Goal: Information Seeking & Learning: Learn about a topic

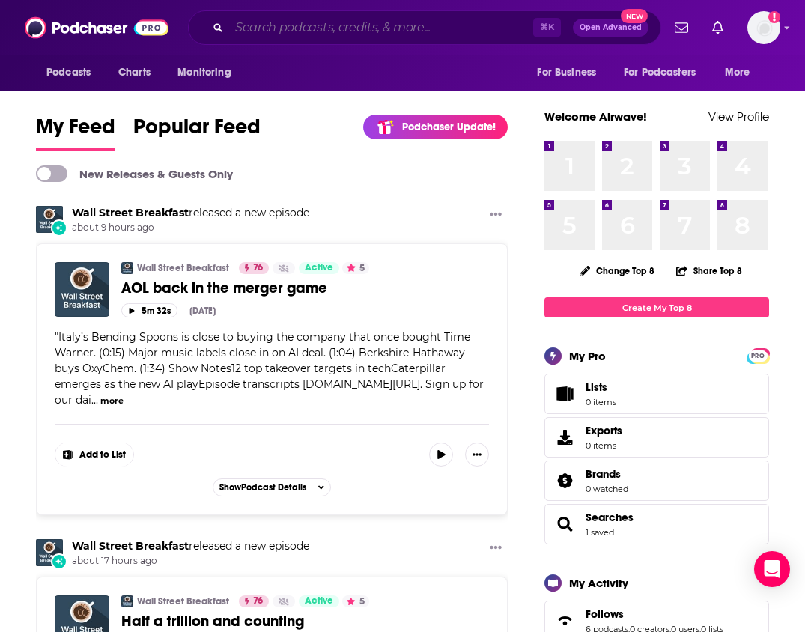
click at [348, 25] on input "Search podcasts, credits, & more..." at bounding box center [381, 28] width 304 height 24
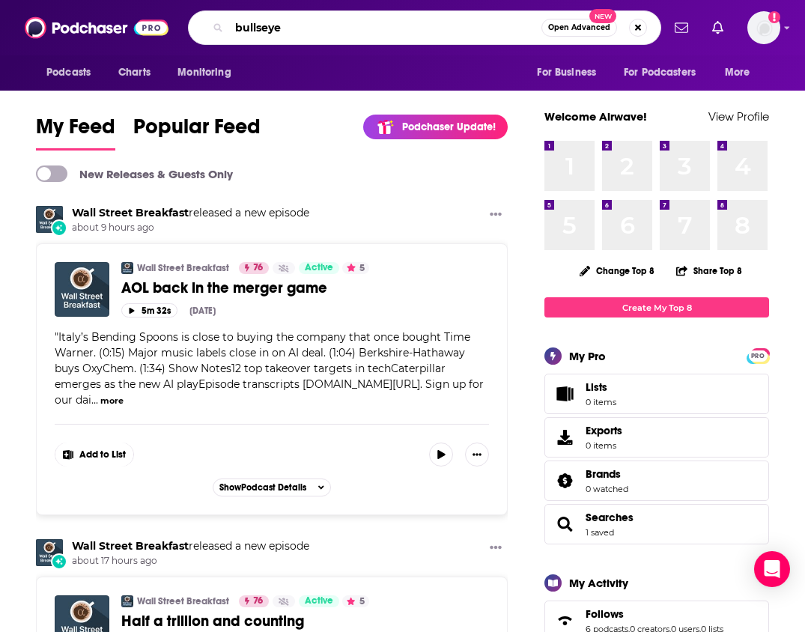
type input "bullseye"
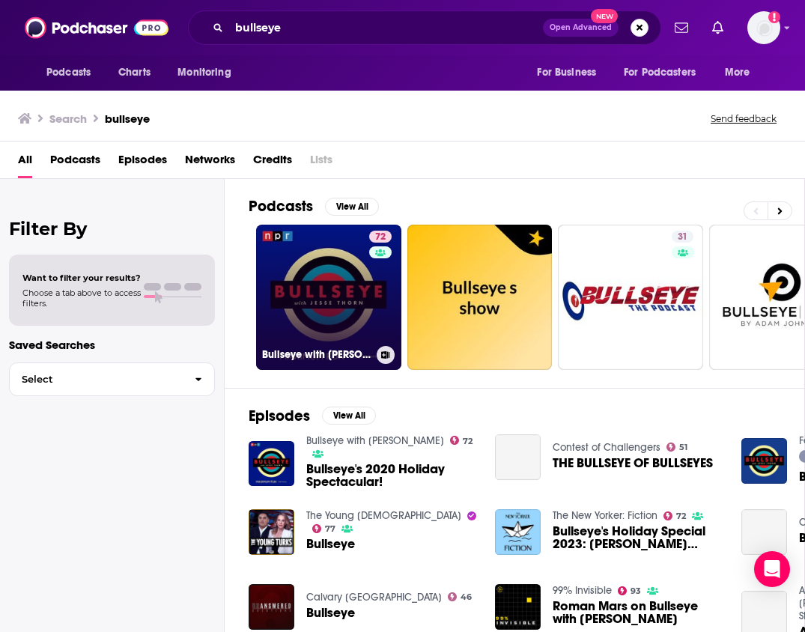
click at [353, 276] on link "72 Bullseye with [PERSON_NAME]" at bounding box center [328, 297] width 145 height 145
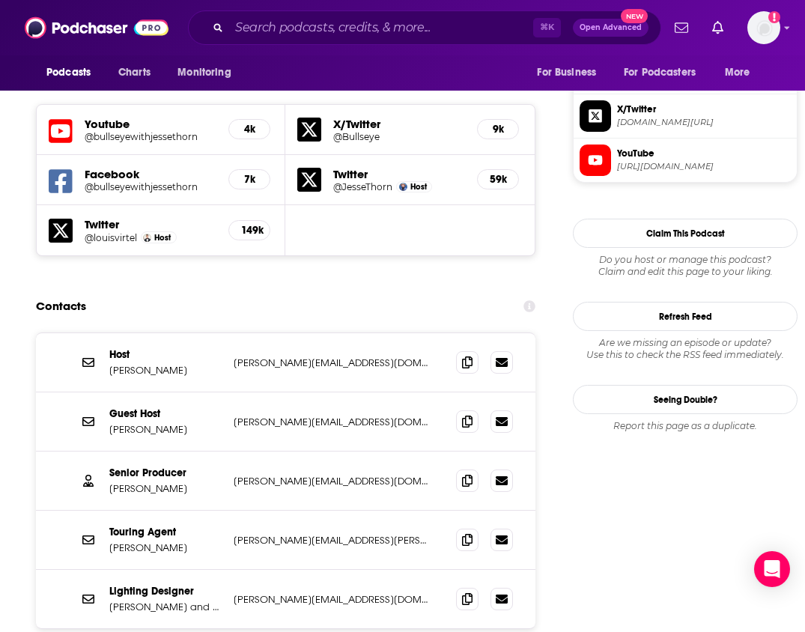
scroll to position [1314, 0]
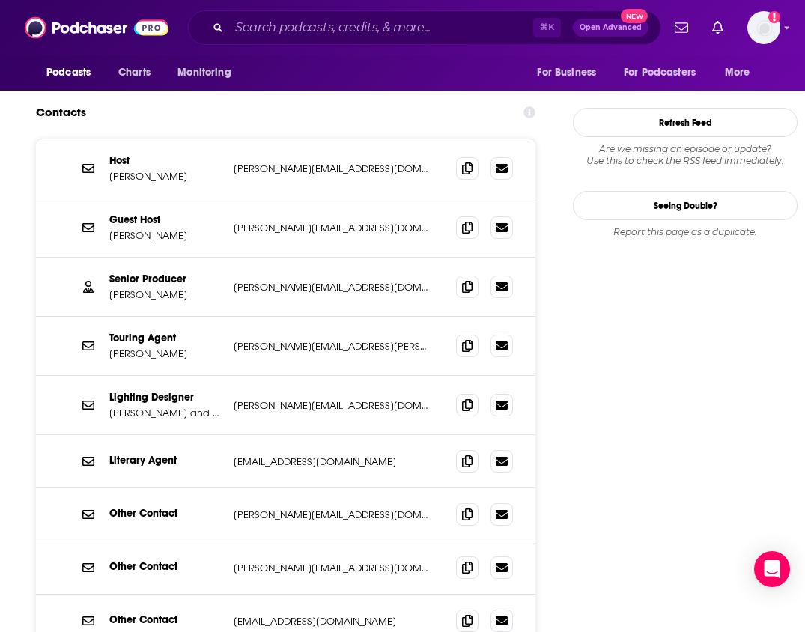
scroll to position [1531, 0]
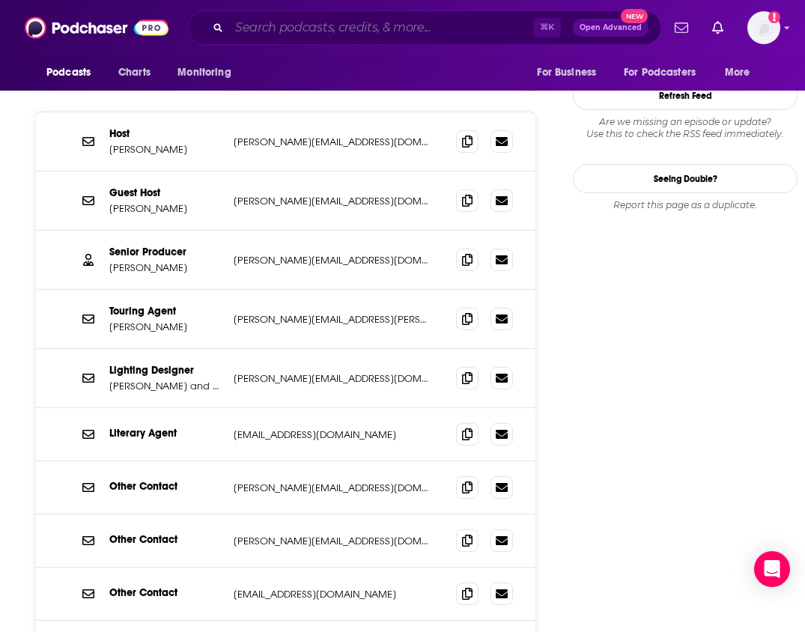
click at [385, 31] on input "Search podcasts, credits, & more..." at bounding box center [381, 28] width 304 height 24
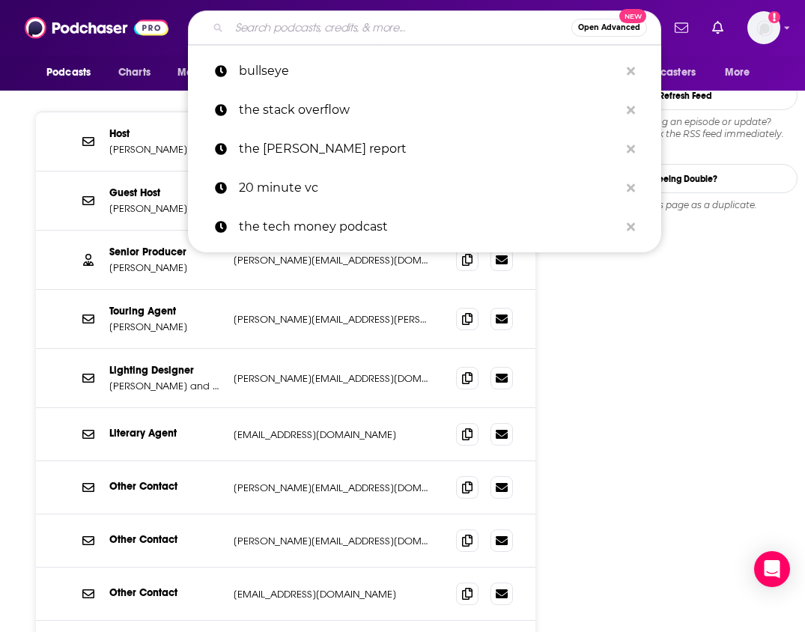
click at [385, 31] on input "Search podcasts, credits, & more..." at bounding box center [400, 28] width 342 height 24
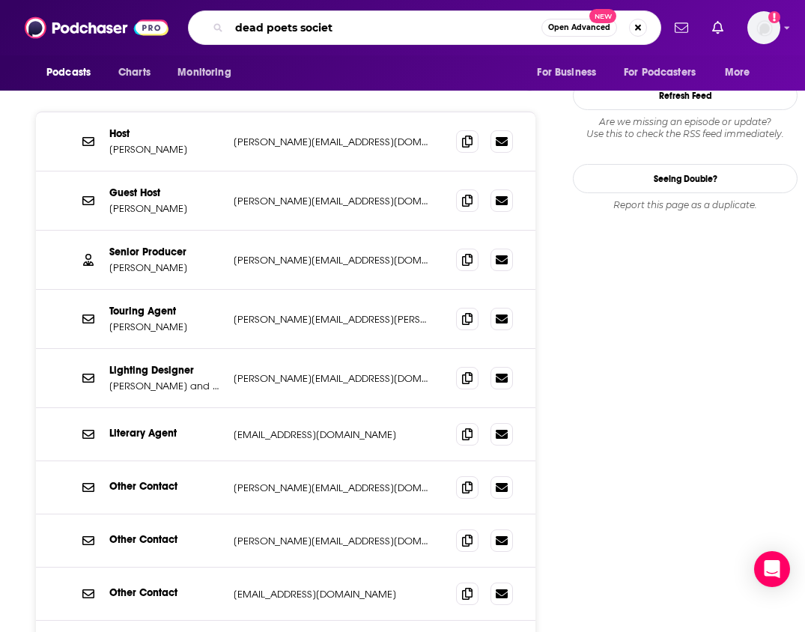
type input "dead poets society"
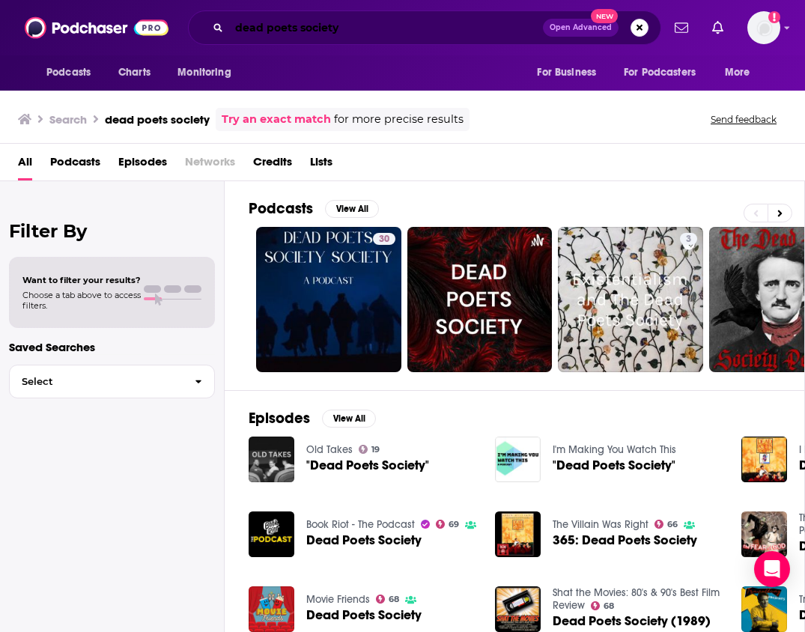
click at [296, 27] on input "dead poets society" at bounding box center [386, 28] width 314 height 24
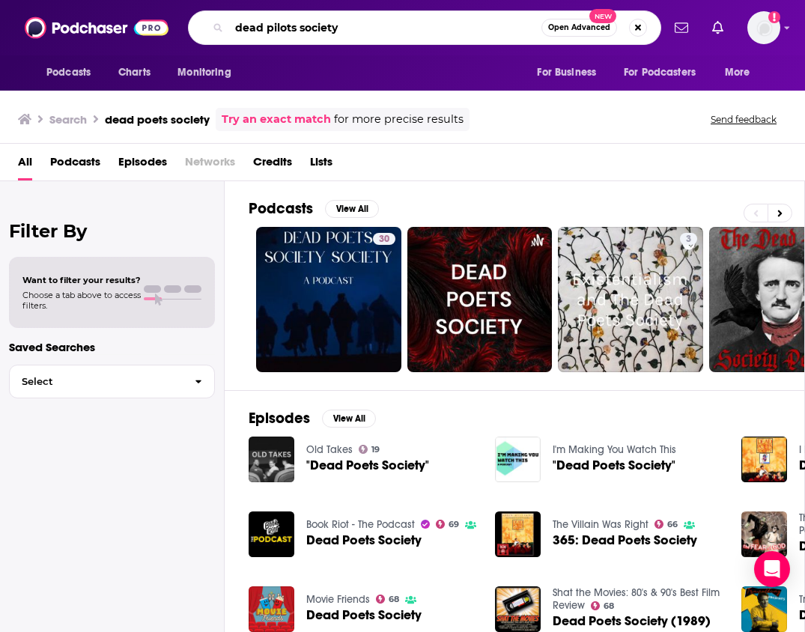
type input "dead pilots society"
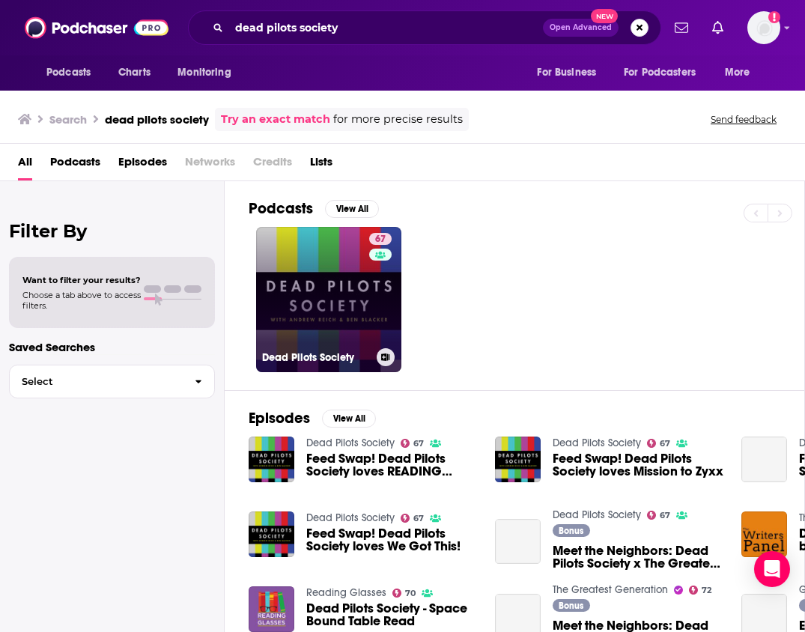
click at [335, 254] on link "67 Dead Pilots Society" at bounding box center [328, 299] width 145 height 145
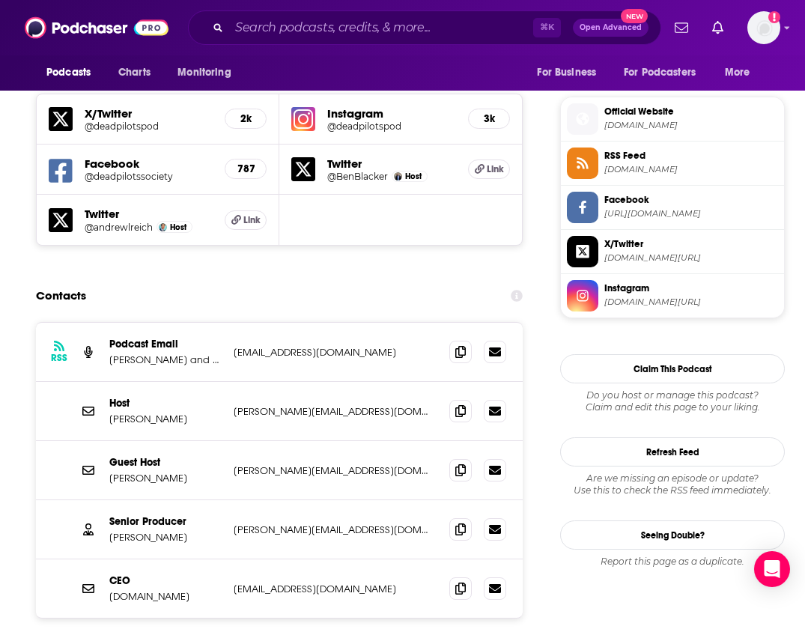
scroll to position [1321, 0]
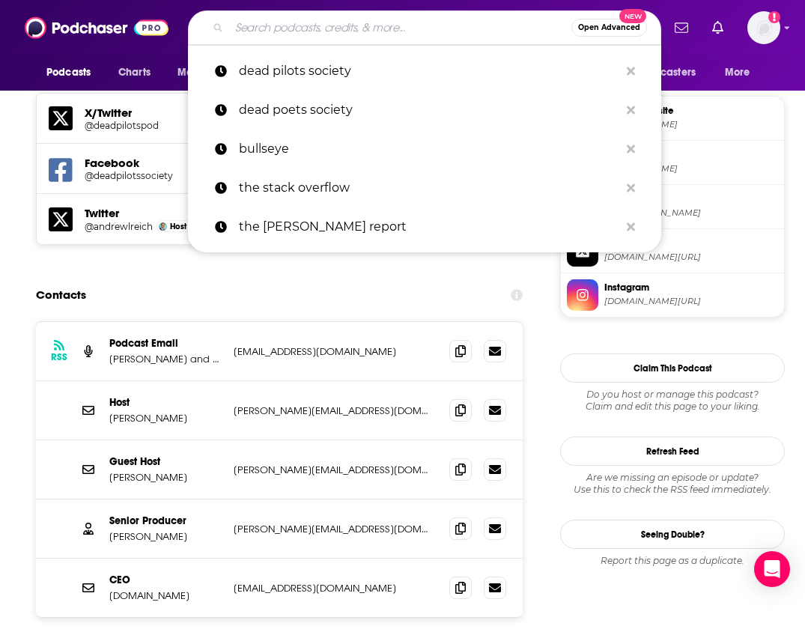
click at [350, 25] on input "Search podcasts, credits, & more..." at bounding box center [400, 28] width 342 height 24
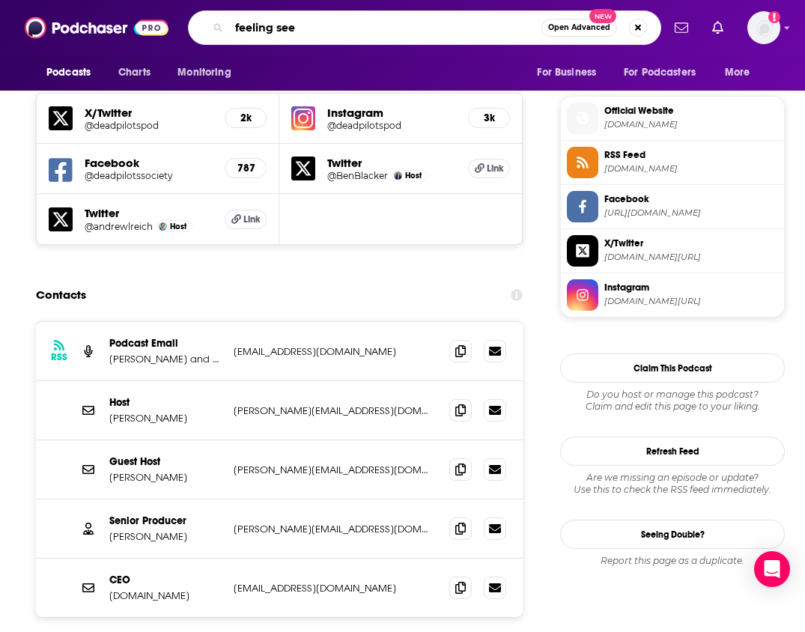
type input "feeling seen"
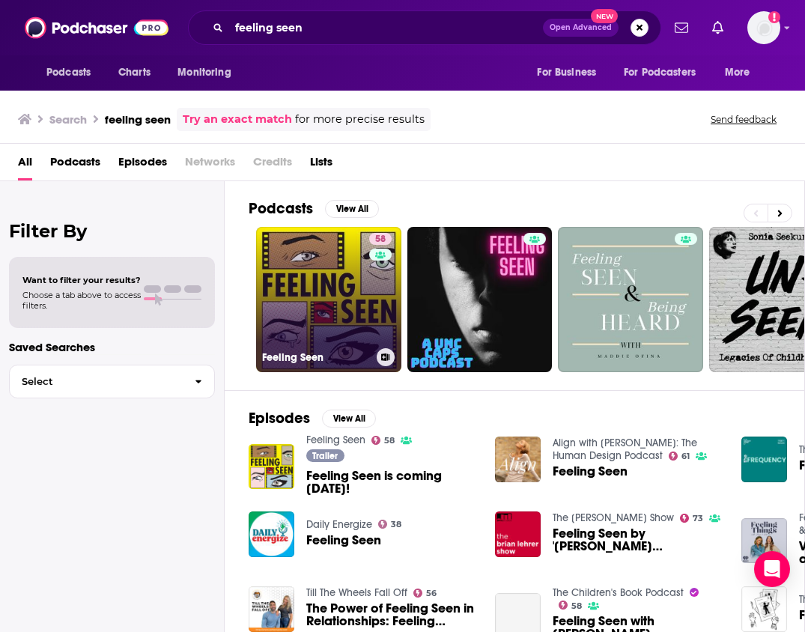
click at [344, 283] on link "58 Feeling Seen" at bounding box center [328, 299] width 145 height 145
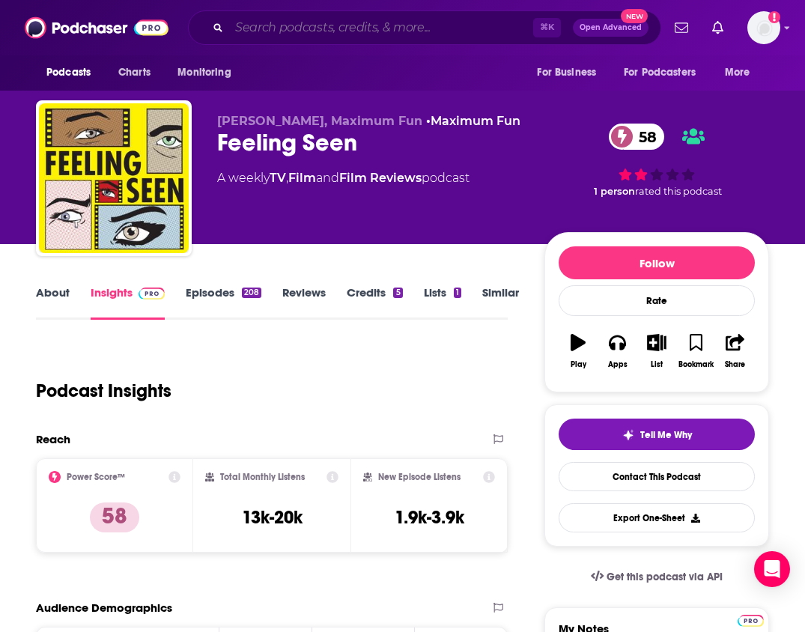
click at [389, 34] on input "Search podcasts, credits, & more..." at bounding box center [381, 28] width 304 height 24
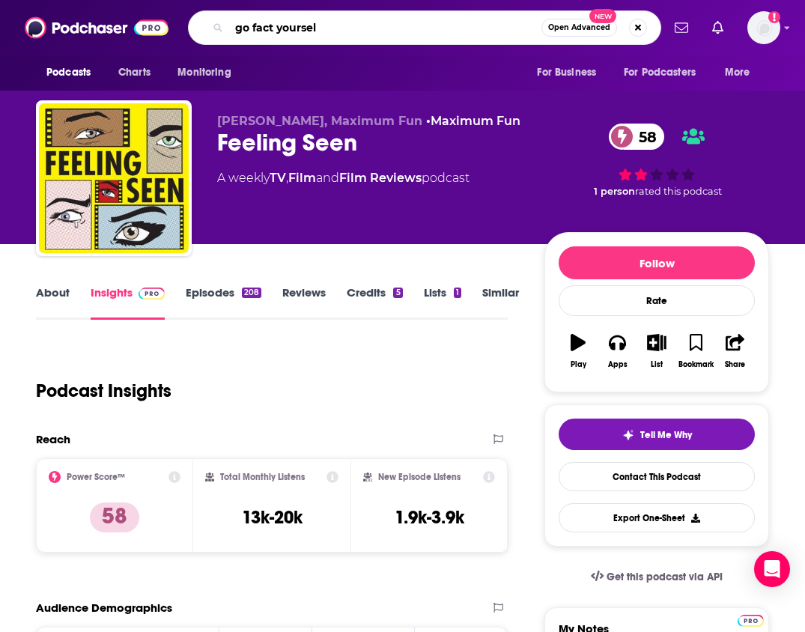
type input "go fact yourself"
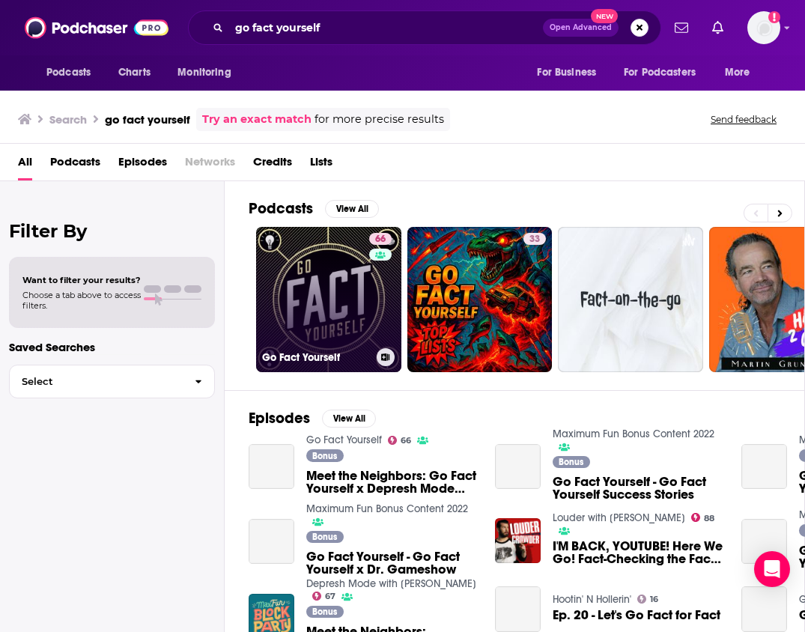
click at [329, 272] on link "66 Go Fact Yourself" at bounding box center [328, 299] width 145 height 145
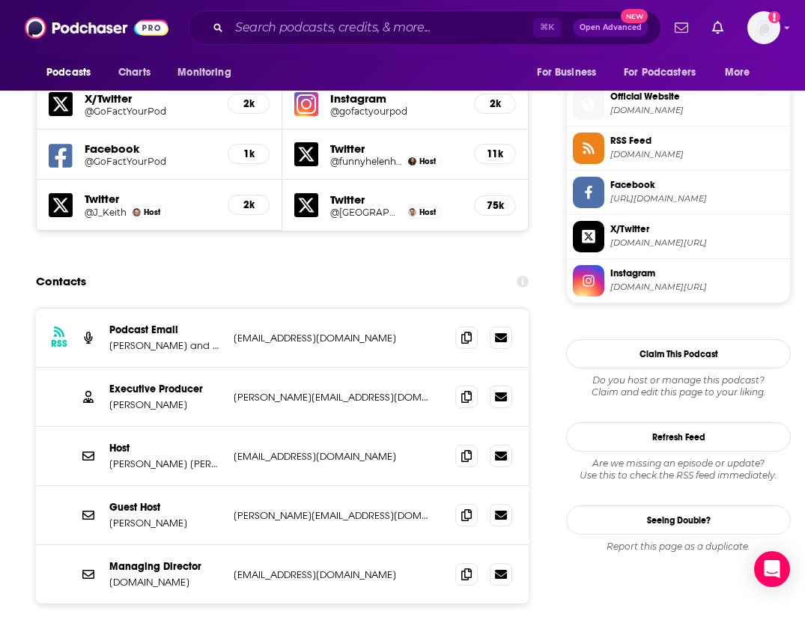
scroll to position [1278, 0]
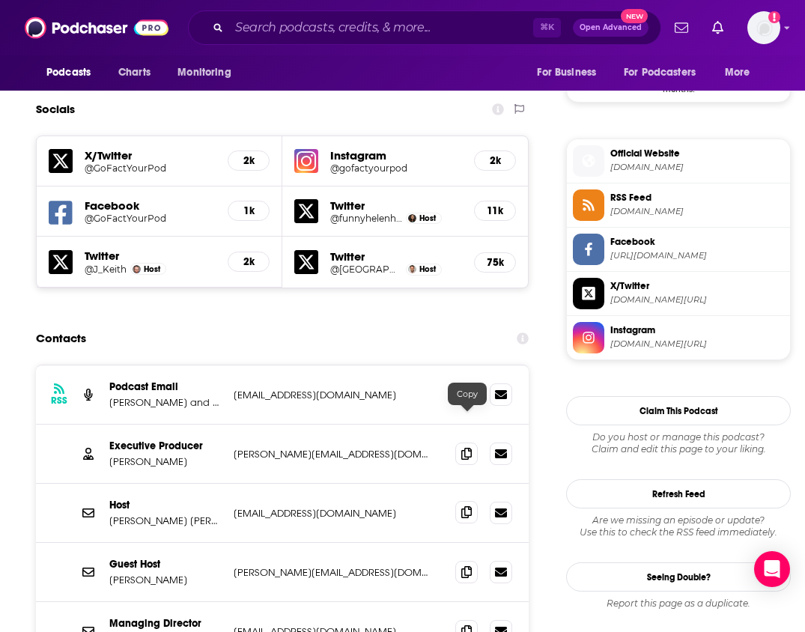
click at [475, 501] on span at bounding box center [466, 512] width 22 height 22
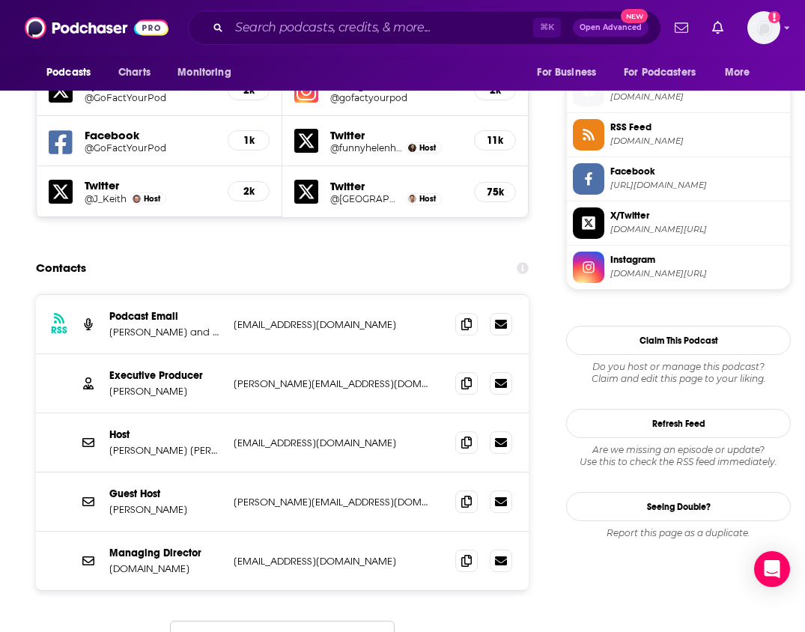
scroll to position [1367, 0]
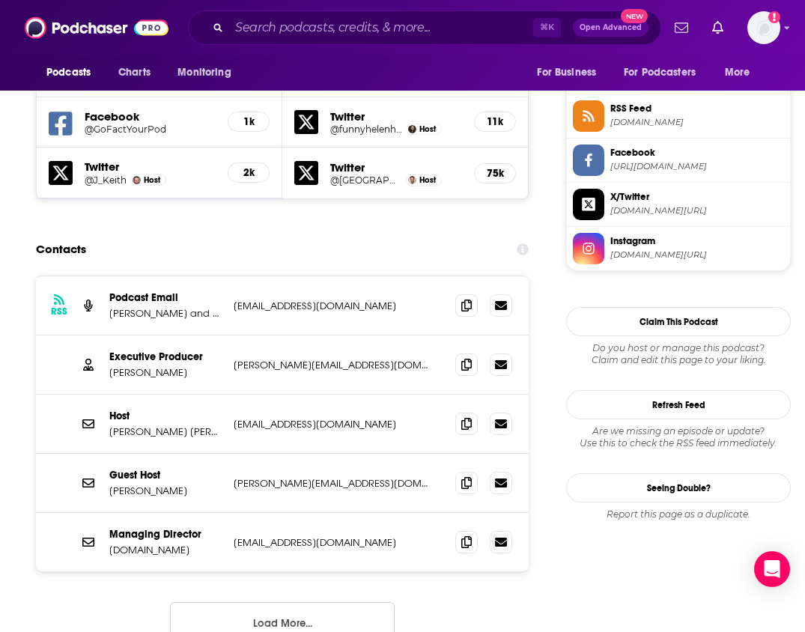
click at [279, 602] on button "Load More..." at bounding box center [282, 622] width 225 height 40
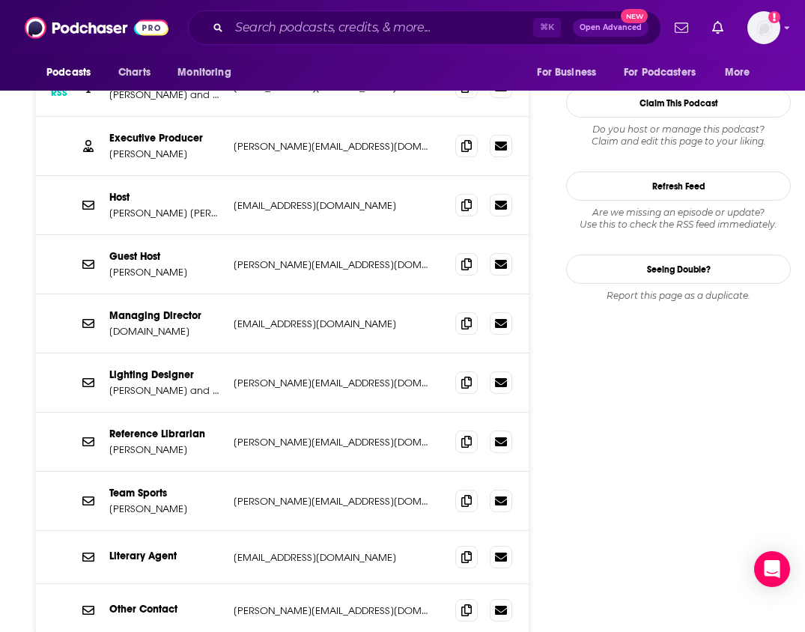
scroll to position [1588, 0]
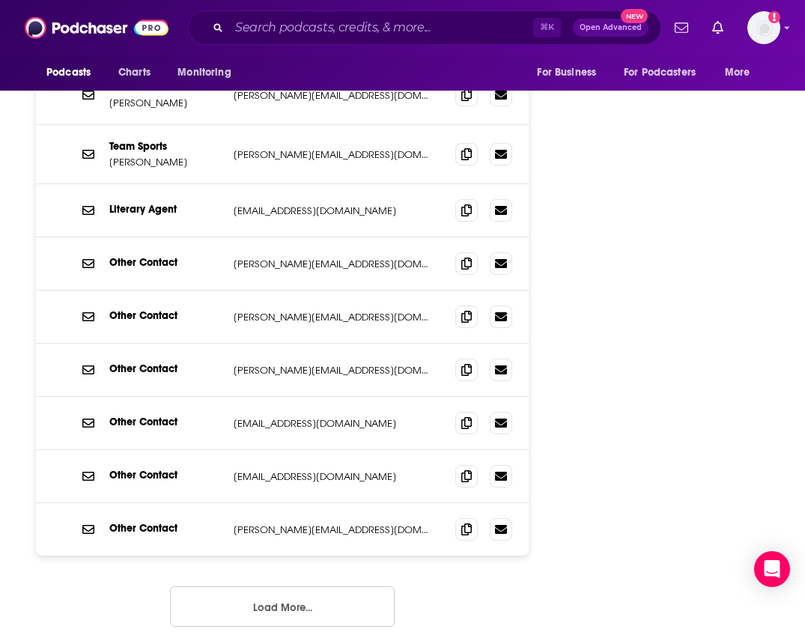
scroll to position [1935, 0]
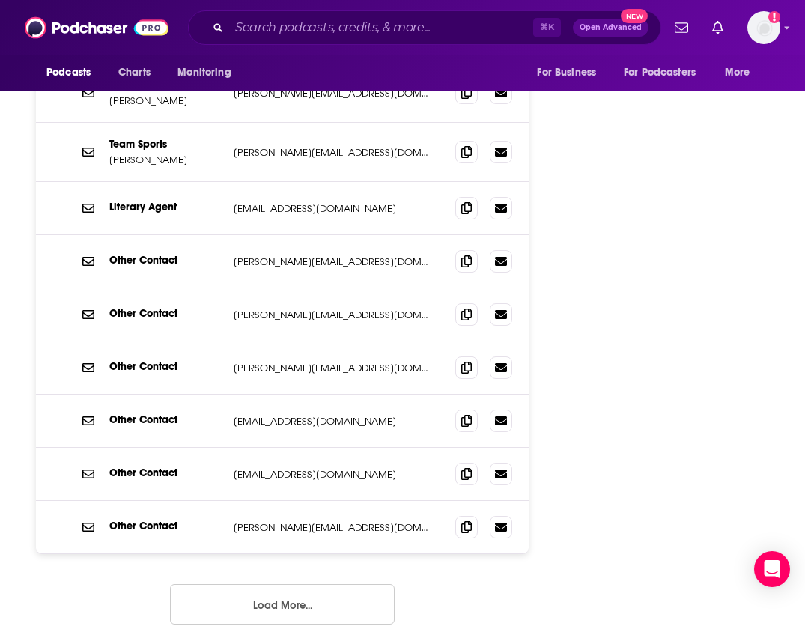
click at [309, 584] on button "Load More..." at bounding box center [282, 604] width 225 height 40
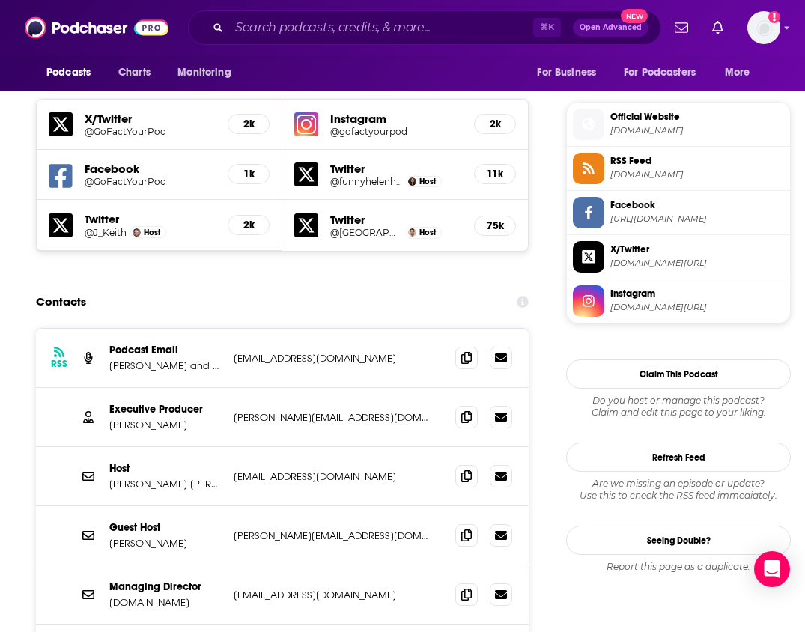
scroll to position [1312, 0]
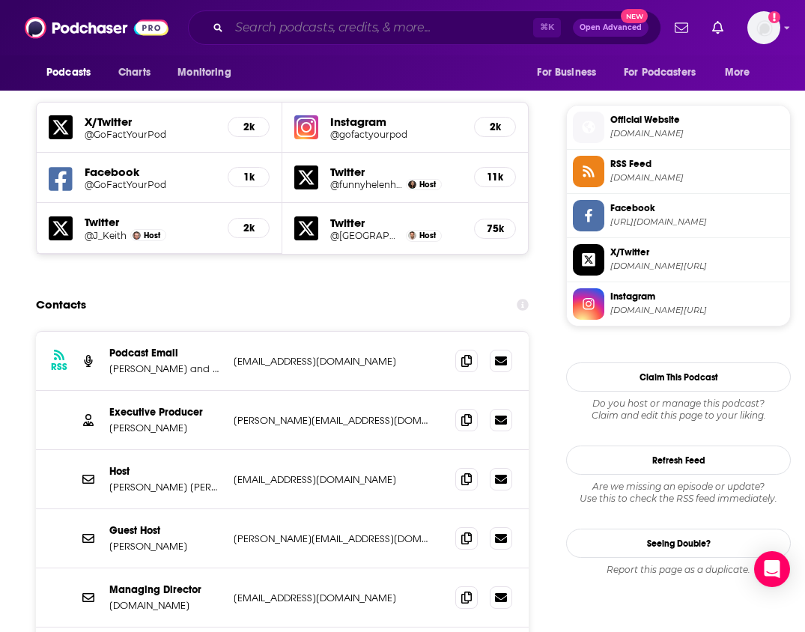
click at [334, 26] on input "Search podcasts, credits, & more..." at bounding box center [381, 28] width 304 height 24
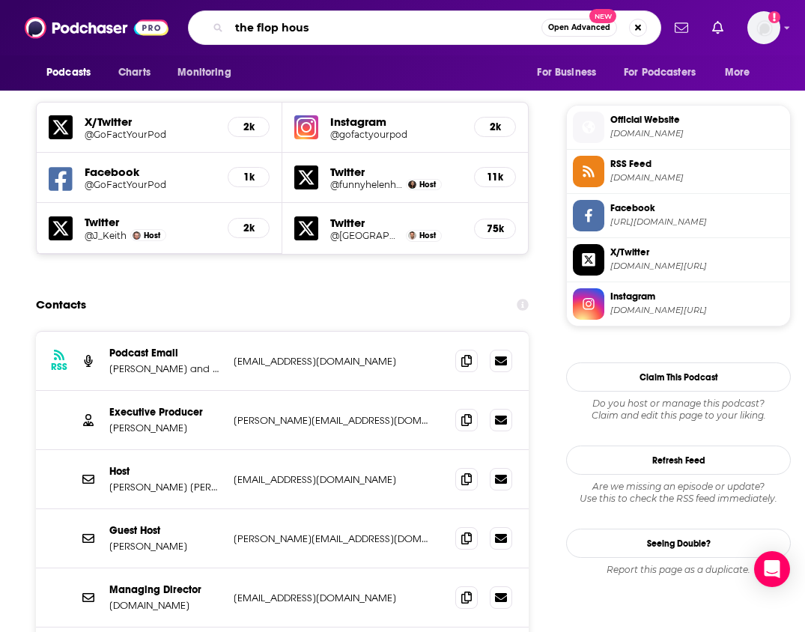
type input "the flop house"
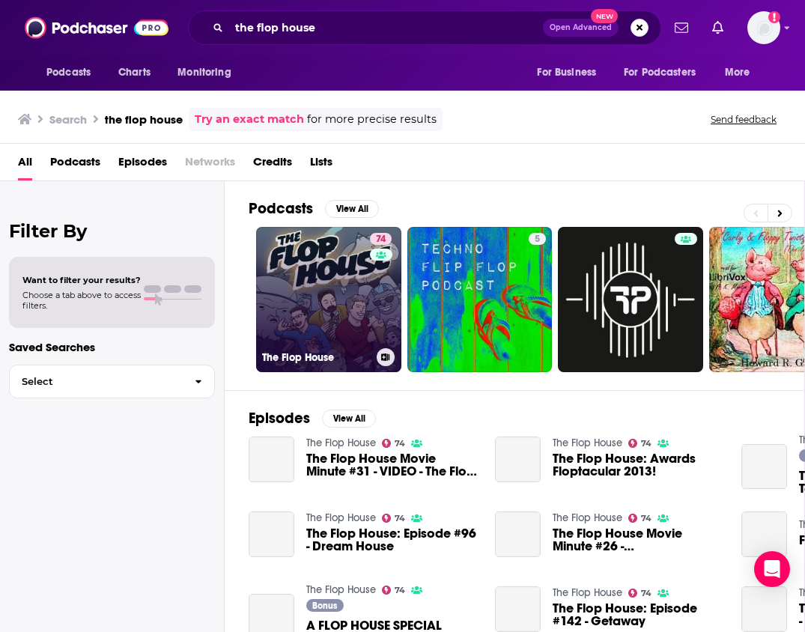
click at [365, 284] on link "74 The Flop House" at bounding box center [328, 299] width 145 height 145
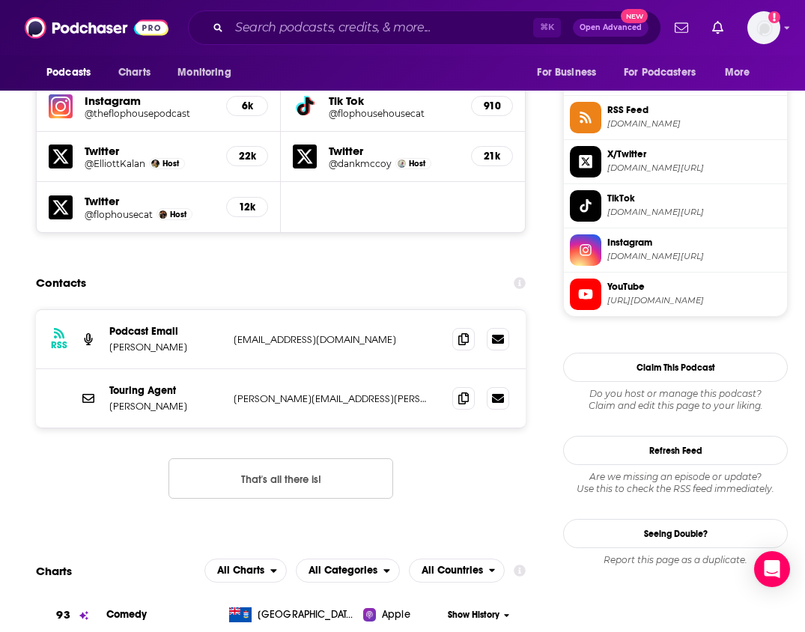
scroll to position [1413, 0]
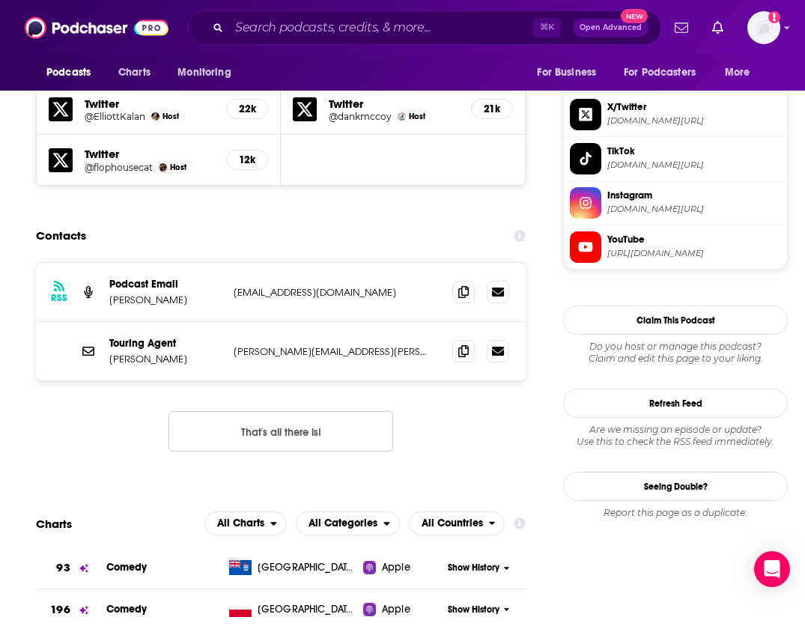
click at [114, 222] on div "Contacts" at bounding box center [281, 236] width 490 height 28
click at [369, 31] on input "Search podcasts, credits, & more..." at bounding box center [381, 28] width 304 height 24
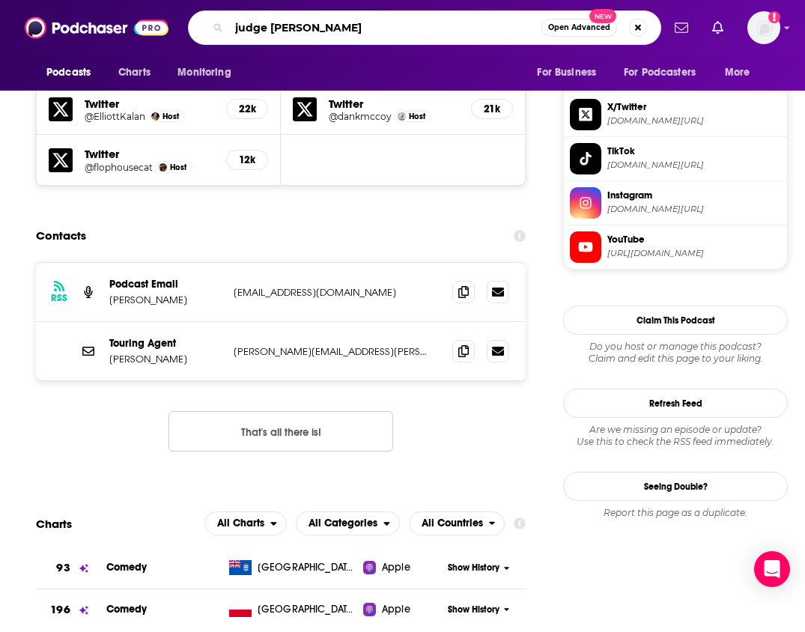
type input "judge John hodgeman"
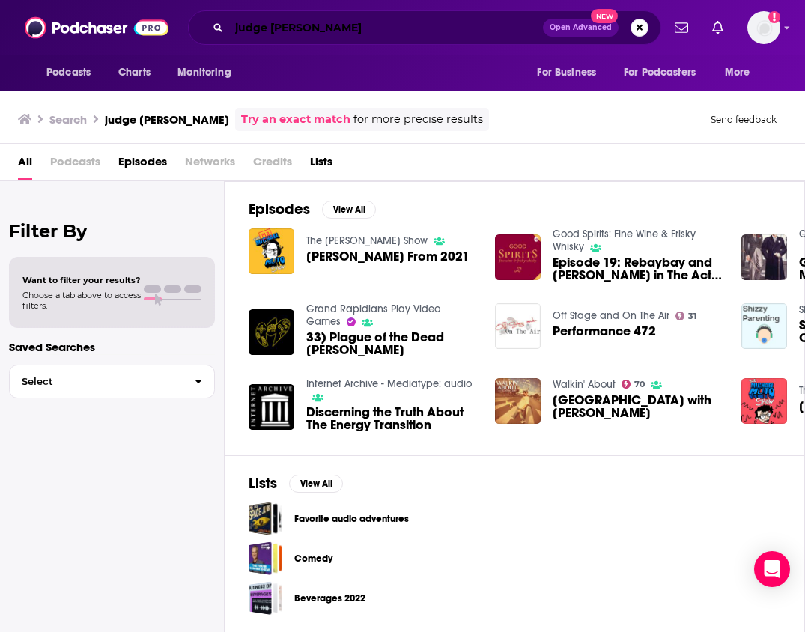
click at [333, 31] on input "judge John hodgeman" at bounding box center [386, 28] width 314 height 24
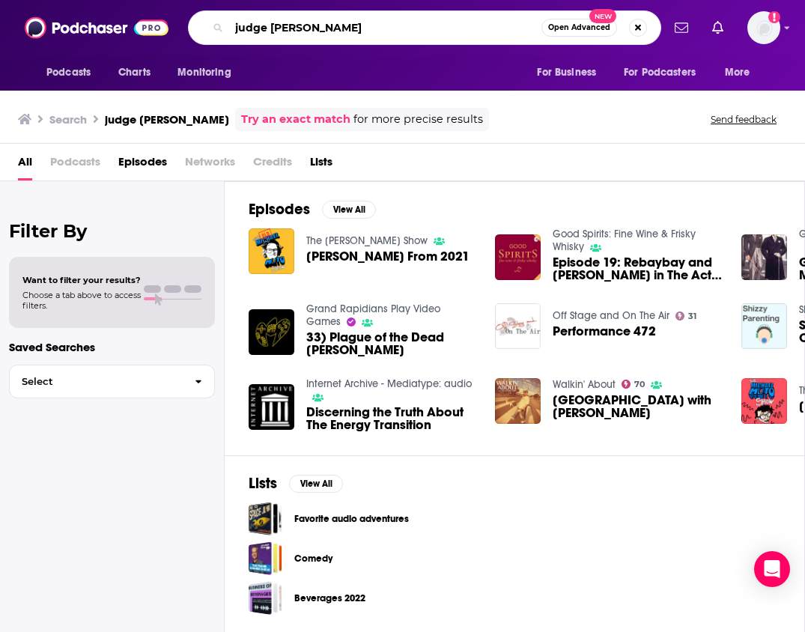
type input "judge John hodgman"
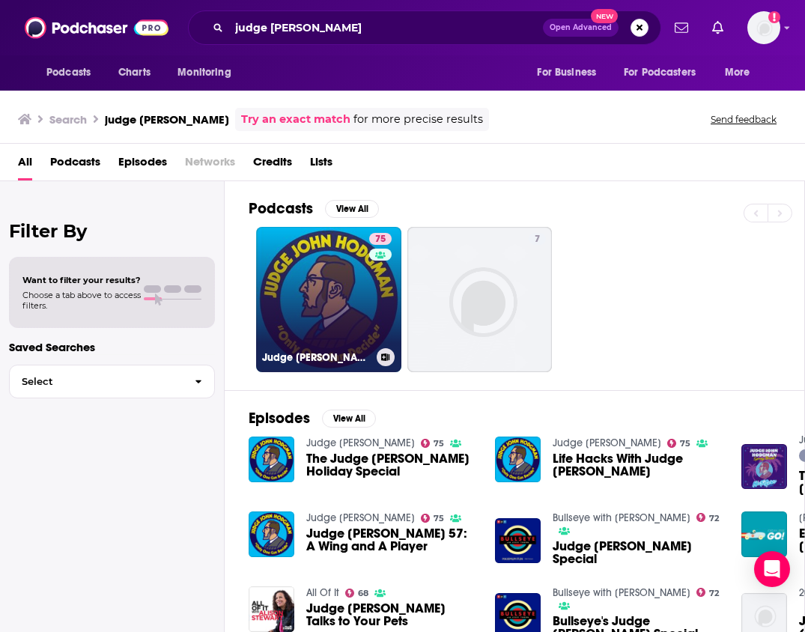
click at [327, 257] on link "75 Judge John Hodgman" at bounding box center [328, 299] width 145 height 145
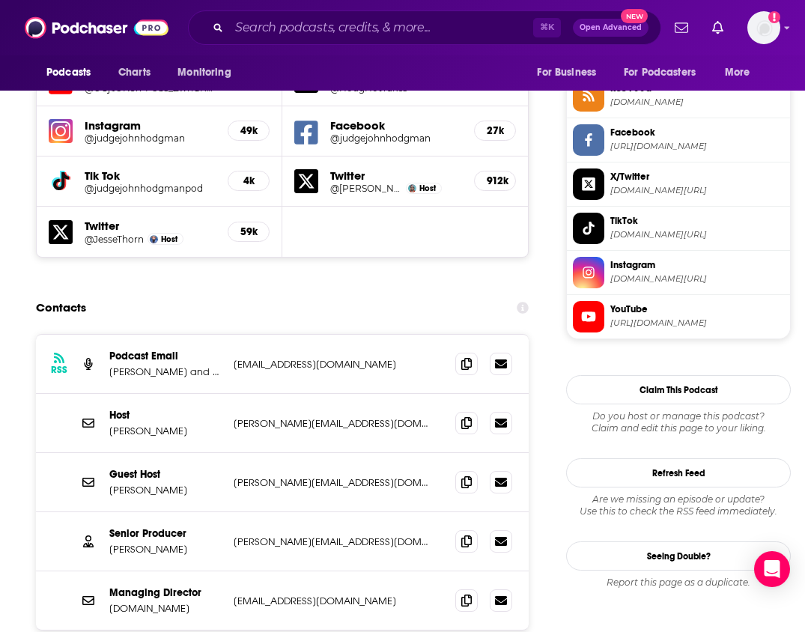
scroll to position [1409, 0]
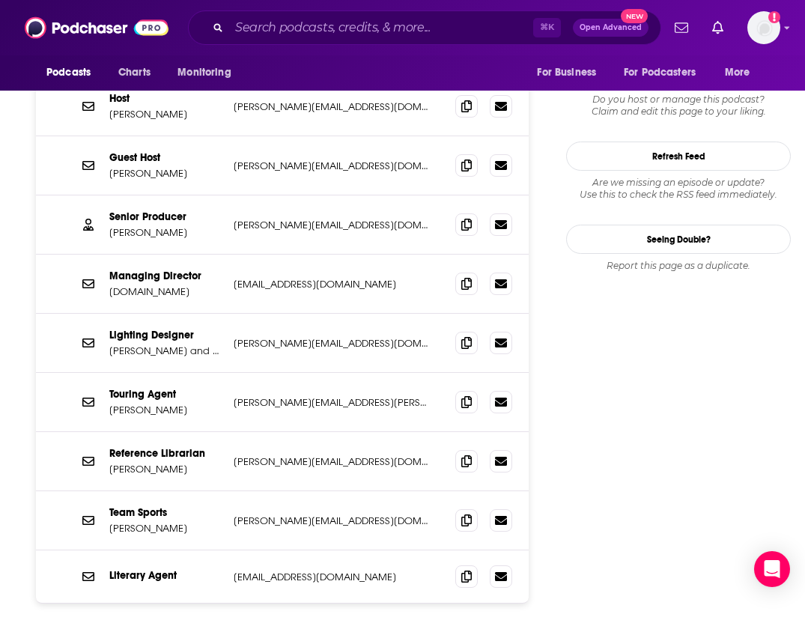
scroll to position [1706, 0]
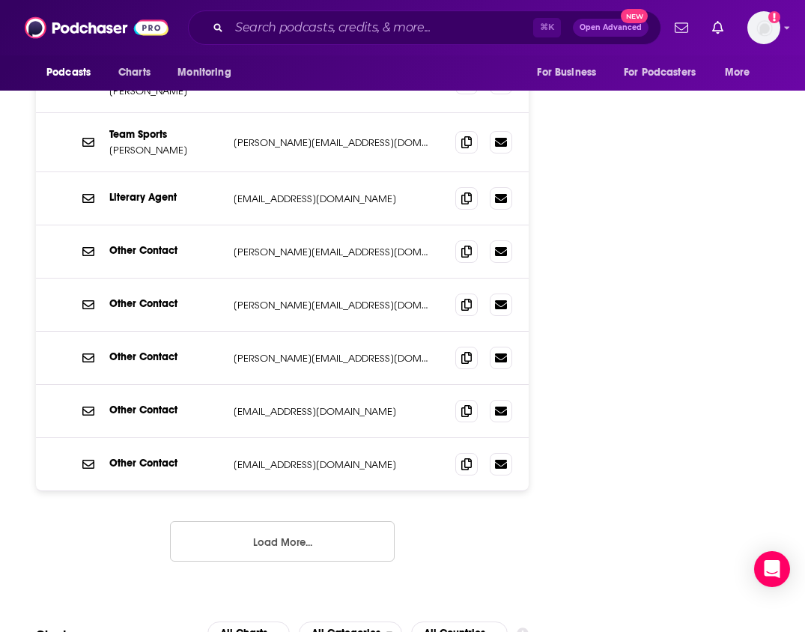
scroll to position [2097, 0]
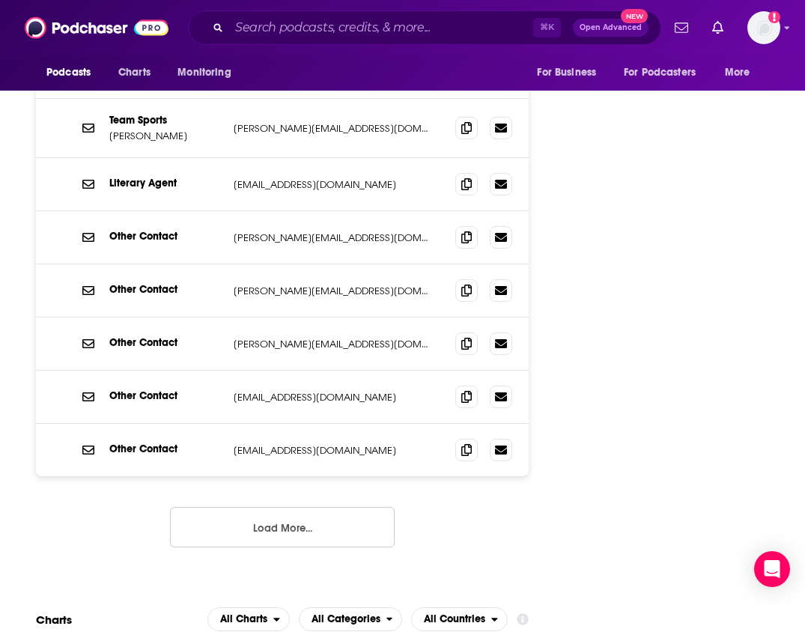
click at [278, 507] on button "Load More..." at bounding box center [282, 527] width 225 height 40
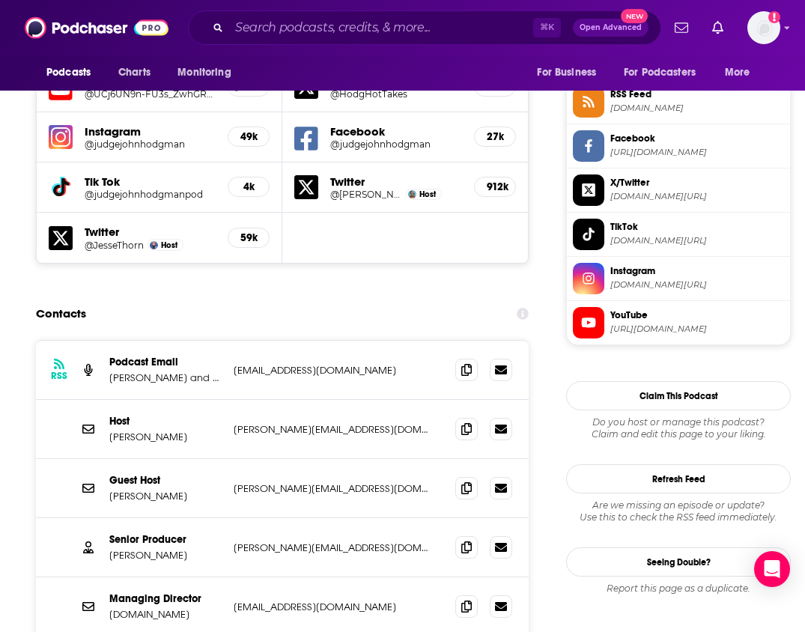
scroll to position [1381, 0]
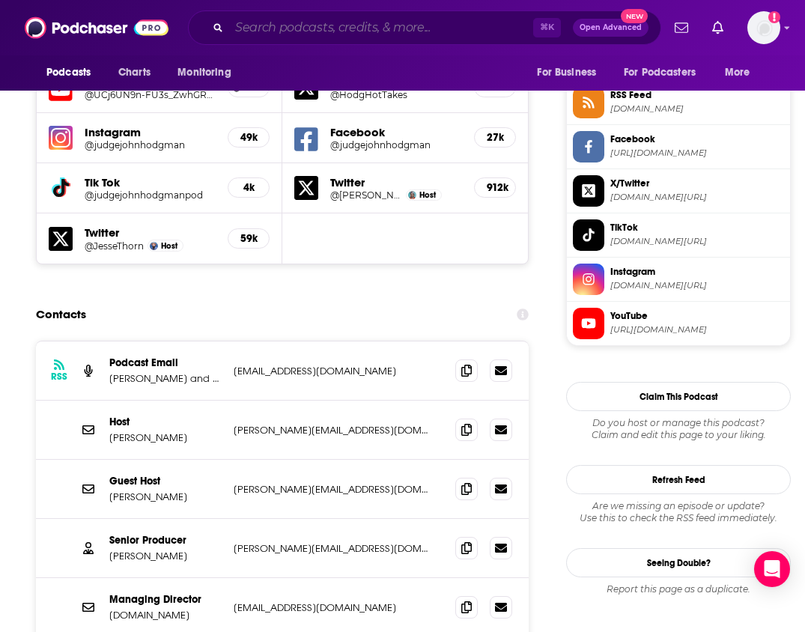
click at [360, 24] on input "Search podcasts, credits, & more..." at bounding box center [381, 28] width 304 height 24
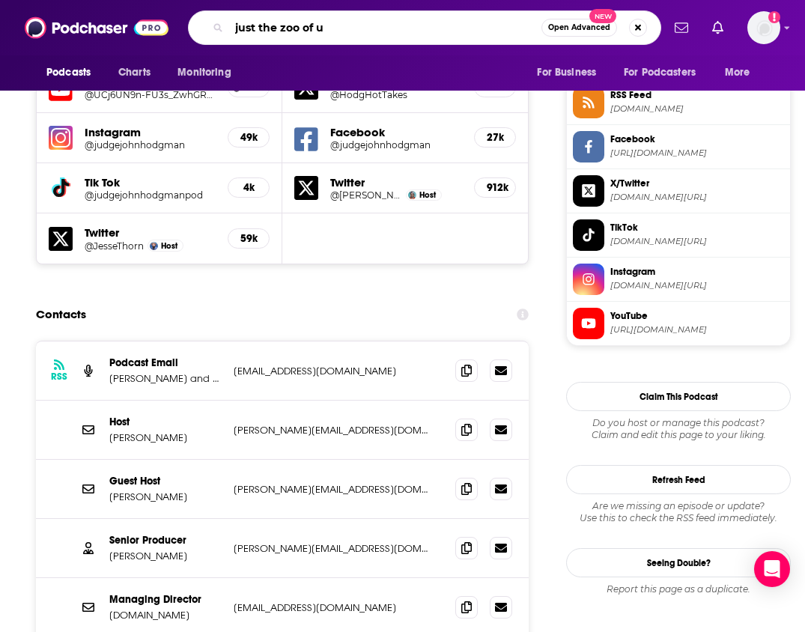
type input "just the zoo of us"
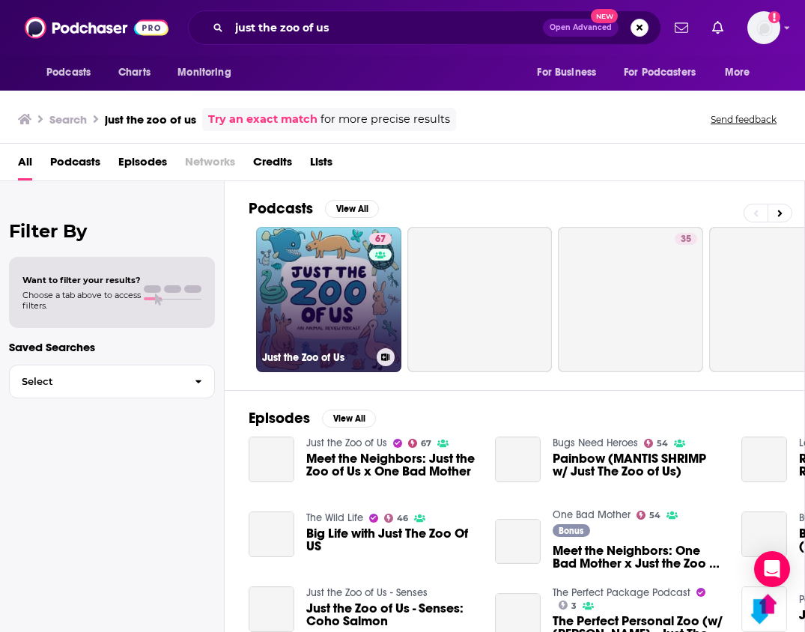
click at [331, 281] on link "67 Just the Zoo of Us" at bounding box center [328, 299] width 145 height 145
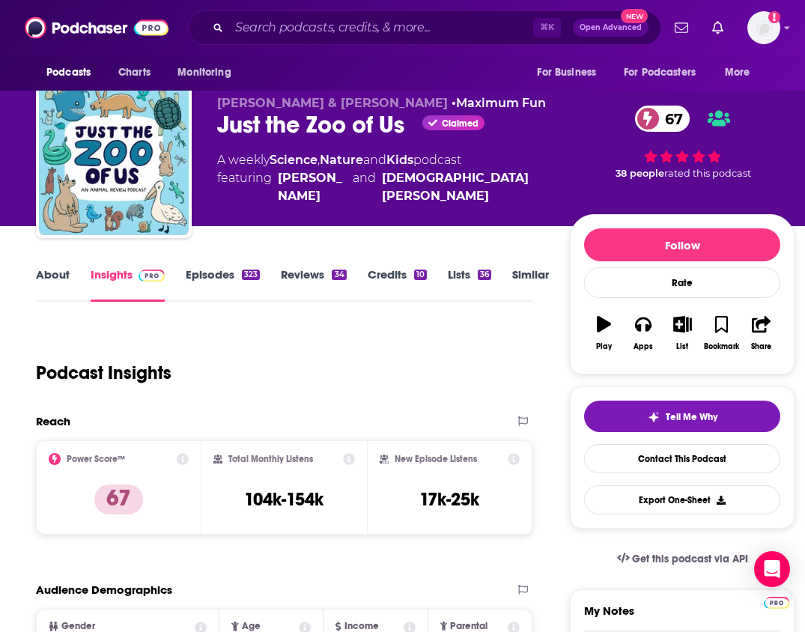
scroll to position [45, 0]
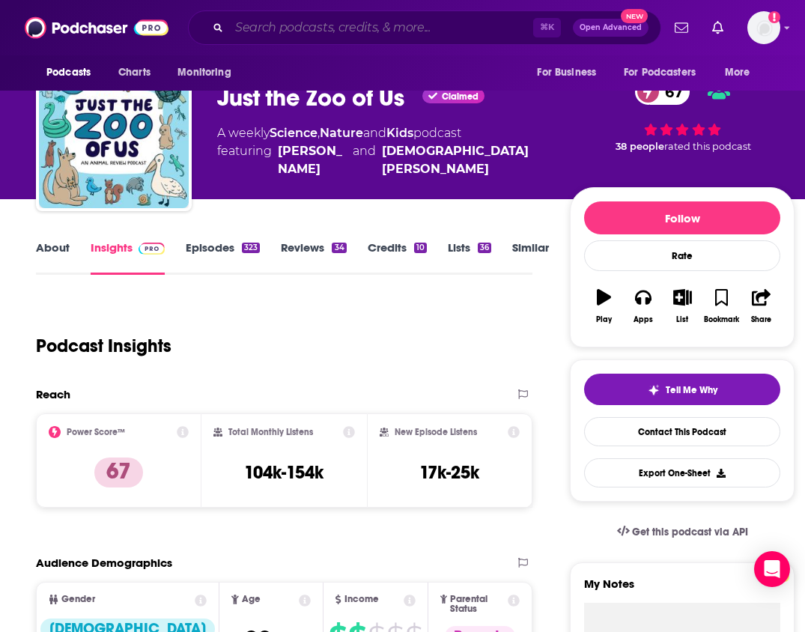
click at [363, 25] on input "Search podcasts, credits, & more..." at bounding box center [381, 28] width 304 height 24
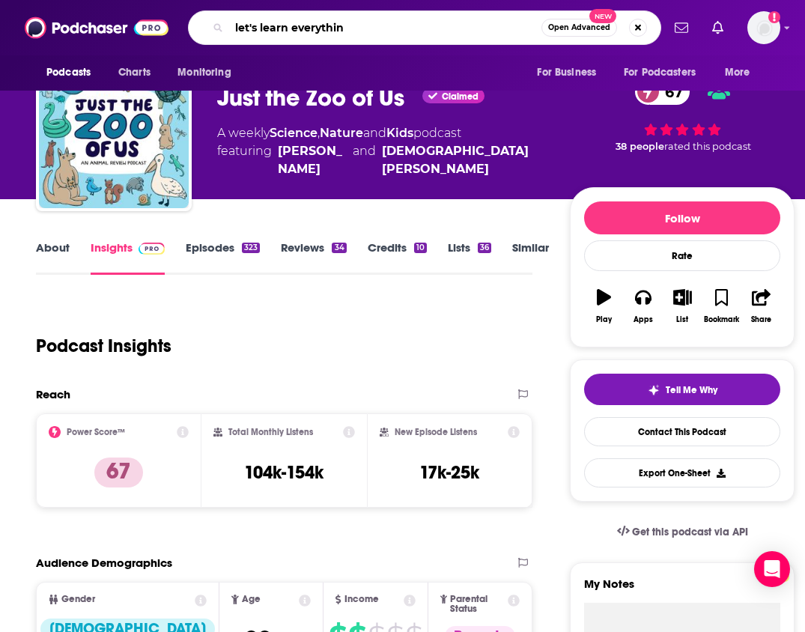
type input "let's learn everything"
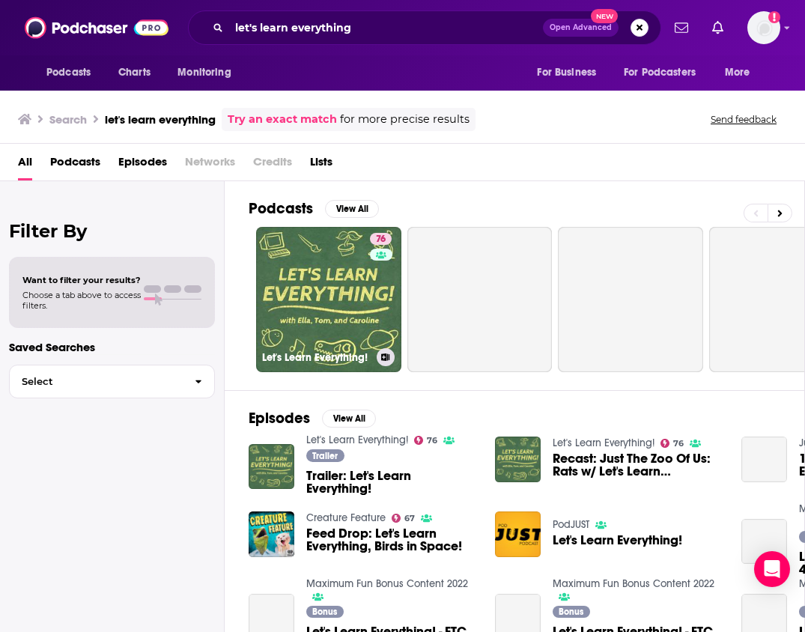
click at [328, 265] on link "76 Let's Learn Everything!" at bounding box center [328, 299] width 145 height 145
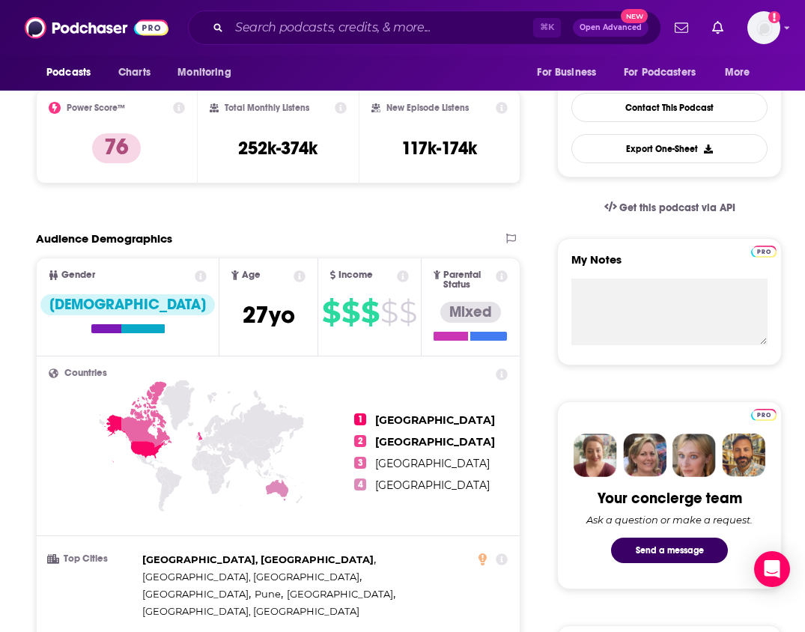
scroll to position [273, 0]
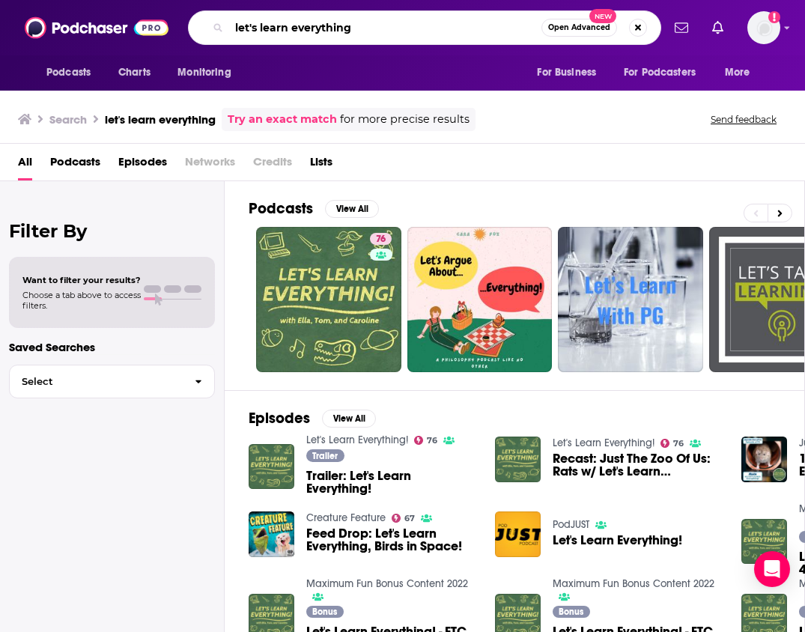
drag, startPoint x: 350, startPoint y: 27, endPoint x: 226, endPoint y: 2, distance: 126.0
click at [227, 4] on div "Podcasts Charts Monitoring let's learn everything Open Advanced New For Busines…" at bounding box center [402, 27] width 805 height 55
type input "reading glasses"
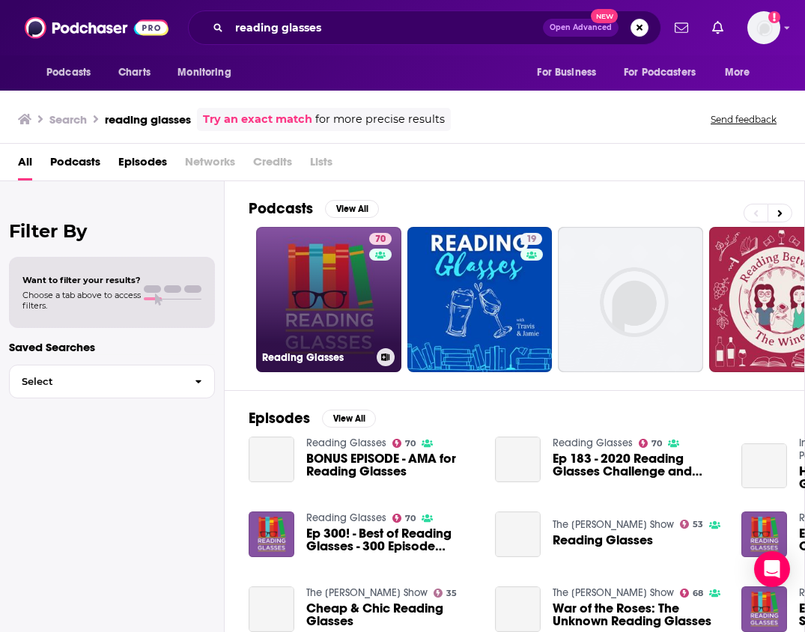
click at [296, 234] on link "70 Reading Glasses" at bounding box center [328, 299] width 145 height 145
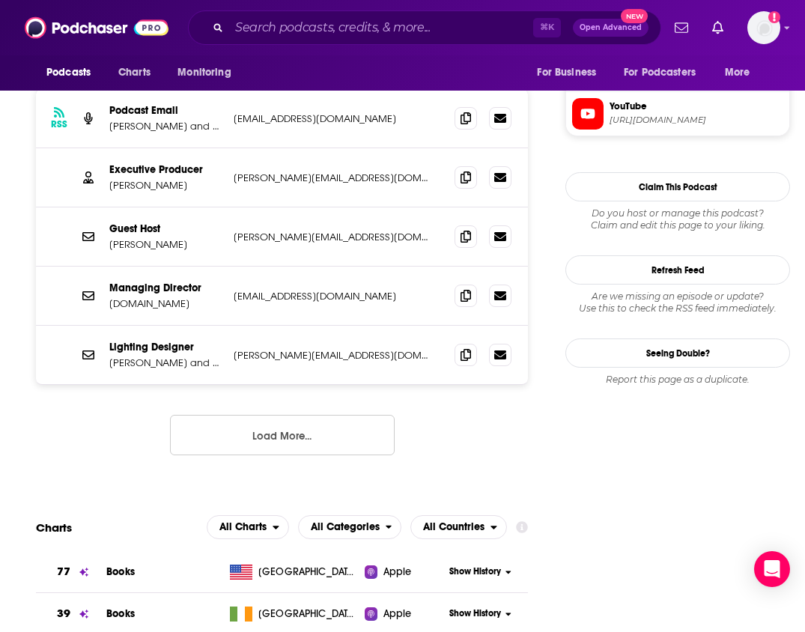
scroll to position [1598, 0]
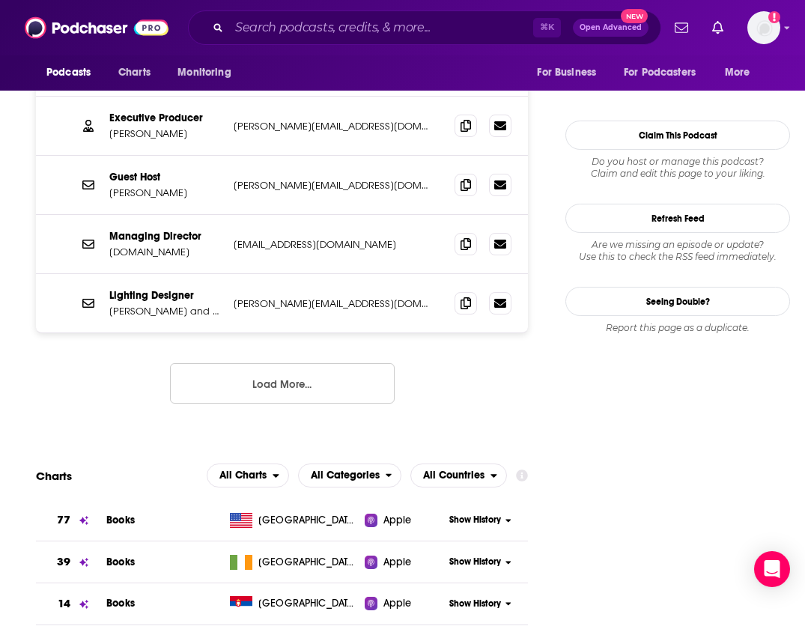
click at [293, 363] on button "Load More..." at bounding box center [282, 383] width 225 height 40
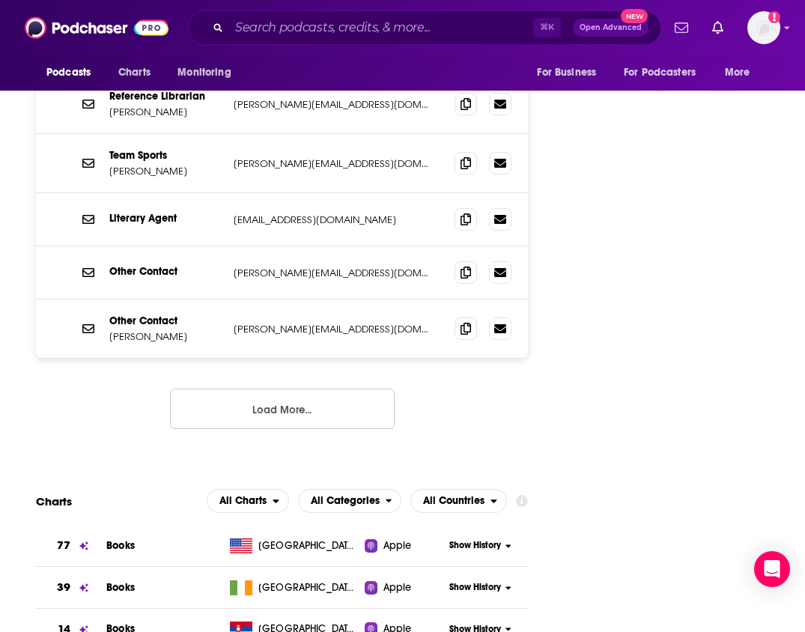
scroll to position [1867, 0]
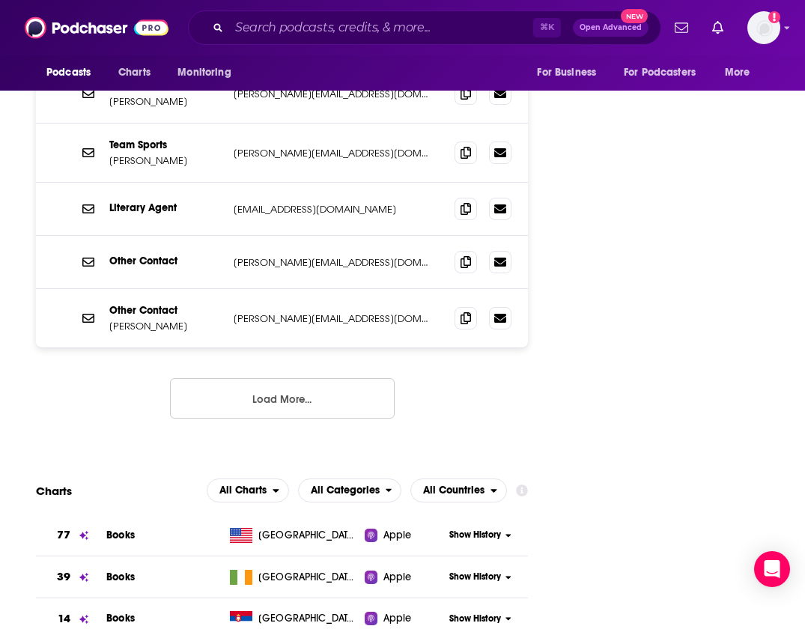
click at [293, 378] on button "Load More..." at bounding box center [282, 398] width 225 height 40
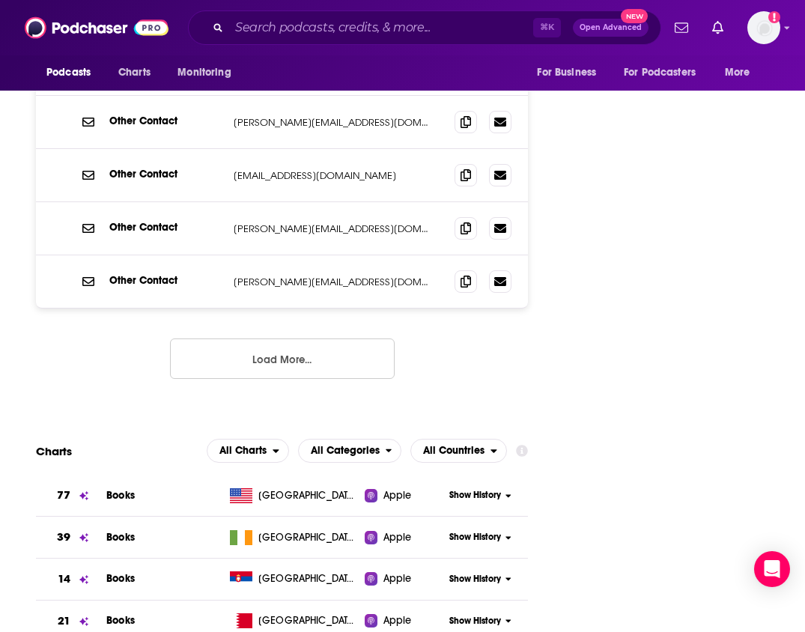
scroll to position [2160, 0]
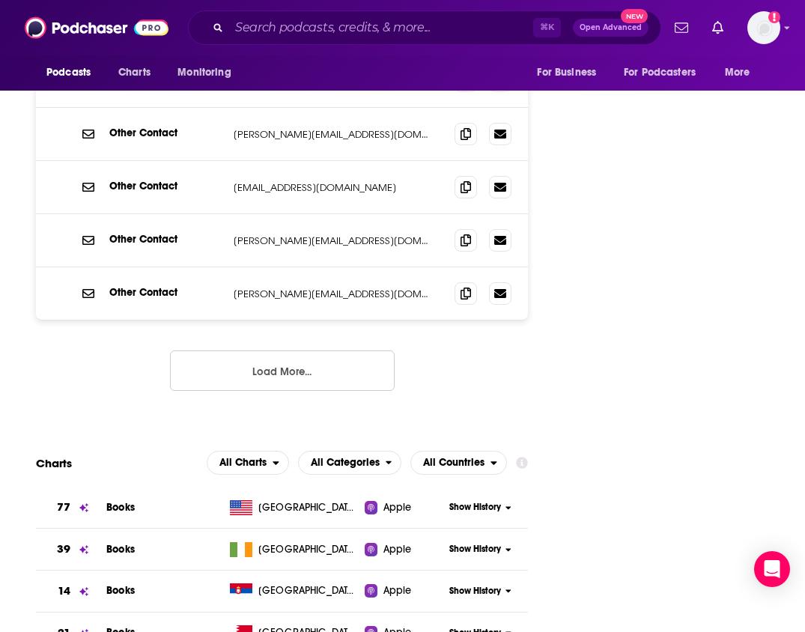
click at [298, 350] on button "Load More..." at bounding box center [282, 370] width 225 height 40
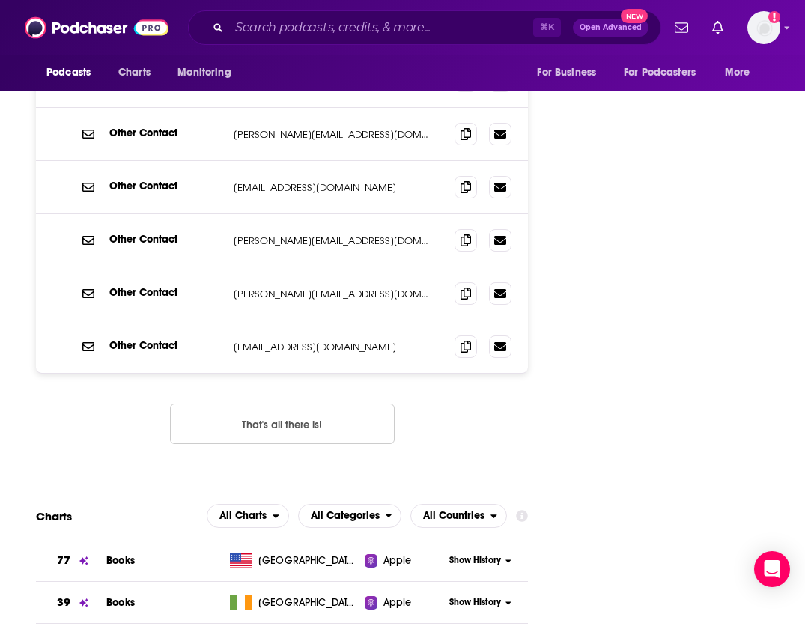
scroll to position [2163, 0]
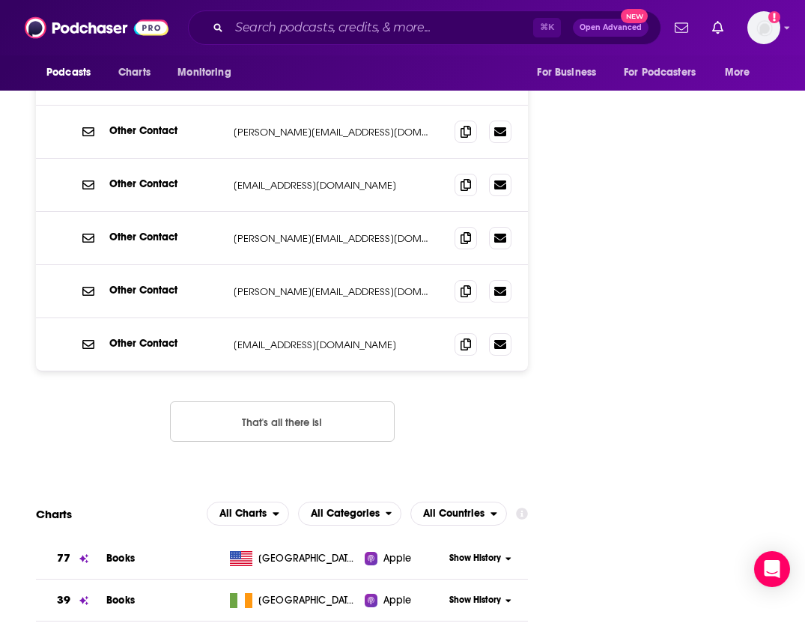
click at [291, 401] on button "That's all there is!" at bounding box center [282, 421] width 225 height 40
click at [468, 338] on icon at bounding box center [466, 344] width 10 height 12
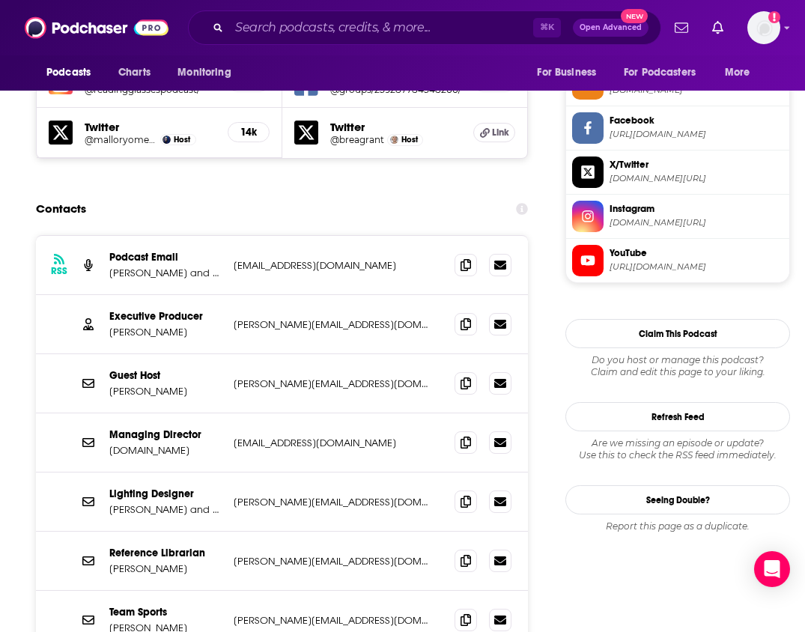
scroll to position [1386, 0]
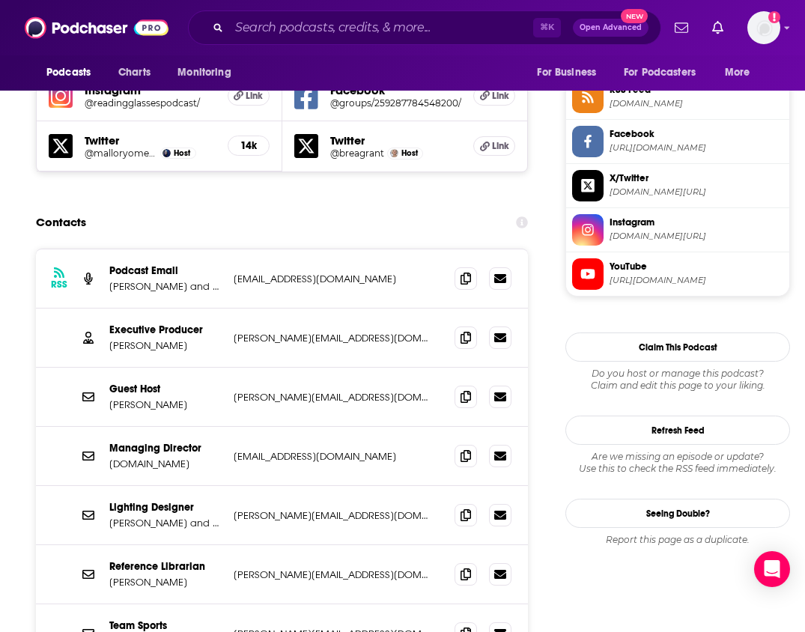
click at [244, 208] on div "Contacts" at bounding box center [282, 222] width 492 height 28
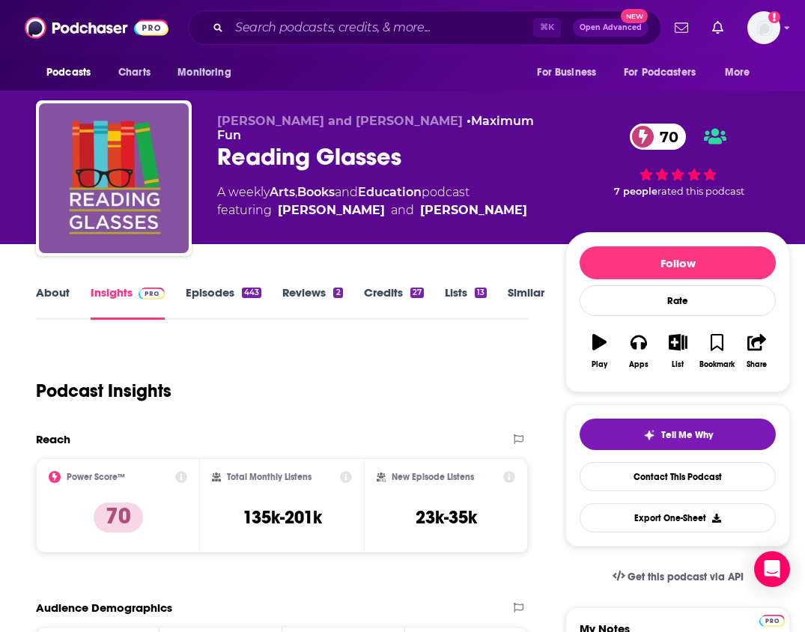
scroll to position [0, 0]
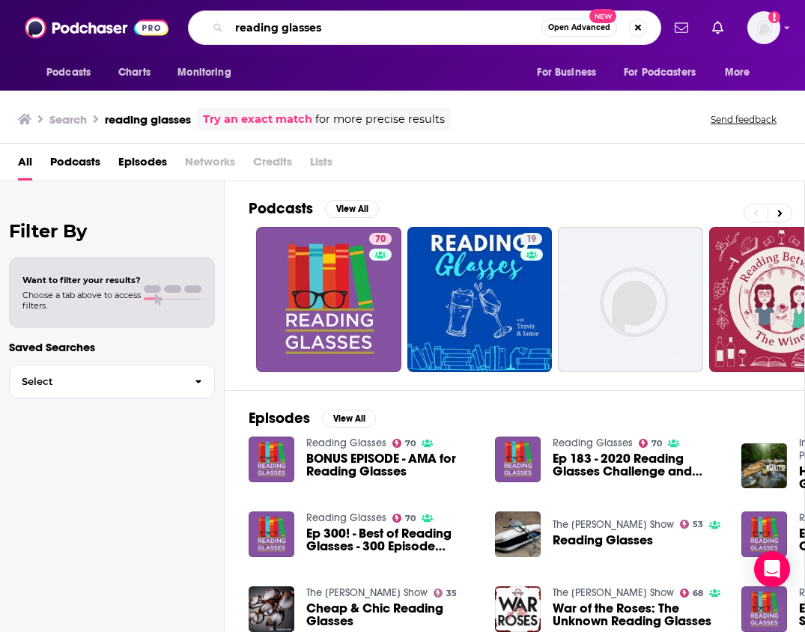
click at [353, 28] on input "reading glasses" at bounding box center [385, 28] width 312 height 24
drag, startPoint x: 353, startPoint y: 28, endPoint x: 255, endPoint y: 4, distance: 101.0
click at [255, 4] on div "Podcasts Charts Monitoring reading glasses Open Advanced New For Business For P…" at bounding box center [402, 27] width 805 height 55
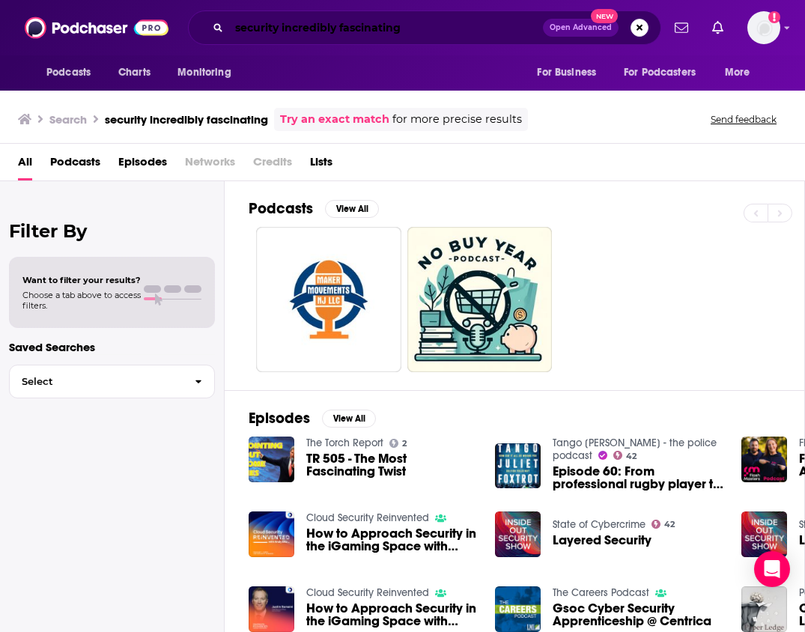
click at [411, 31] on input "security incredibly fascinating" at bounding box center [386, 28] width 314 height 24
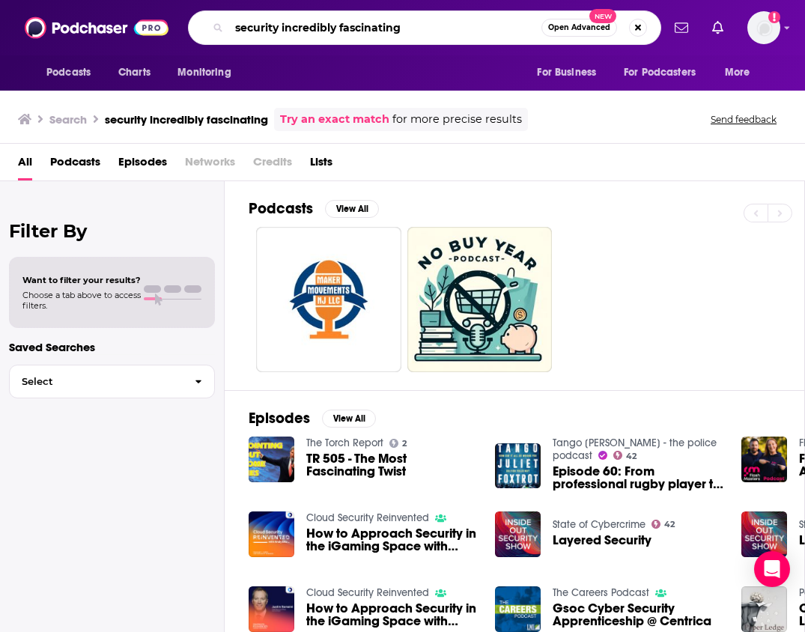
drag, startPoint x: 278, startPoint y: 30, endPoint x: 252, endPoint y: 28, distance: 26.3
click at [252, 28] on input "security incredibly fascinating" at bounding box center [385, 28] width 312 height 24
type input "secretly incredibly fascinating"
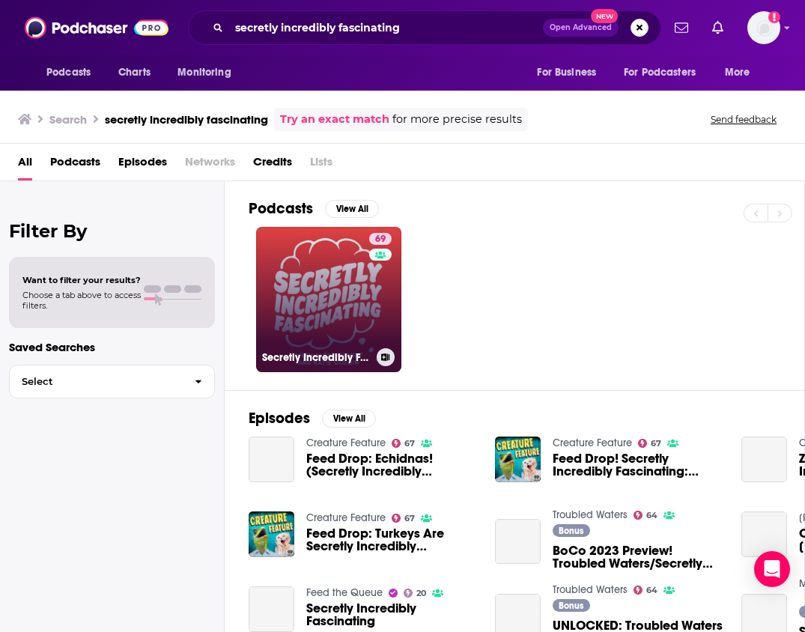
click at [350, 277] on link "69 Secretly Incredibly Fascinating" at bounding box center [328, 299] width 145 height 145
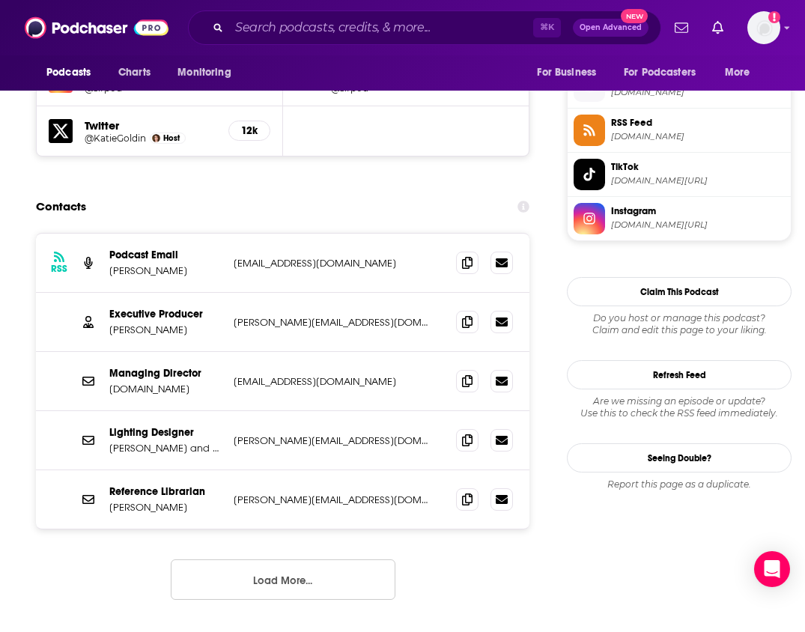
scroll to position [1362, 0]
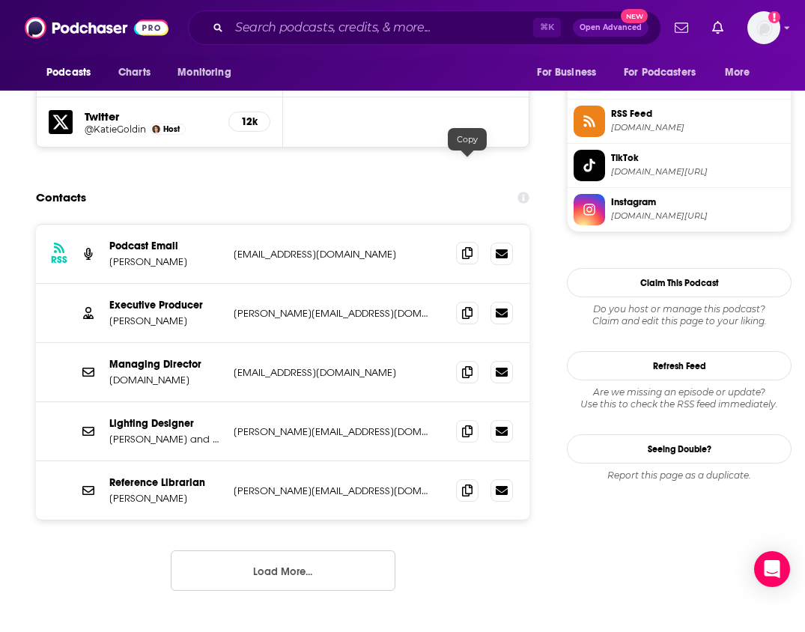
click at [464, 247] on icon at bounding box center [467, 253] width 10 height 12
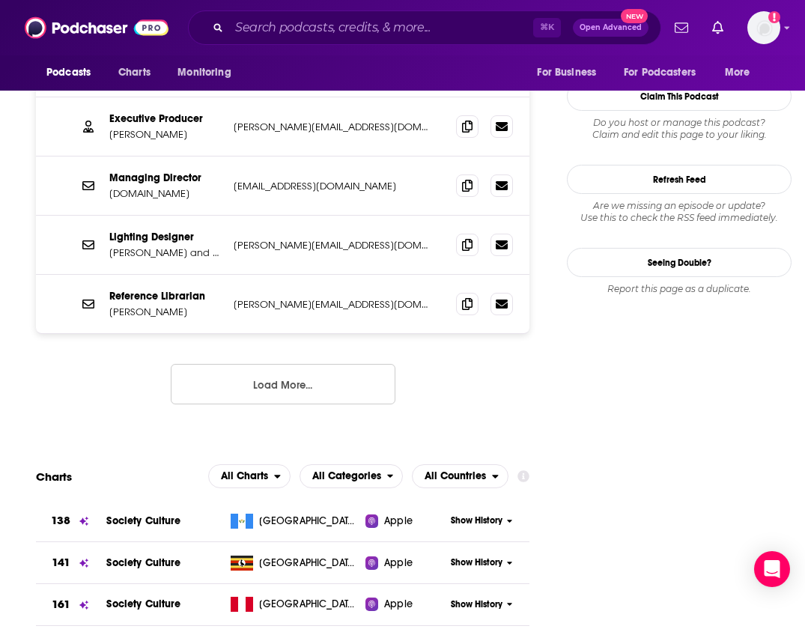
scroll to position [1553, 0]
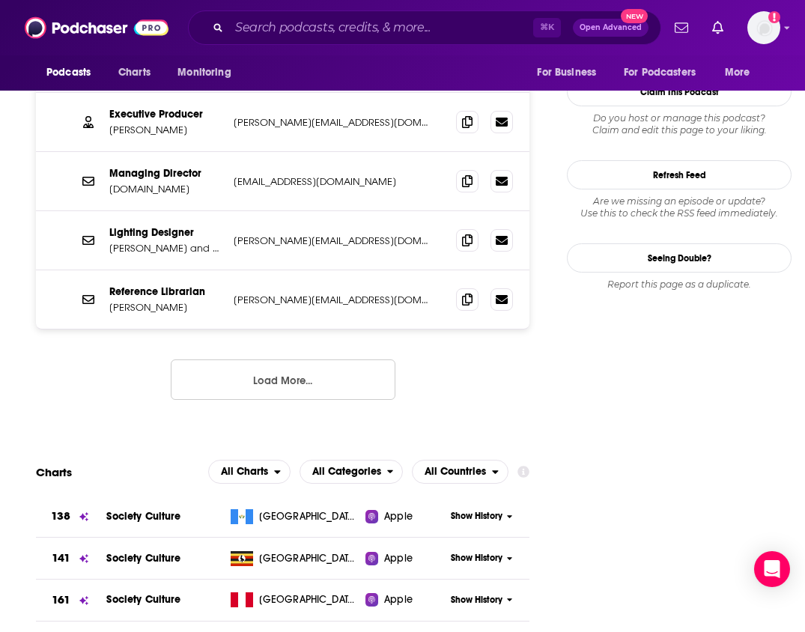
click at [294, 359] on button "Load More..." at bounding box center [283, 379] width 225 height 40
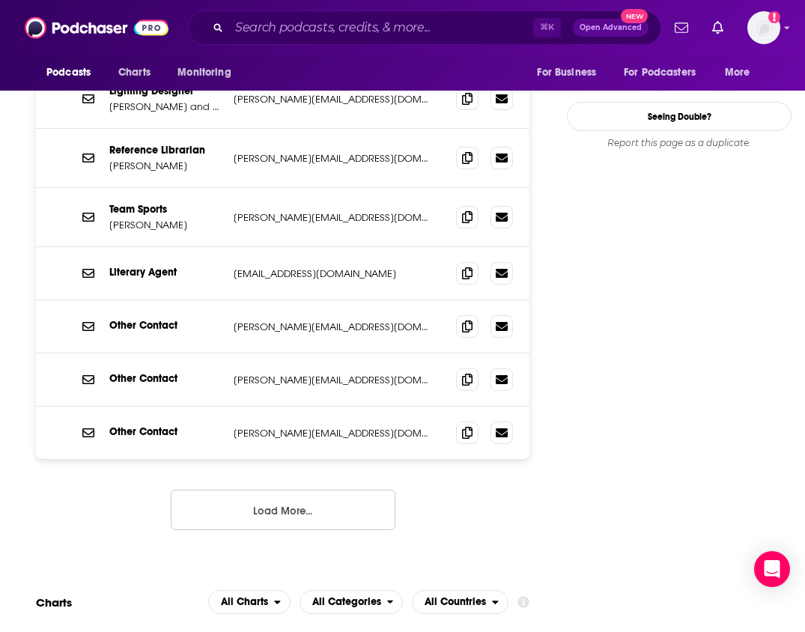
scroll to position [1707, 0]
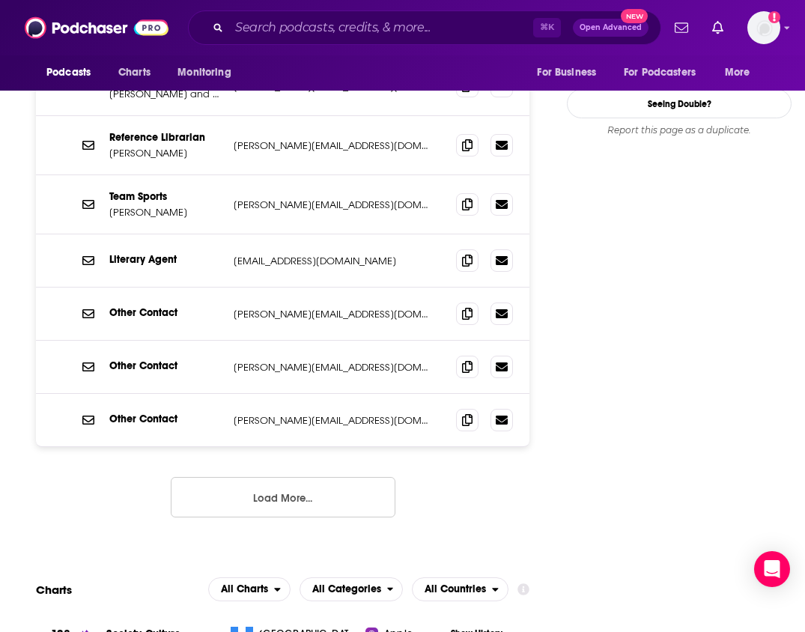
click at [294, 477] on button "Load More..." at bounding box center [283, 497] width 225 height 40
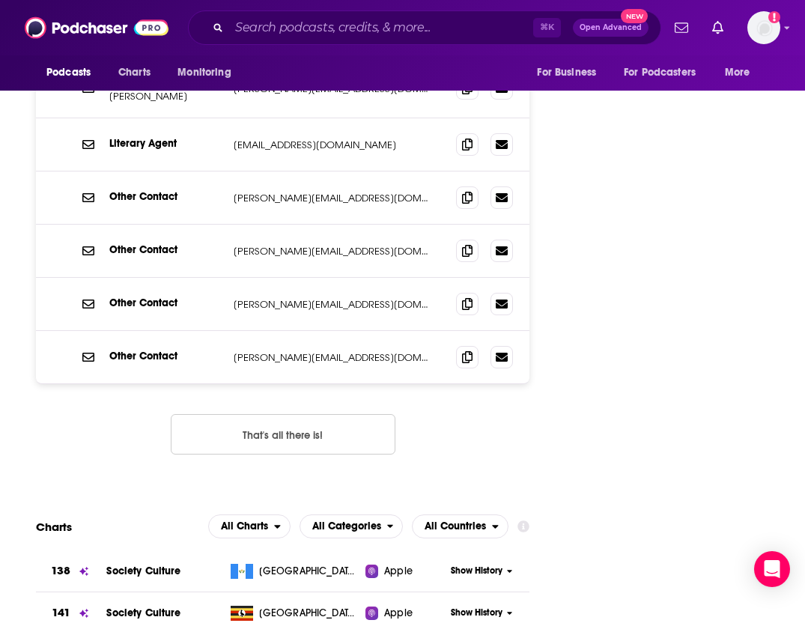
scroll to position [1816, 0]
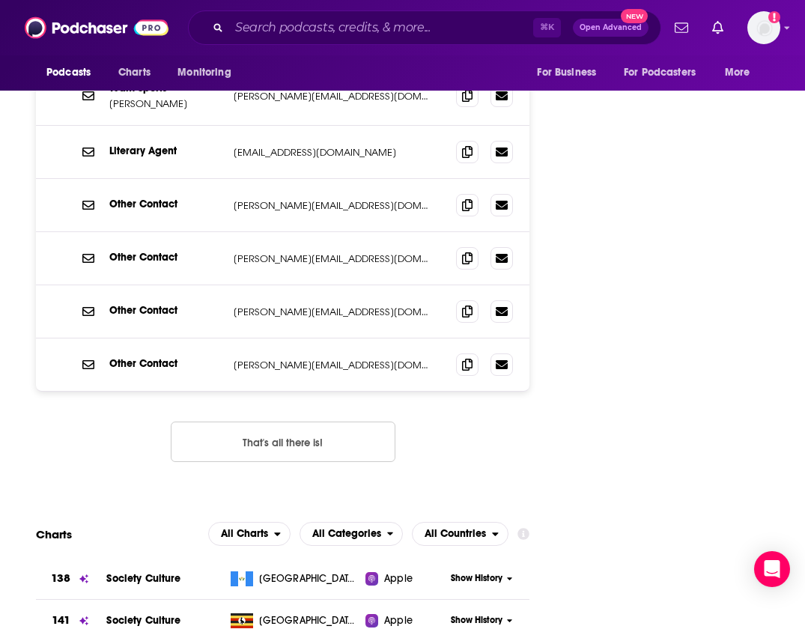
click at [301, 422] on button "That's all there is!" at bounding box center [283, 442] width 225 height 40
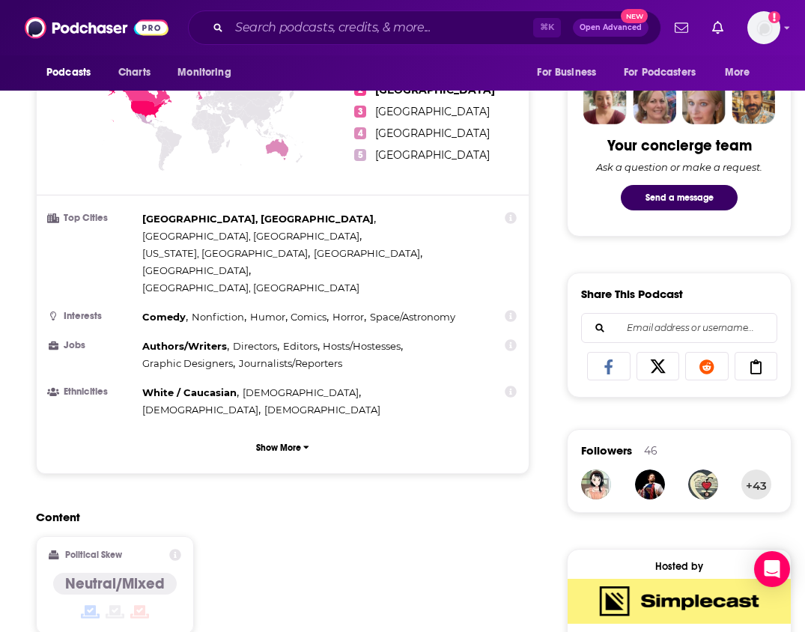
scroll to position [714, 0]
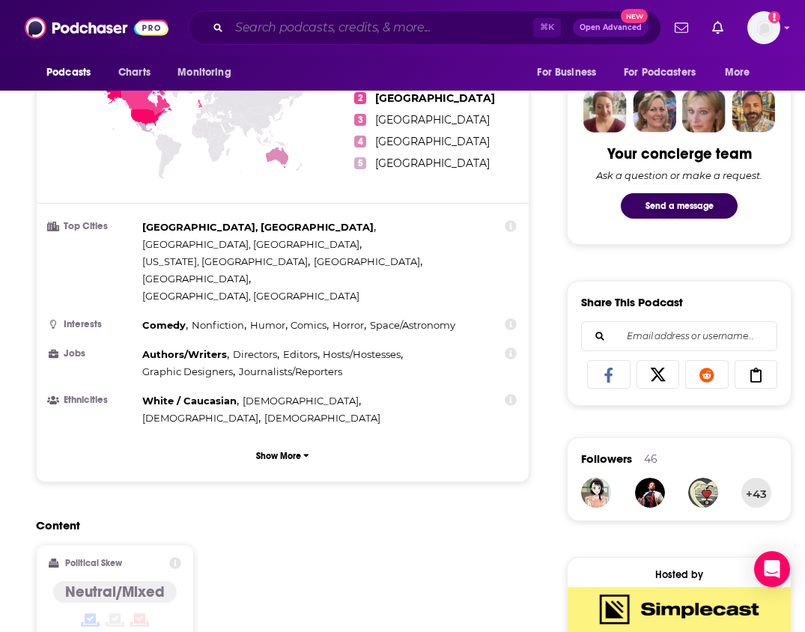
click at [408, 32] on input "Search podcasts, credits, & more..." at bounding box center [381, 28] width 304 height 24
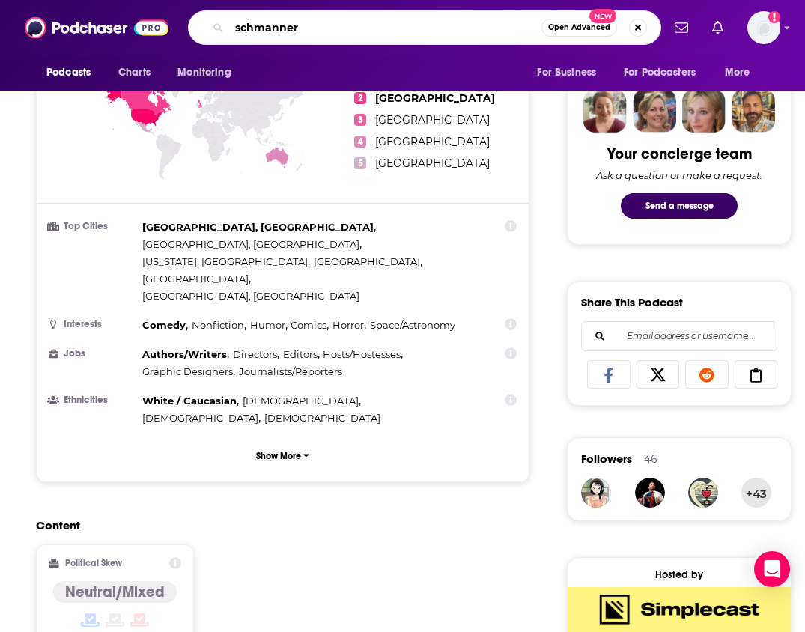
type input "schmanners"
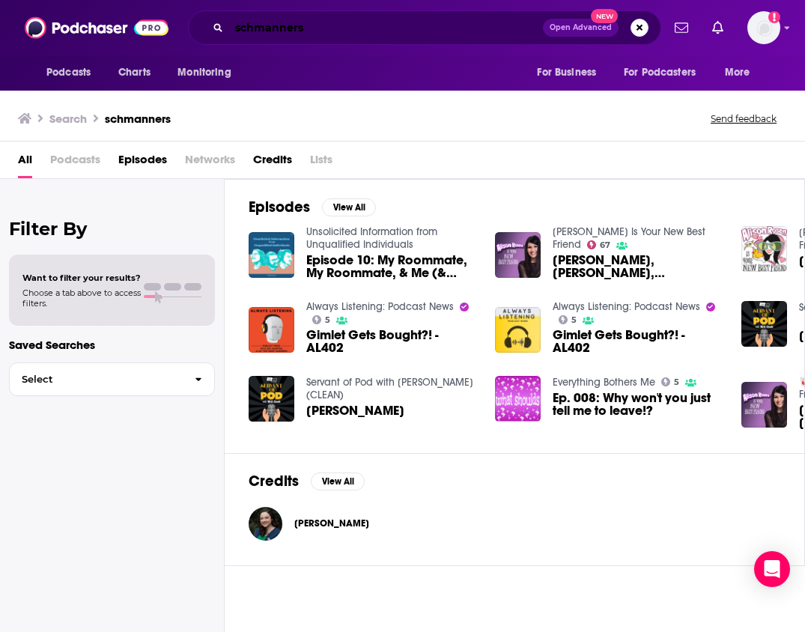
click at [245, 27] on input "schmanners" at bounding box center [386, 28] width 314 height 24
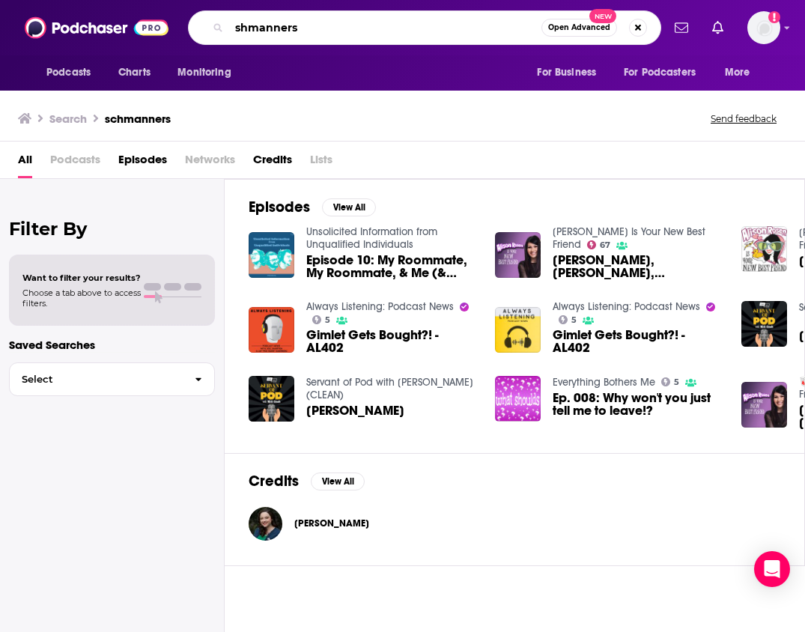
type input "shmanners"
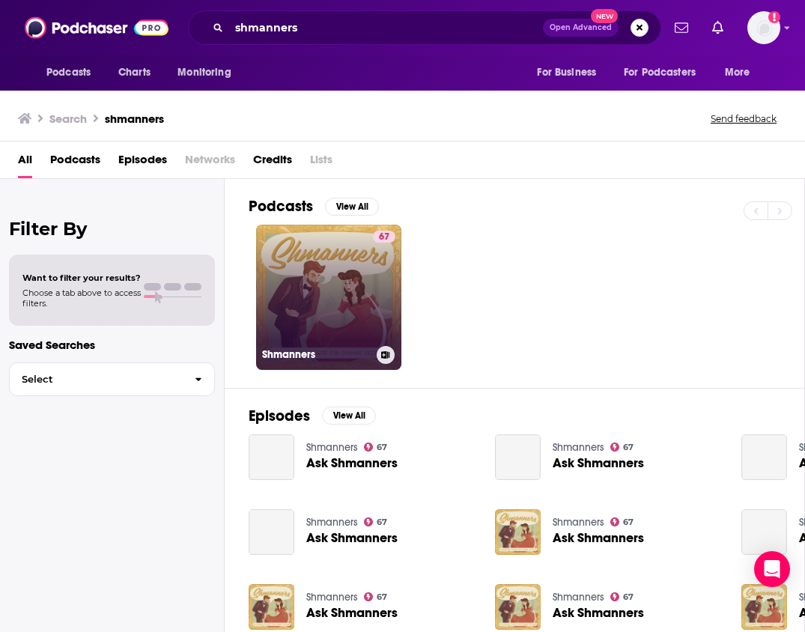
click at [323, 246] on link "67 Shmanners" at bounding box center [328, 297] width 145 height 145
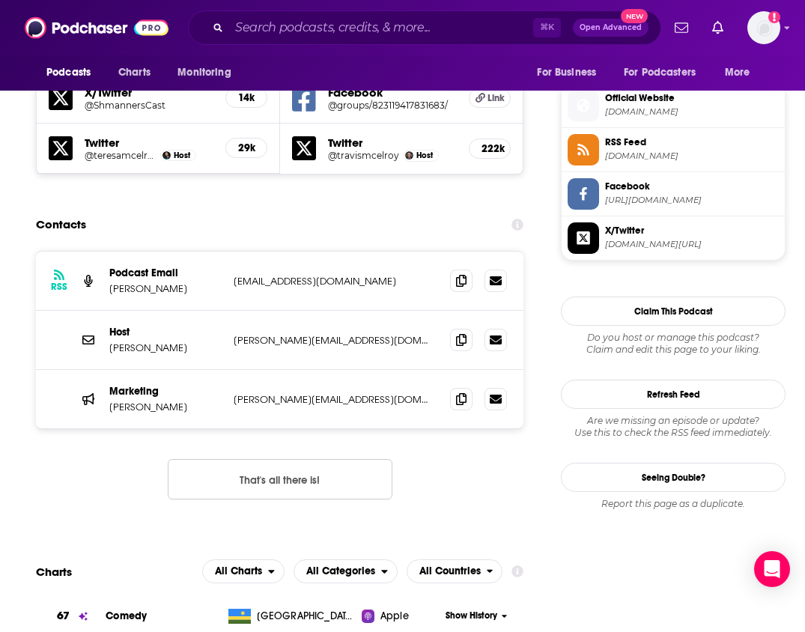
scroll to position [1351, 0]
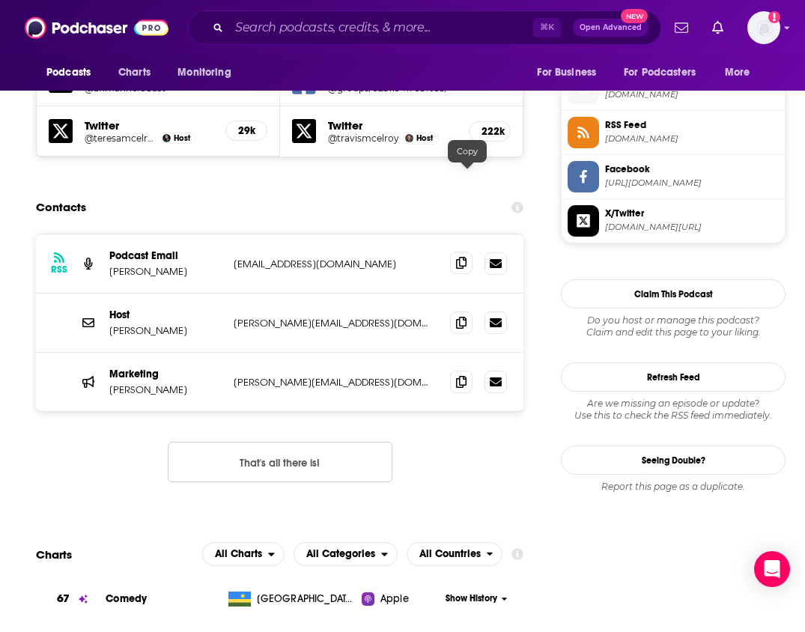
click at [458, 252] on span at bounding box center [461, 263] width 22 height 22
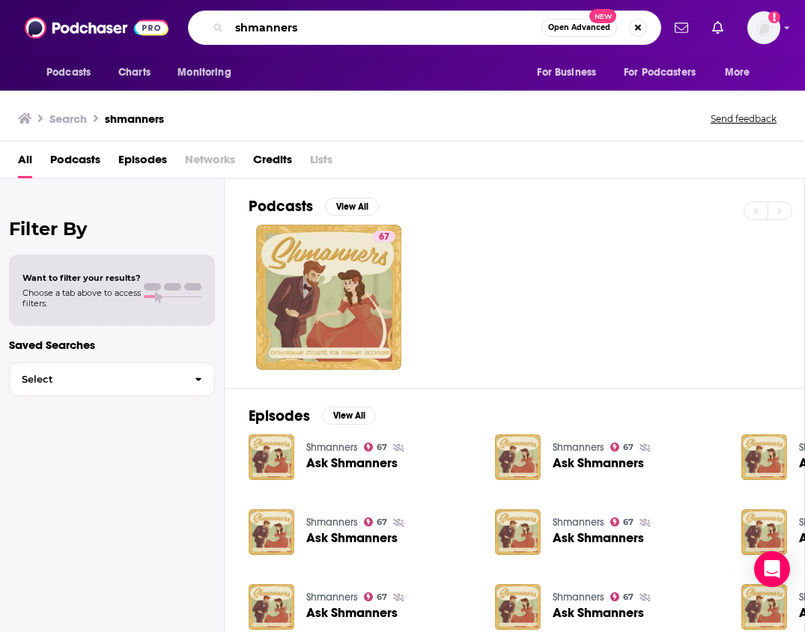
click at [364, 27] on input "shmanners" at bounding box center [385, 28] width 312 height 24
drag, startPoint x: 364, startPoint y: 27, endPoint x: 250, endPoint y: -31, distance: 127.9
click at [250, 0] on html "Podcasts Charts Monitoring shmanners Open Advanced New For Business For Podcast…" at bounding box center [402, 316] width 805 height 632
type input "secret histories"
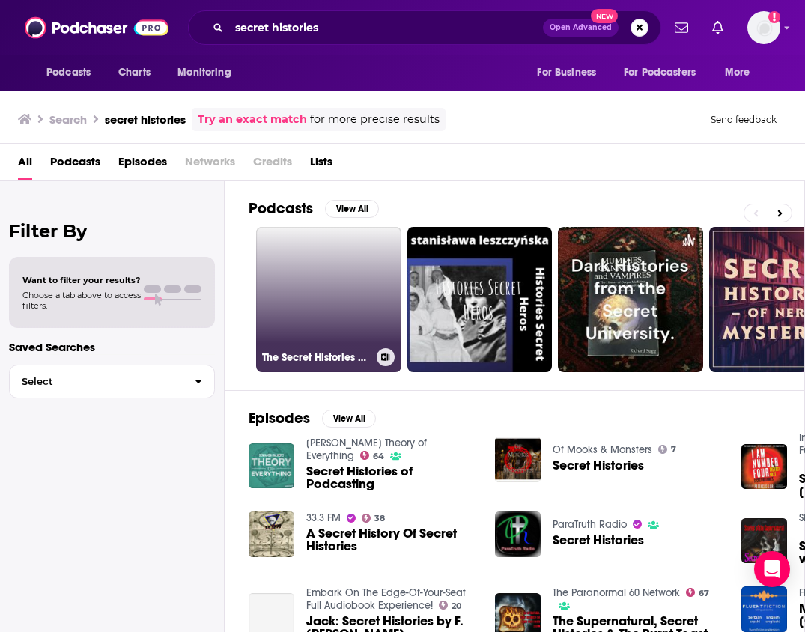
click at [304, 328] on link "The Secret Histories of Halifax" at bounding box center [328, 299] width 145 height 145
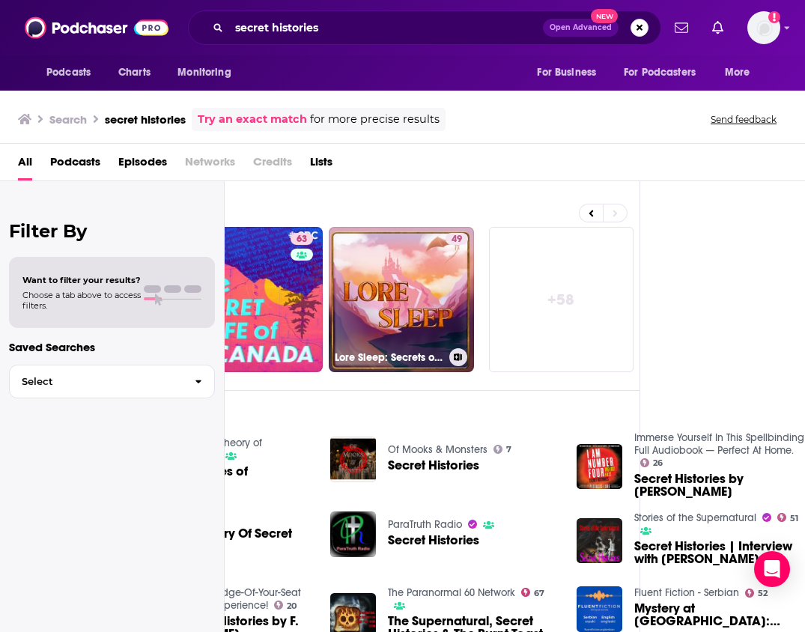
scroll to position [0, 165]
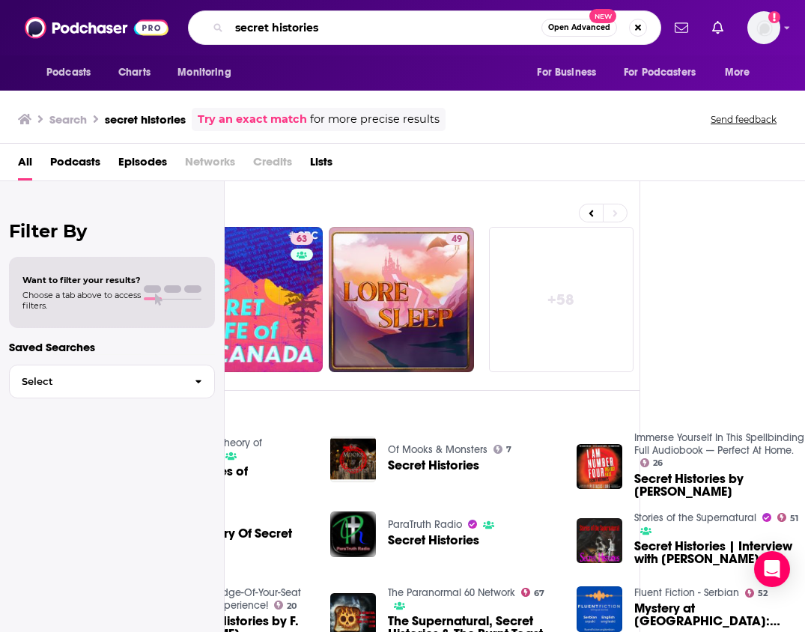
drag, startPoint x: 413, startPoint y: 27, endPoint x: 290, endPoint y: -28, distance: 135.4
click at [290, 0] on html "Podcasts Charts Monitoring secret histories Open Advanced New For Business For …" at bounding box center [402, 316] width 805 height 632
type input "r"
type input "triple click"
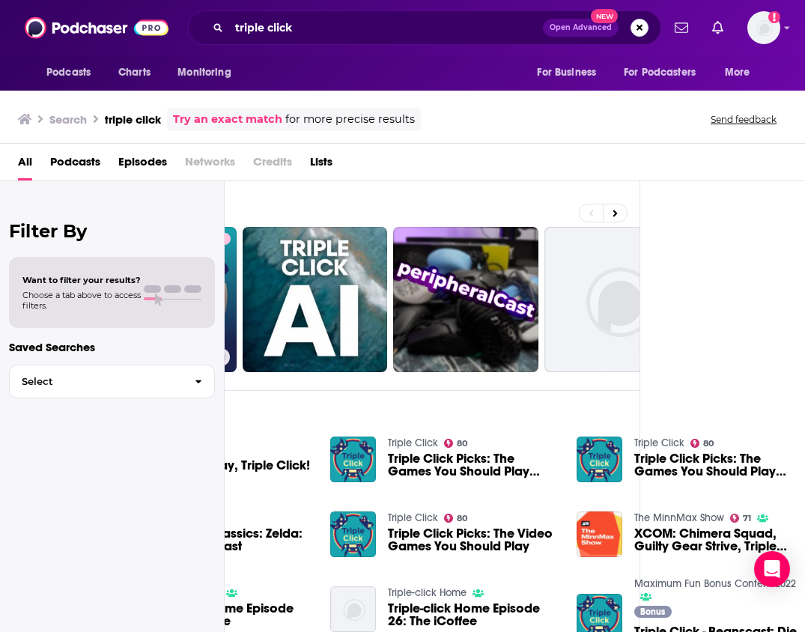
click at [231, 291] on link "80 Triple Click" at bounding box center [163, 299] width 145 height 145
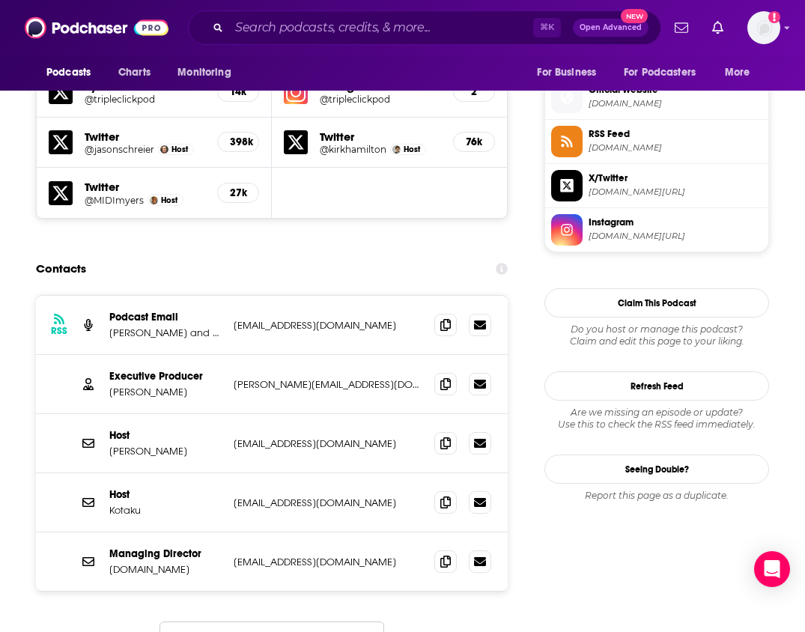
scroll to position [1352, 0]
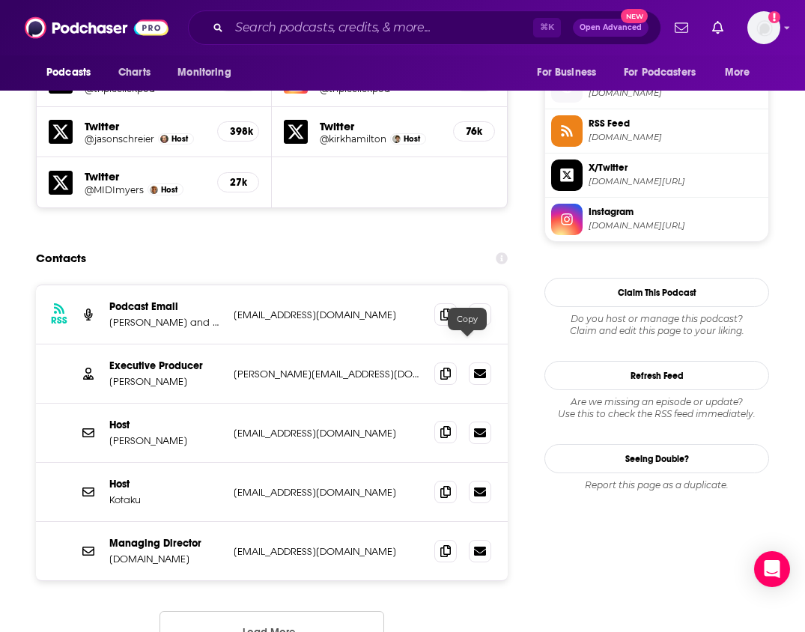
click at [451, 426] on icon at bounding box center [445, 432] width 10 height 12
click at [451, 485] on icon at bounding box center [445, 491] width 10 height 12
click at [338, 611] on button "Load More..." at bounding box center [272, 631] width 225 height 40
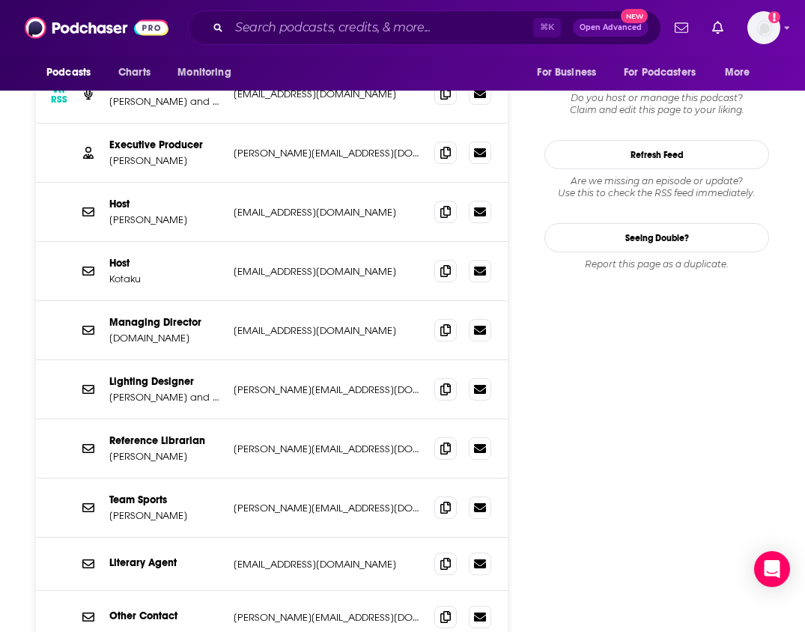
scroll to position [1627, 0]
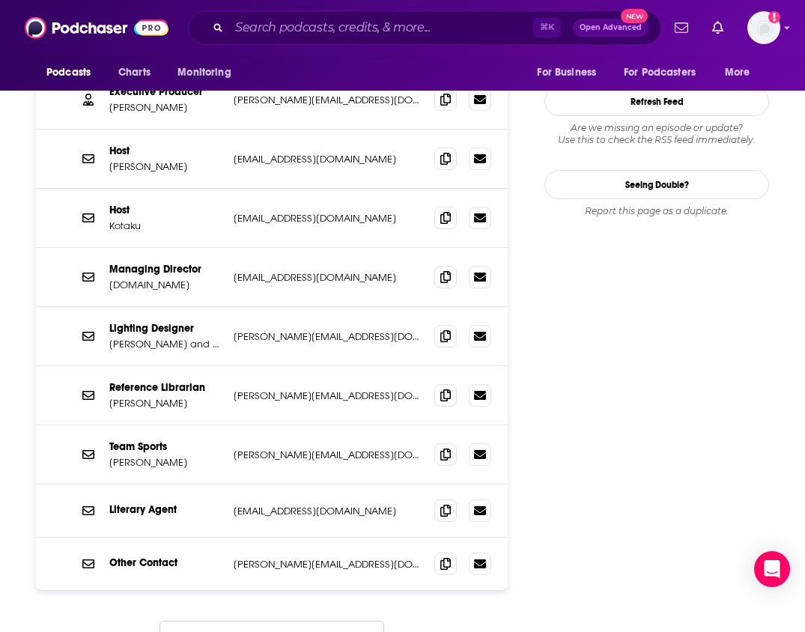
click at [332, 621] on button "Load More..." at bounding box center [272, 641] width 225 height 40
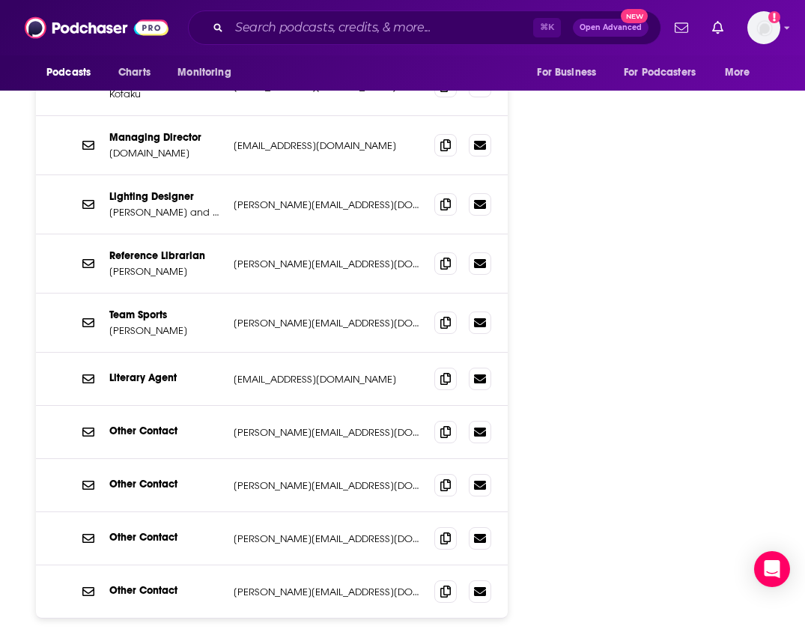
scroll to position [1857, 0]
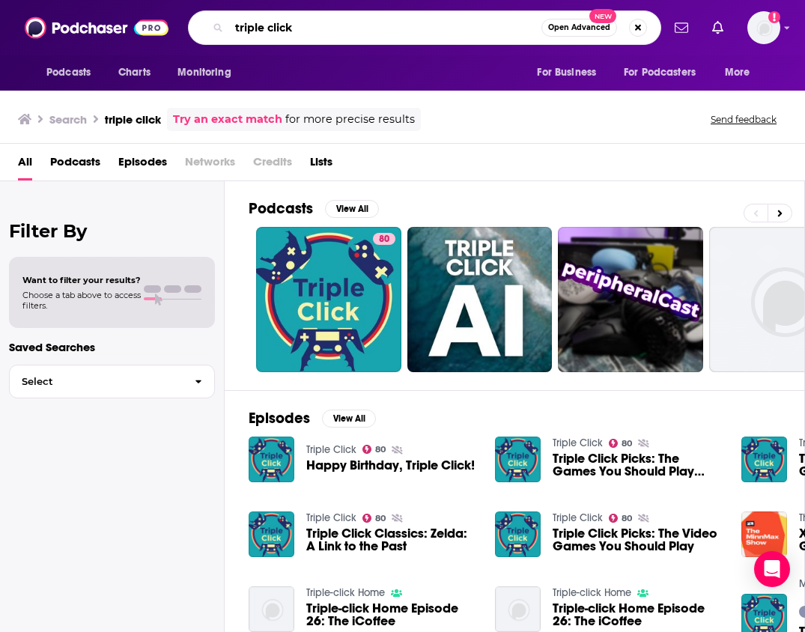
drag, startPoint x: 355, startPoint y: 30, endPoint x: 295, endPoint y: 10, distance: 63.2
click at [295, 10] on div "Podcasts Charts Monitoring triple click Open Advanced New For Business For Podc…" at bounding box center [402, 27] width 805 height 55
type input "tv chef"
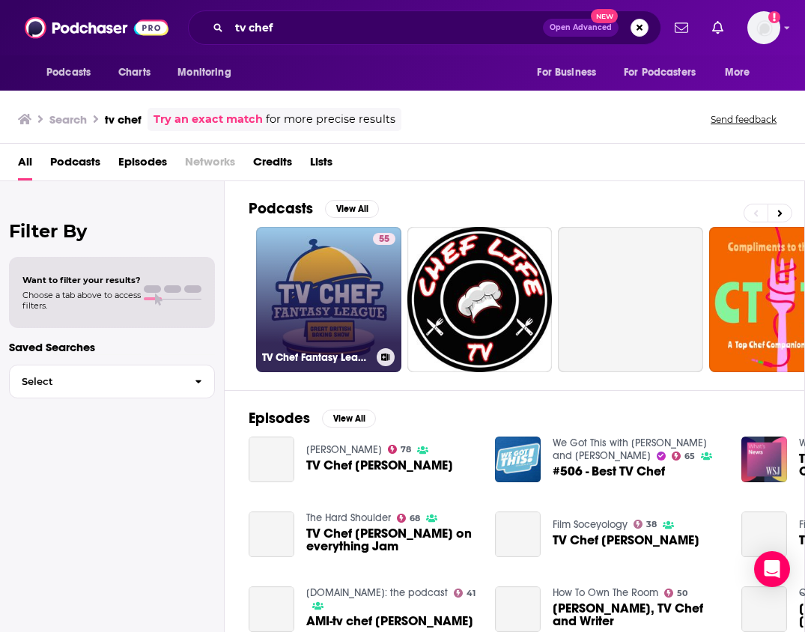
click at [320, 330] on link "55 TV Chef Fantasy League" at bounding box center [328, 299] width 145 height 145
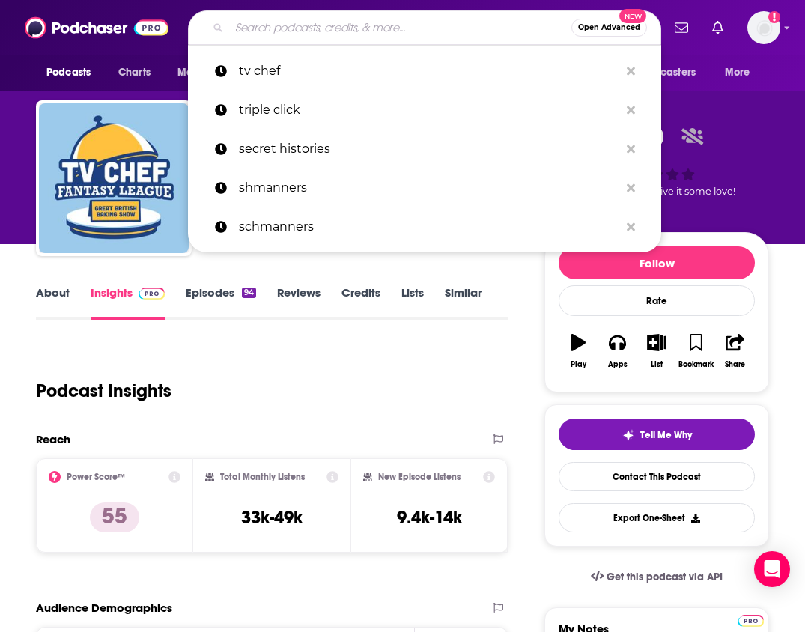
click at [428, 28] on input "Search podcasts, credits, & more..." at bounding box center [400, 28] width 342 height 24
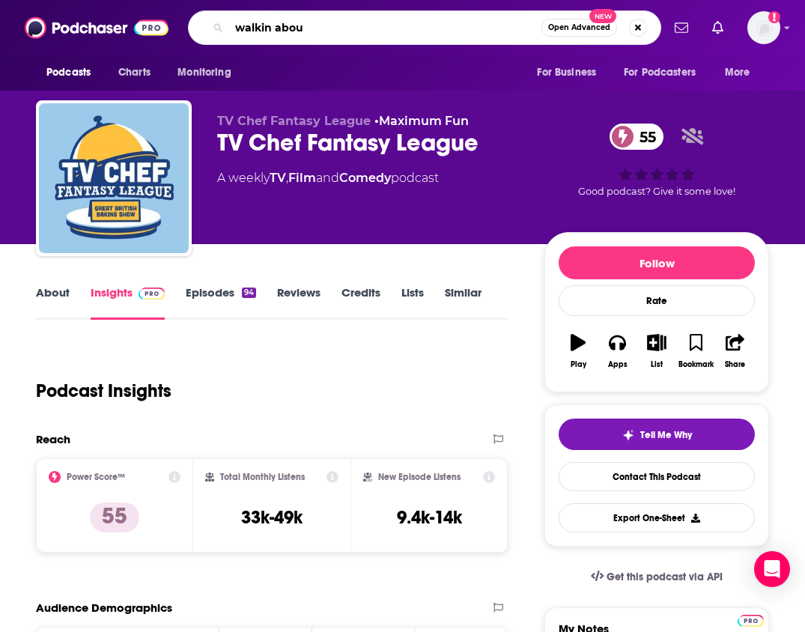
type input "walkin about"
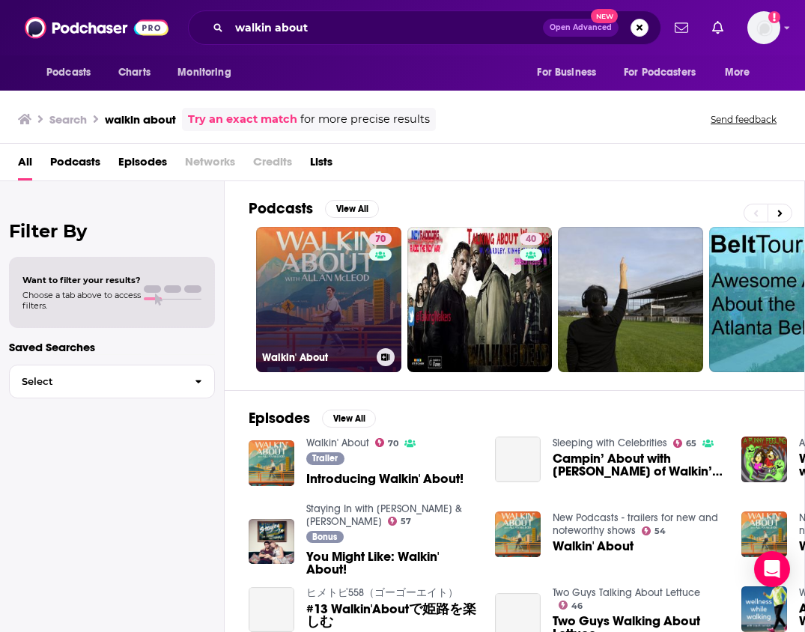
click at [349, 287] on link "70 Walkin' About" at bounding box center [328, 299] width 145 height 145
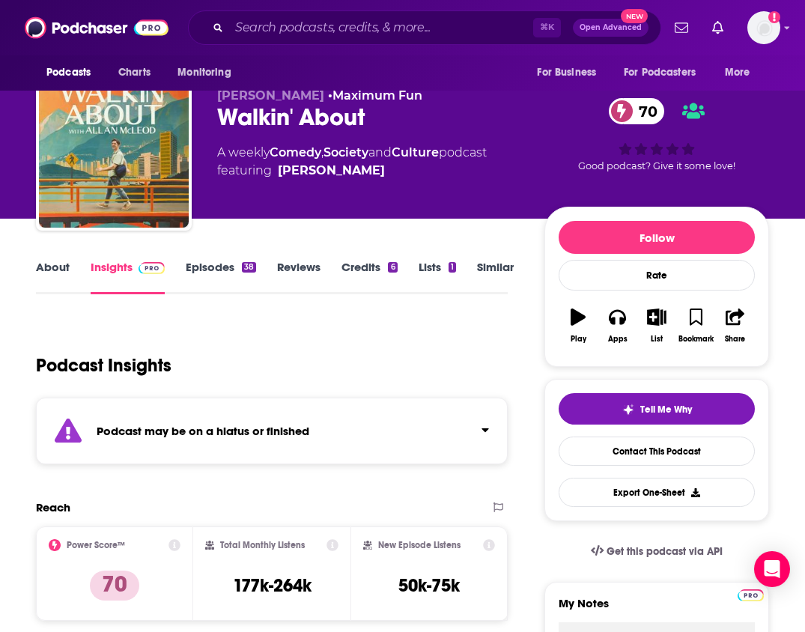
scroll to position [34, 0]
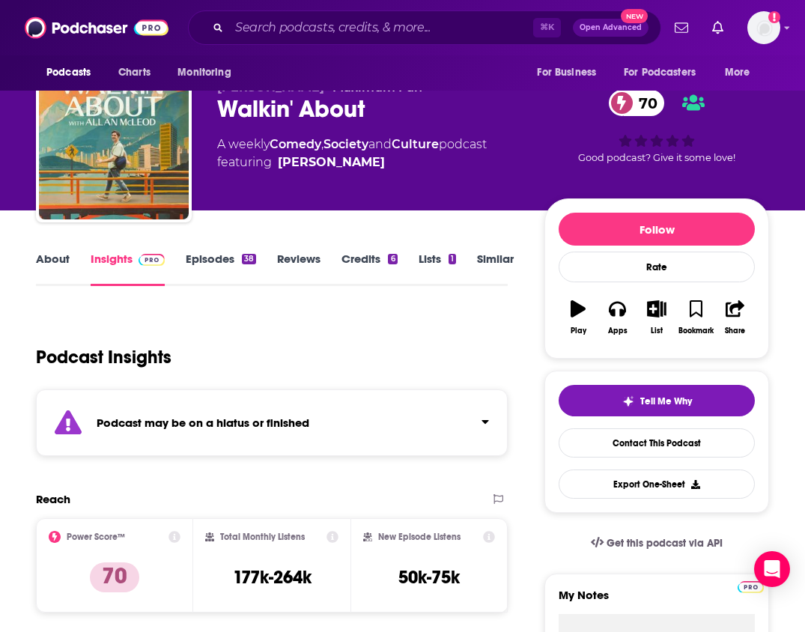
click at [320, 410] on div "Podcast may be on a hiatus or finished" at bounding box center [272, 422] width 472 height 67
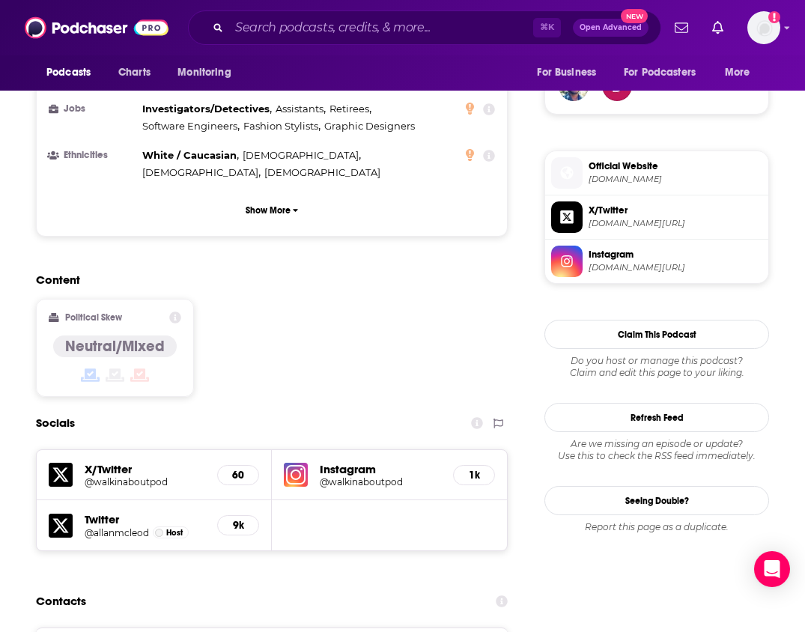
scroll to position [1452, 0]
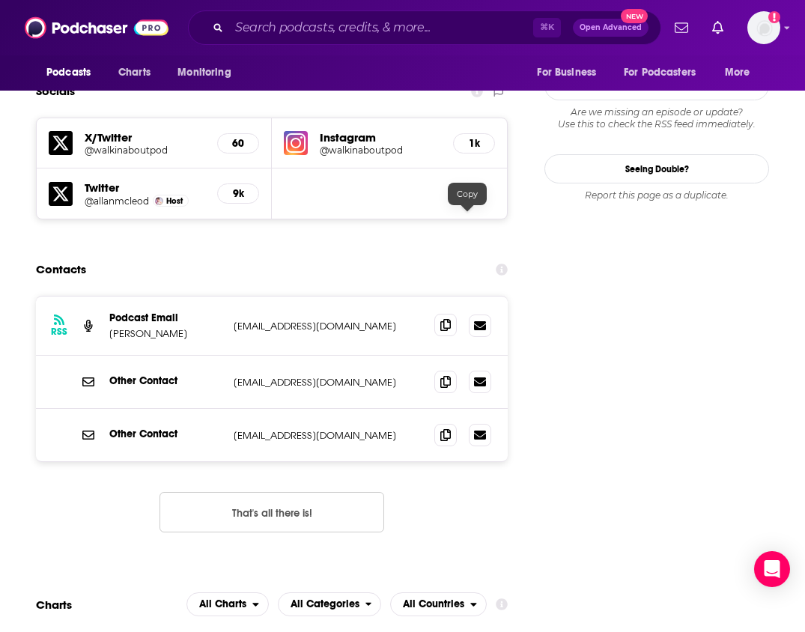
click at [451, 319] on icon at bounding box center [445, 325] width 10 height 12
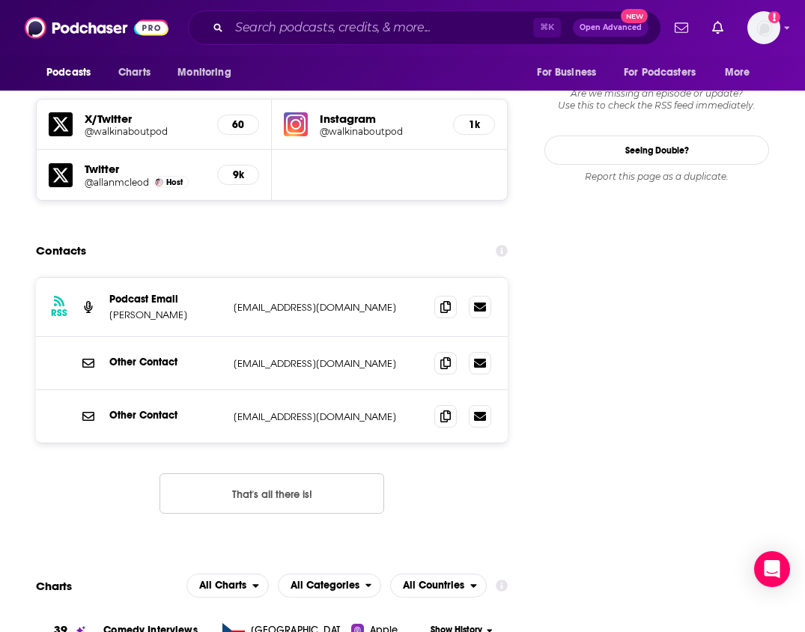
scroll to position [1479, 0]
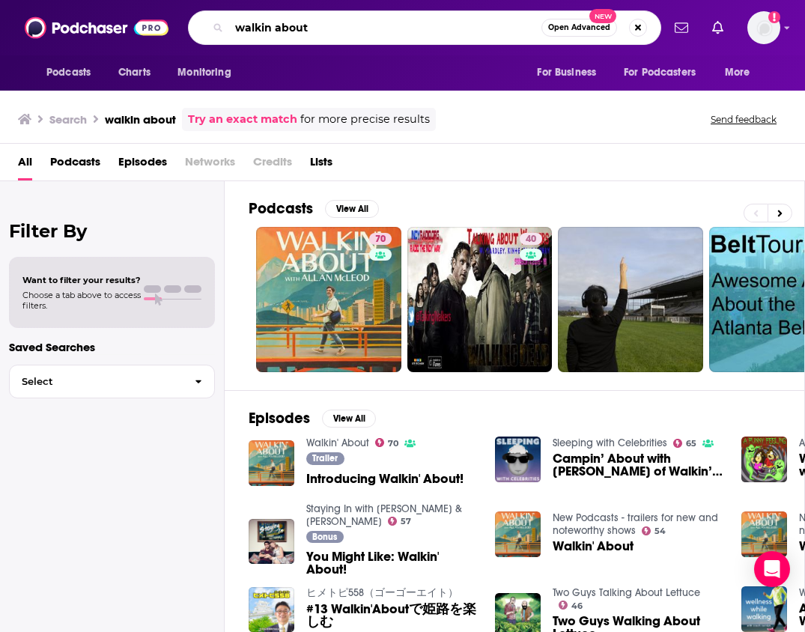
click at [318, 33] on input "walkin about" at bounding box center [385, 28] width 312 height 24
drag, startPoint x: 318, startPoint y: 33, endPoint x: 220, endPoint y: -20, distance: 111.6
click at [220, 0] on html "Podcasts Charts Monitoring walkin about Open Advanced New For Business For Podc…" at bounding box center [402, 316] width 805 height 632
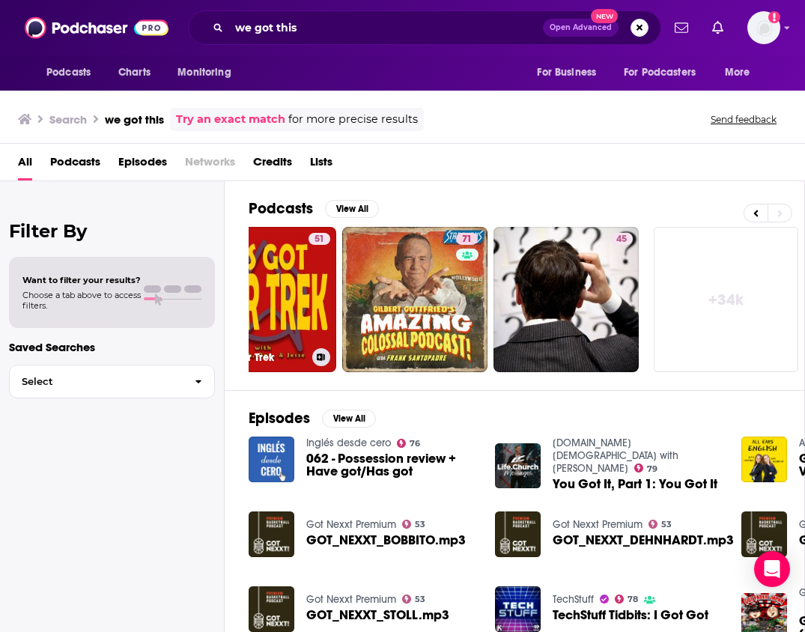
scroll to position [0, 819]
drag, startPoint x: 321, startPoint y: 29, endPoint x: 239, endPoint y: -5, distance: 89.3
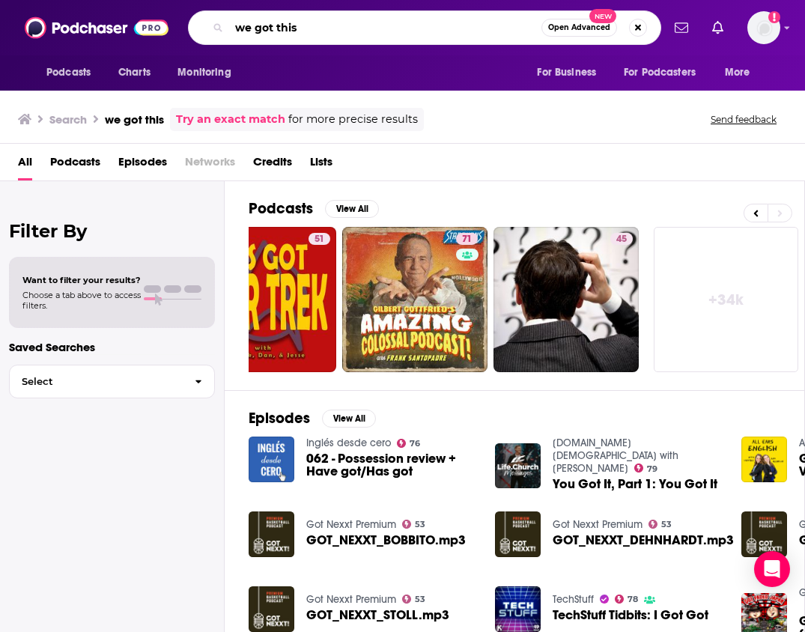
click at [239, 0] on html "Podcasts Charts Monitoring we got this Open Advanced New For Business For Podca…" at bounding box center [402, 316] width 805 height 632
type input "comfort creatures"
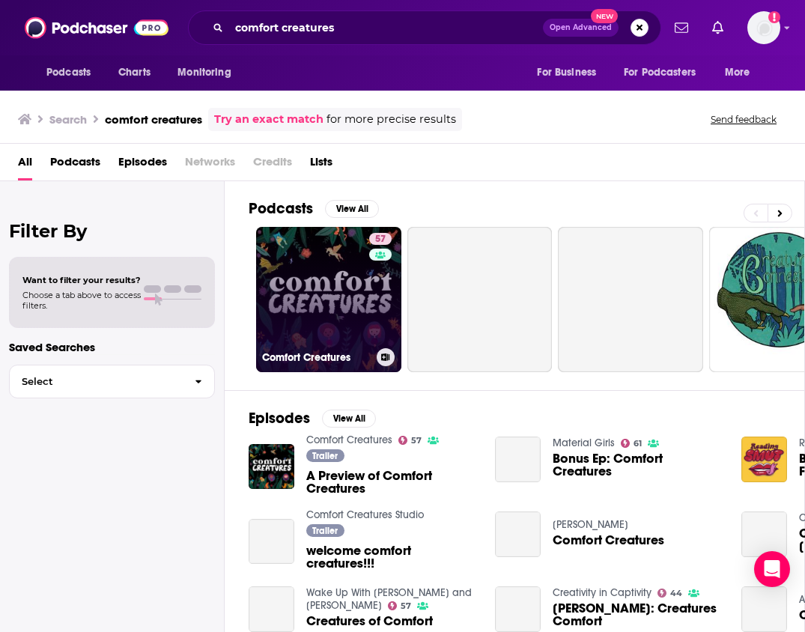
click at [295, 330] on link "57 Comfort Creatures" at bounding box center [328, 299] width 145 height 145
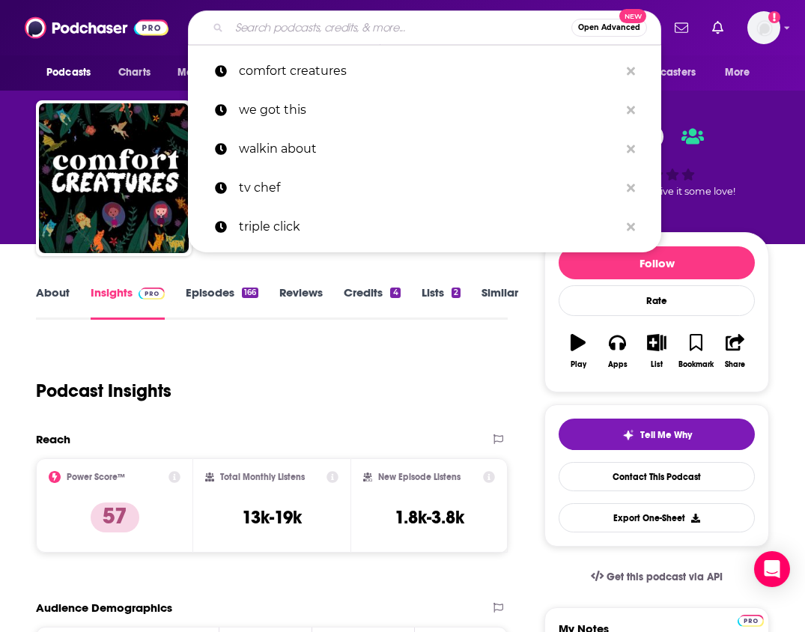
click at [352, 25] on input "Search podcasts, credits, & more..." at bounding box center [400, 28] width 342 height 24
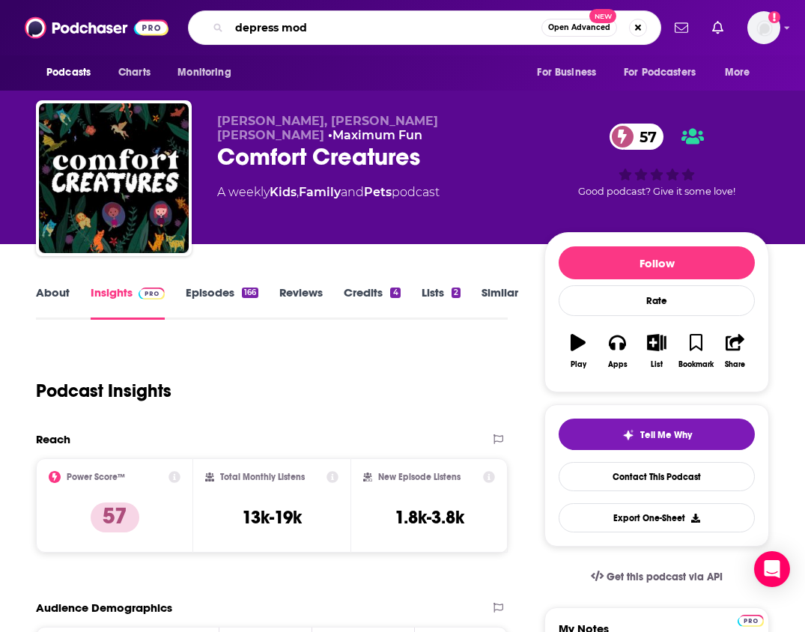
type input "depress mode"
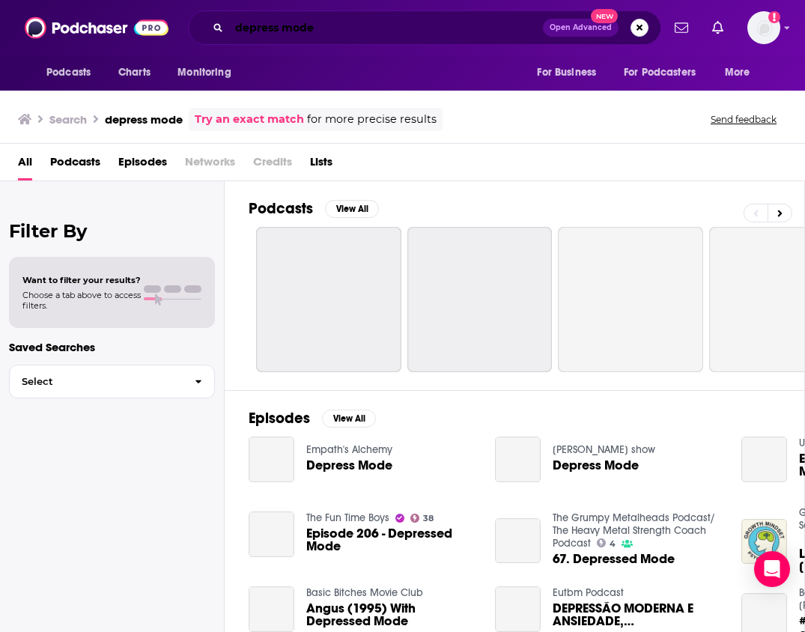
click at [280, 28] on input "depress mode" at bounding box center [386, 28] width 314 height 24
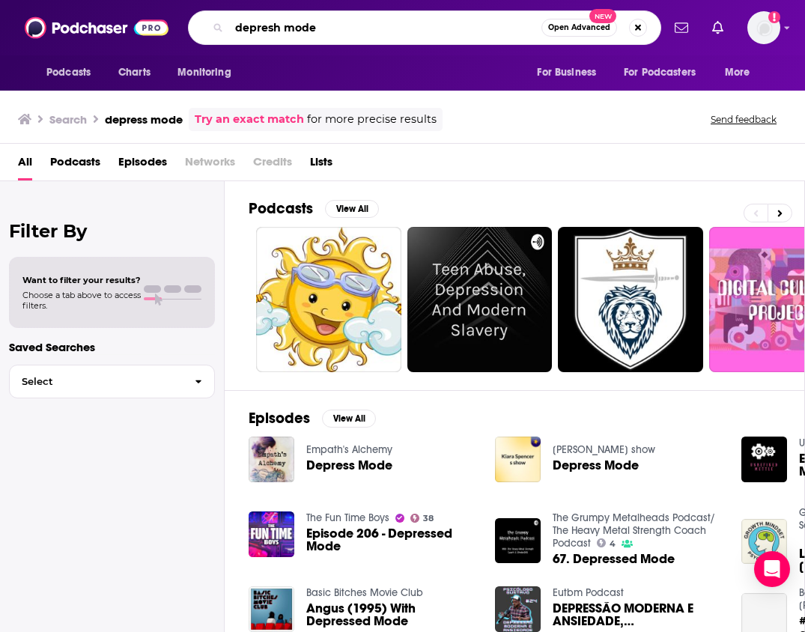
type input "depresh mode"
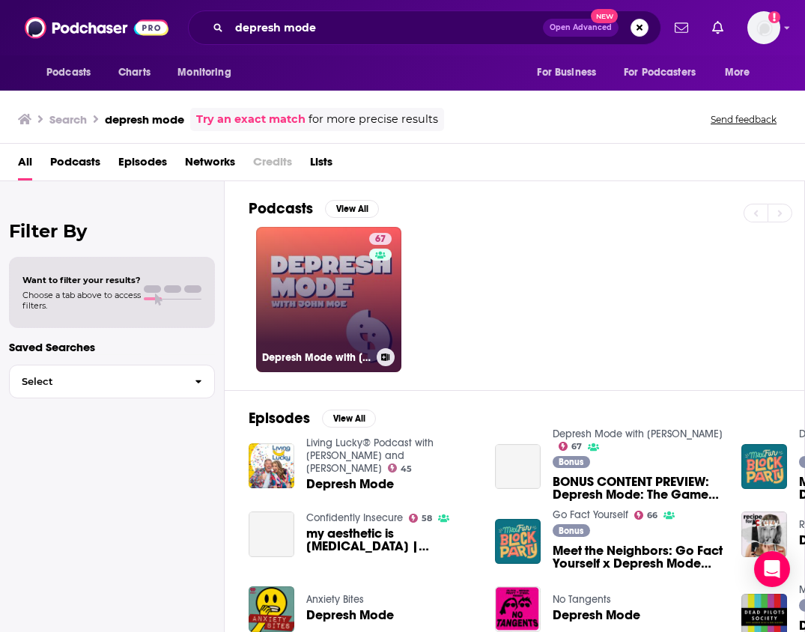
click at [354, 303] on link "67 Depresh Mode with John Moe" at bounding box center [328, 299] width 145 height 145
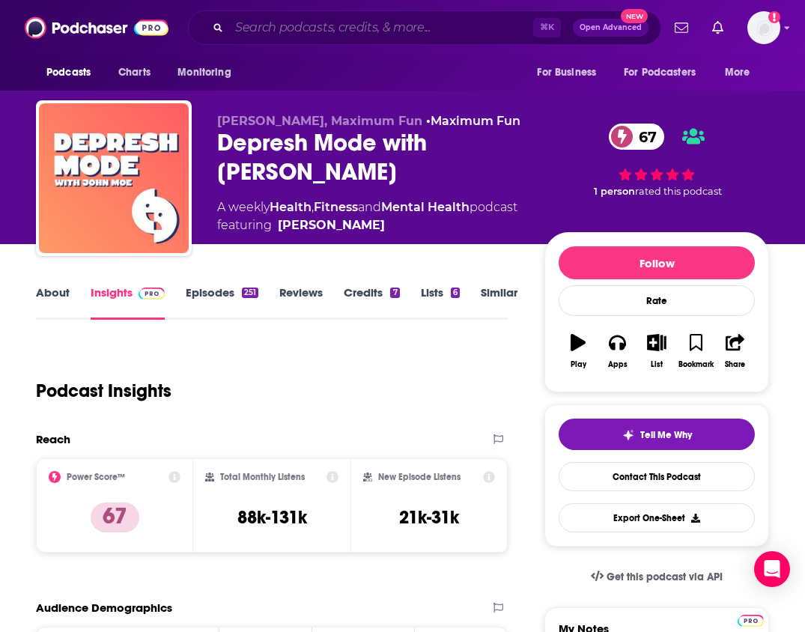
click at [459, 24] on input "Search podcasts, credits, & more..." at bounding box center [381, 28] width 304 height 24
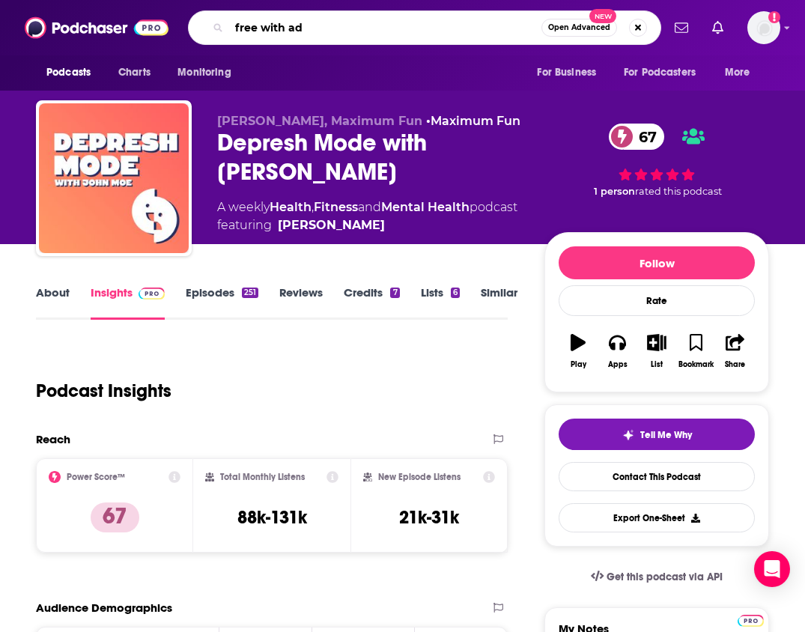
type input "free with ads"
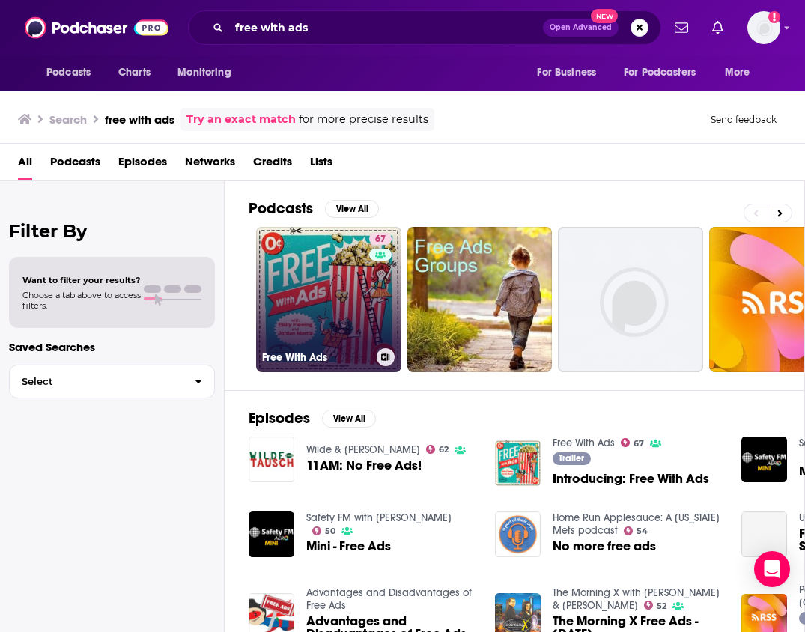
click at [343, 249] on link "67 Free With Ads" at bounding box center [328, 299] width 145 height 145
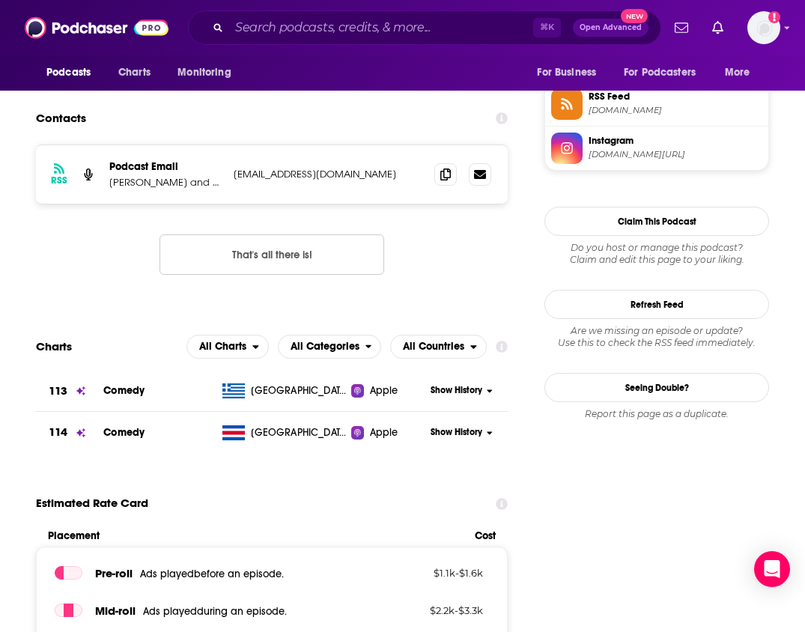
scroll to position [1382, 0]
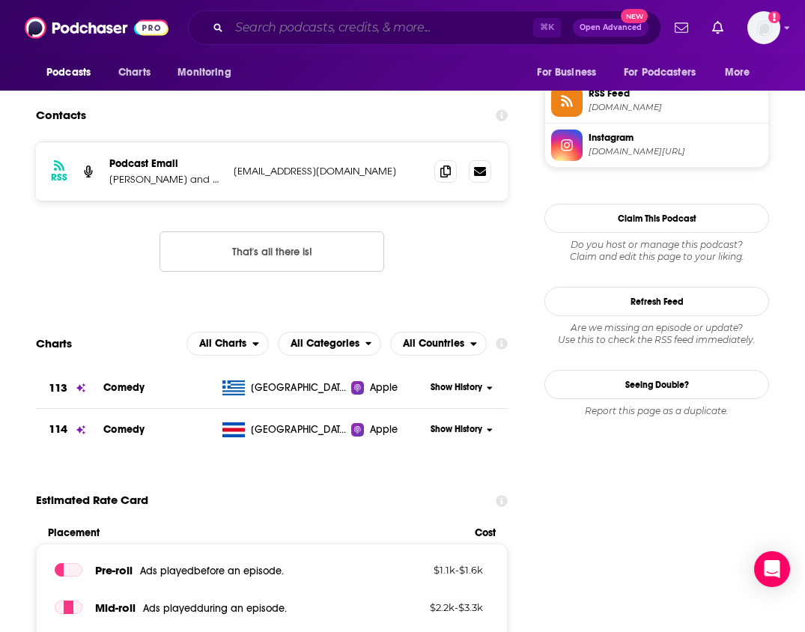
click at [349, 33] on input "Search podcasts, credits, & more..." at bounding box center [381, 28] width 304 height 24
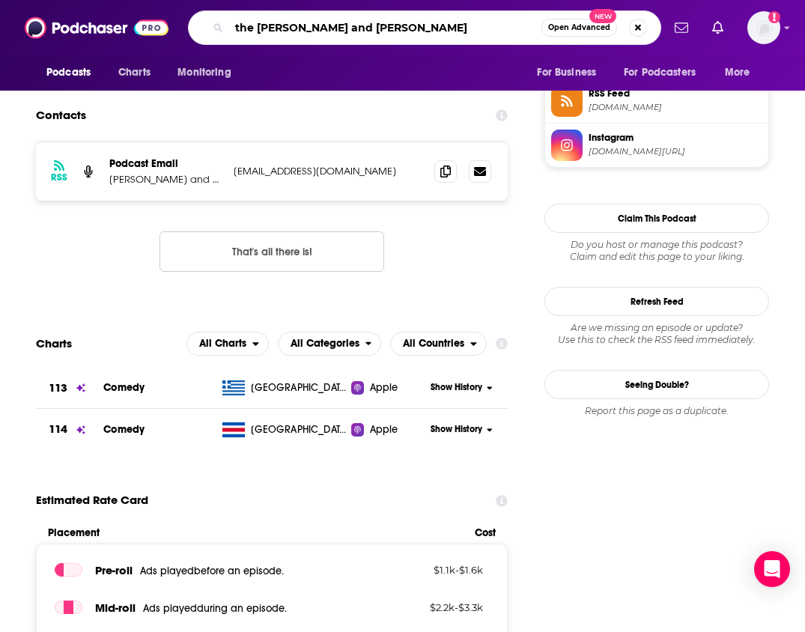
type input "the [PERSON_NAME] and [PERSON_NAME]"
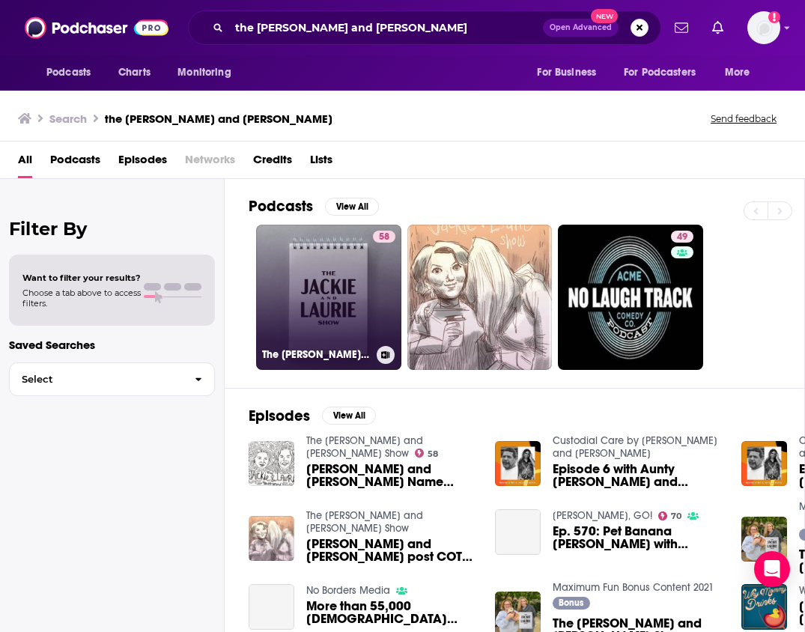
click at [307, 303] on link "58 The Jackie and Laurie Show" at bounding box center [328, 297] width 145 height 145
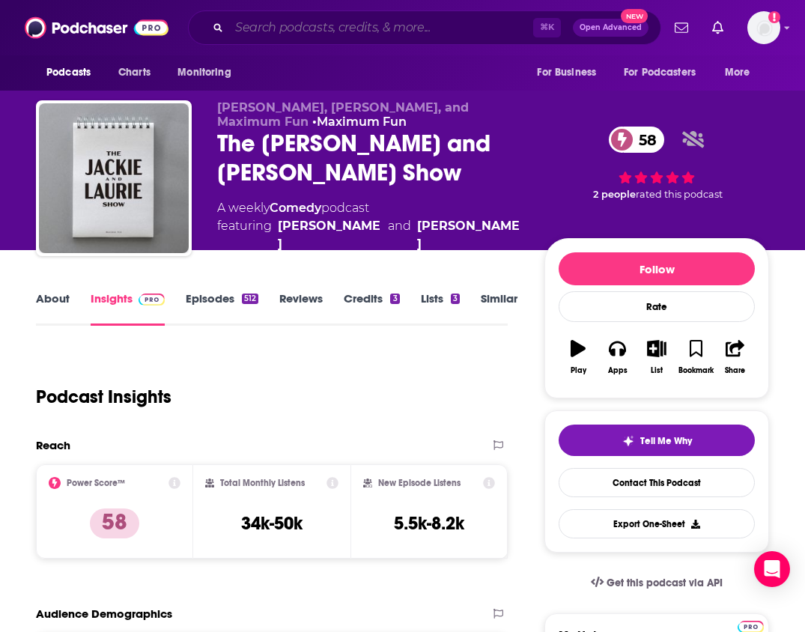
click at [322, 35] on input "Search podcasts, credits, & more..." at bounding box center [381, 28] width 304 height 24
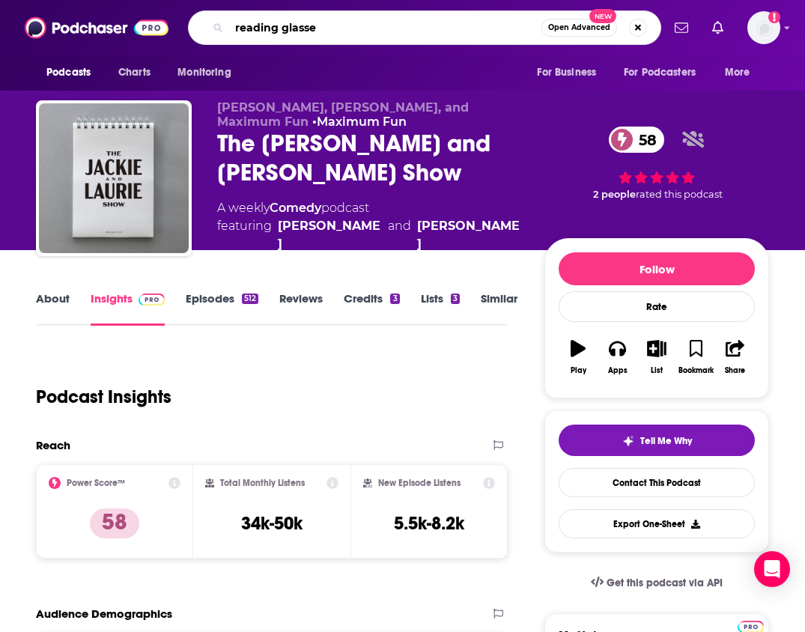
type input "reading glasses"
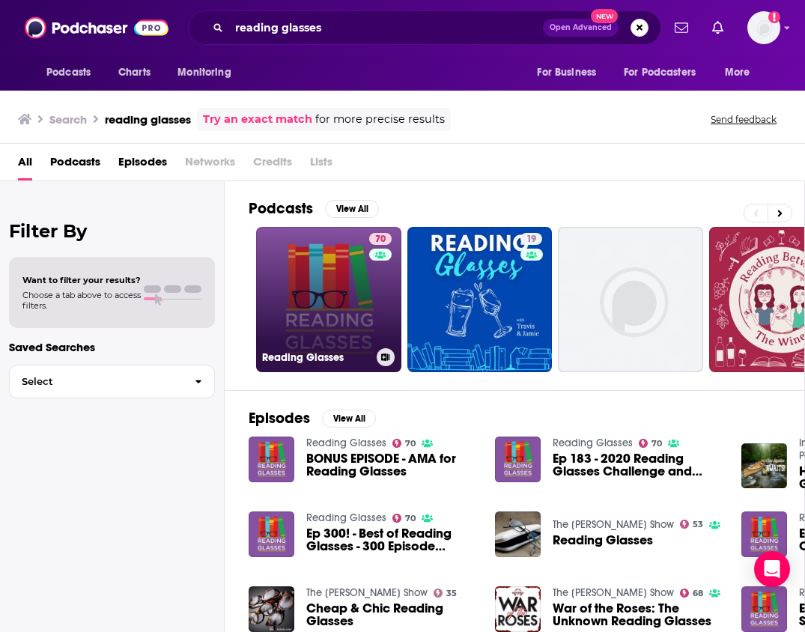
click at [350, 275] on link "70 Reading Glasses" at bounding box center [328, 299] width 145 height 145
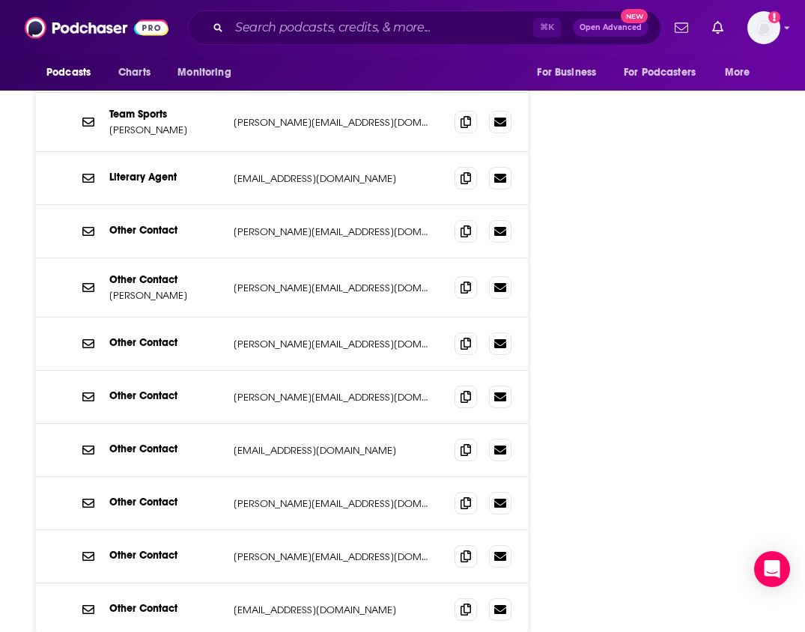
scroll to position [1902, 0]
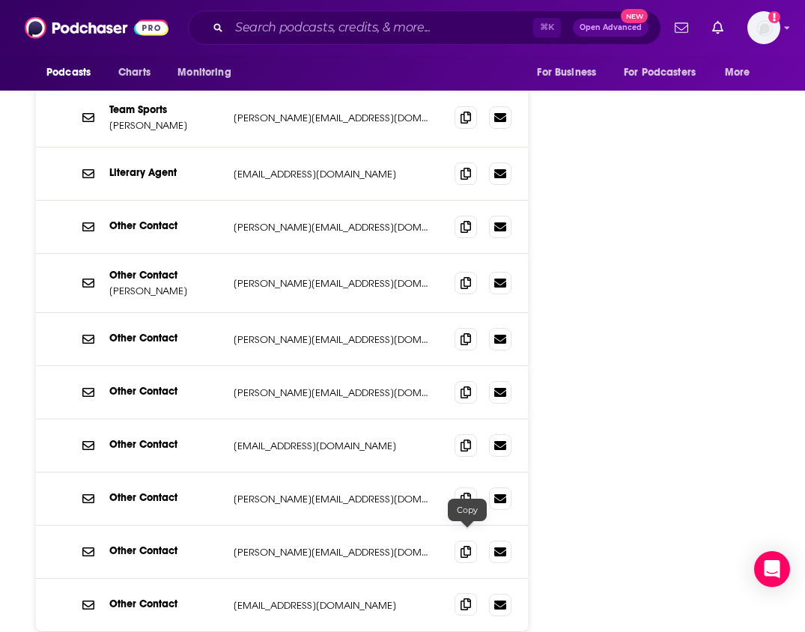
click at [473, 593] on span at bounding box center [466, 604] width 22 height 22
click at [288, 28] on input "Search podcasts, credits, & more..." at bounding box center [381, 28] width 304 height 24
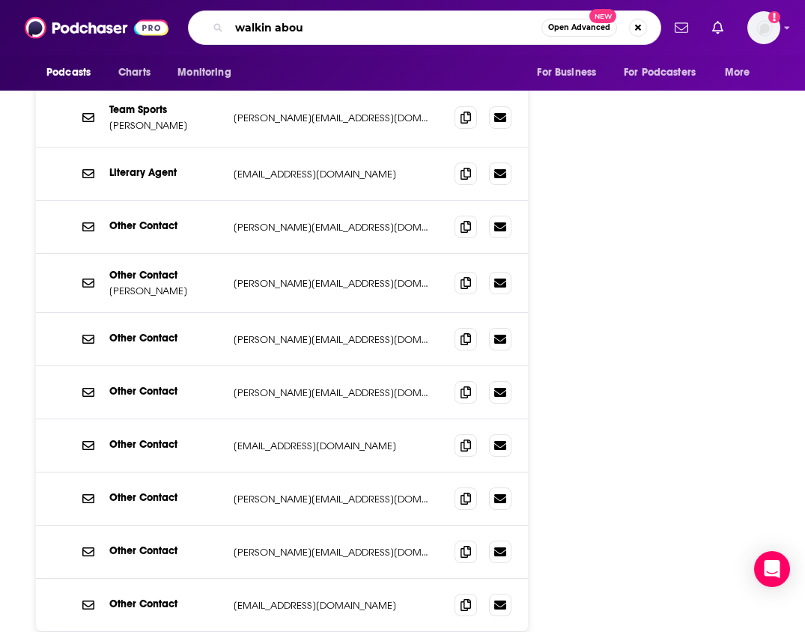
type input "walkin about"
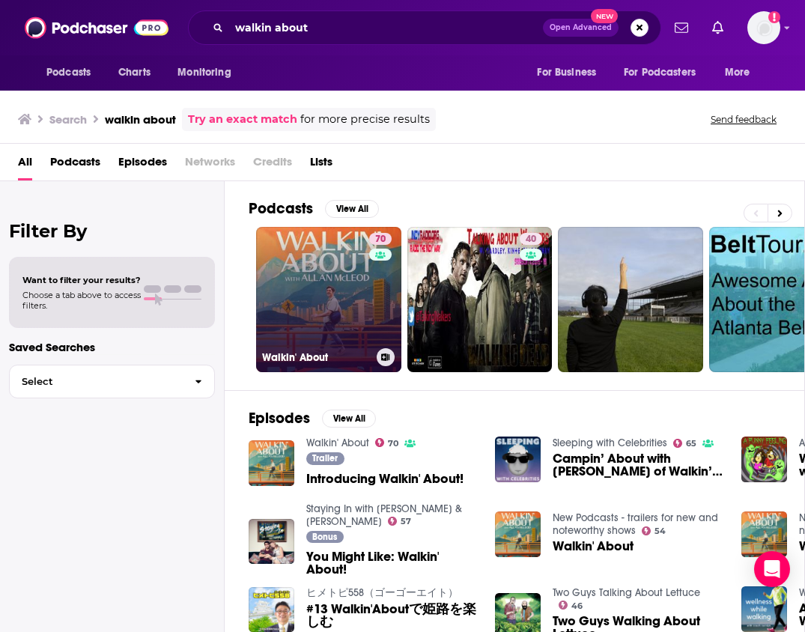
click at [314, 253] on link "70 Walkin' About" at bounding box center [328, 299] width 145 height 145
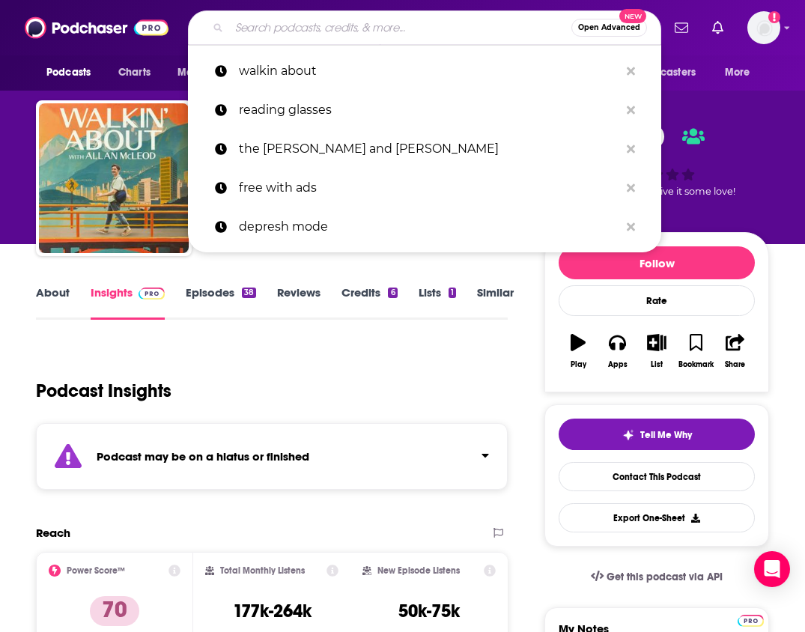
click at [323, 28] on input "Search podcasts, credits, & more..." at bounding box center [400, 28] width 342 height 24
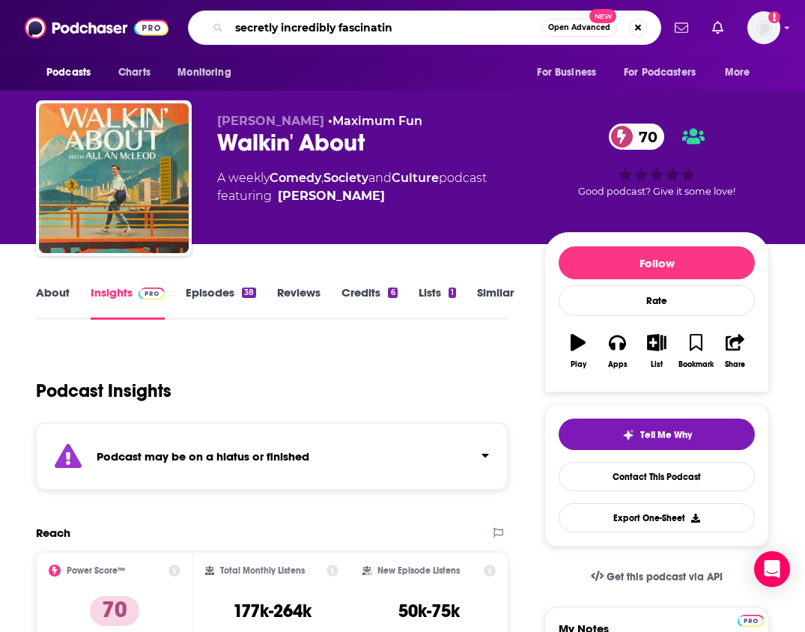
type input "secretly incredibly fascinating"
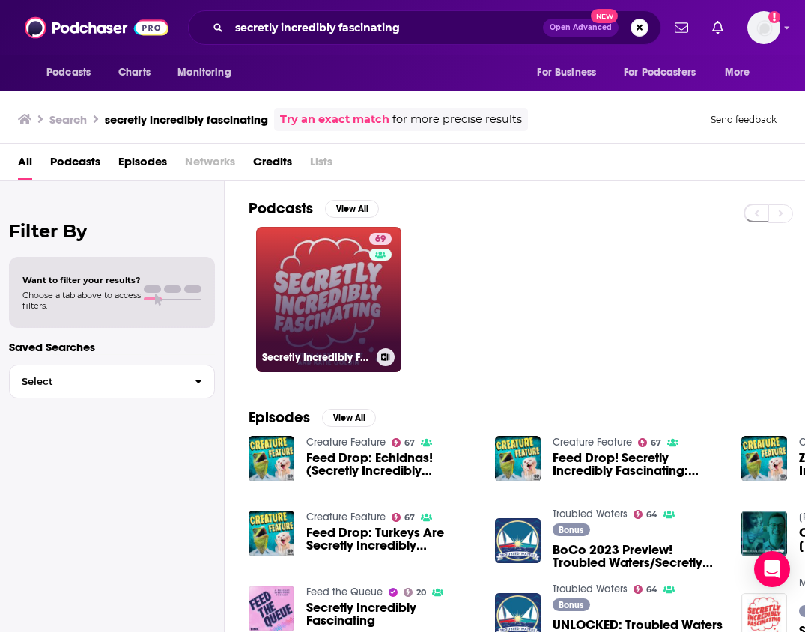
click at [340, 319] on link "69 Secretly Incredibly Fascinating" at bounding box center [328, 299] width 145 height 145
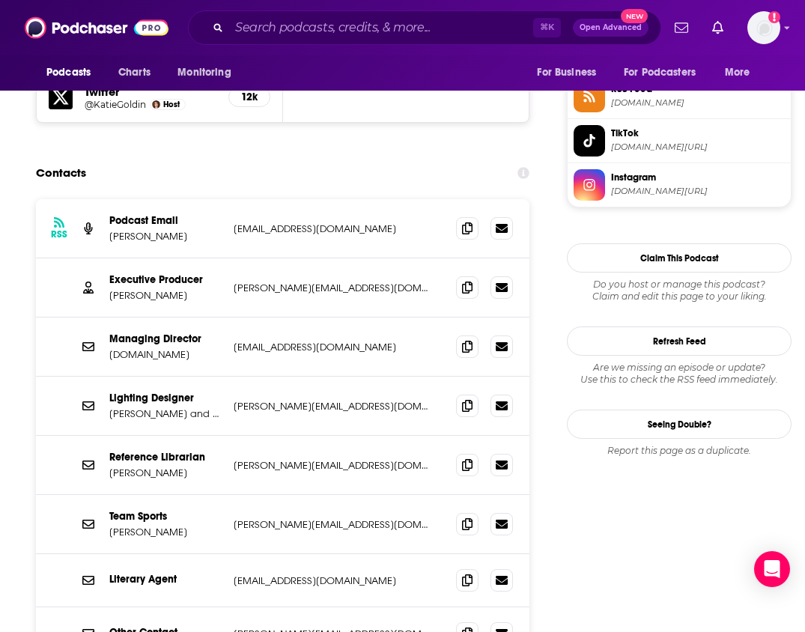
scroll to position [1385, 0]
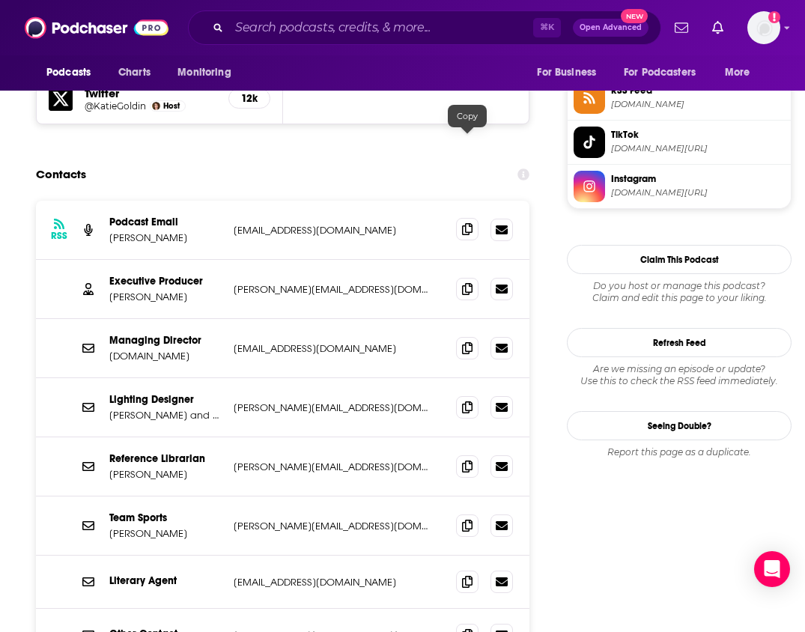
click at [465, 223] on icon at bounding box center [467, 229] width 10 height 12
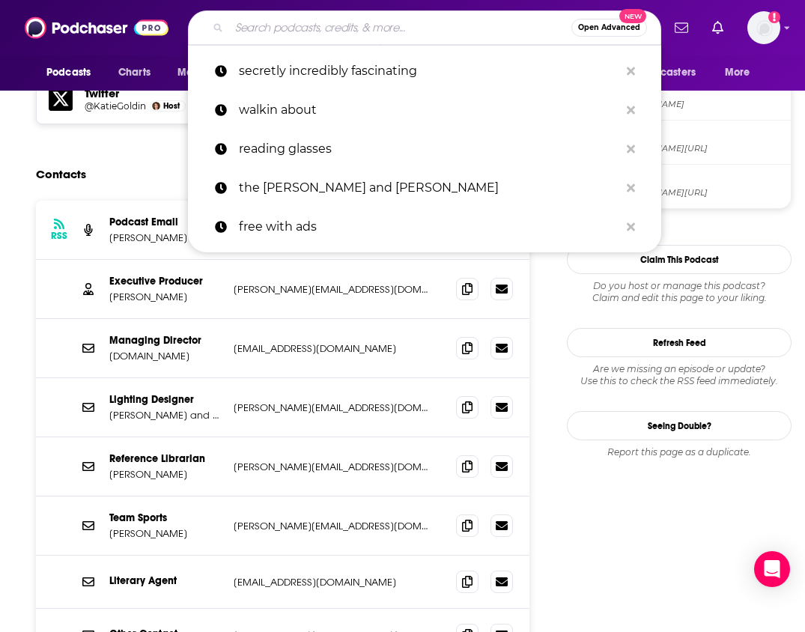
click at [395, 31] on input "Search podcasts, credits, & more..." at bounding box center [400, 28] width 342 height 24
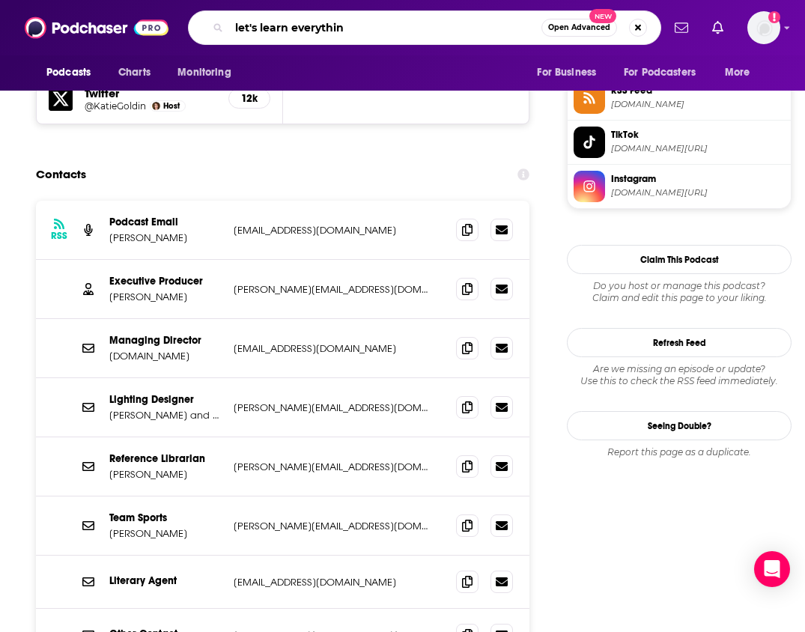
type input "let's learn everything"
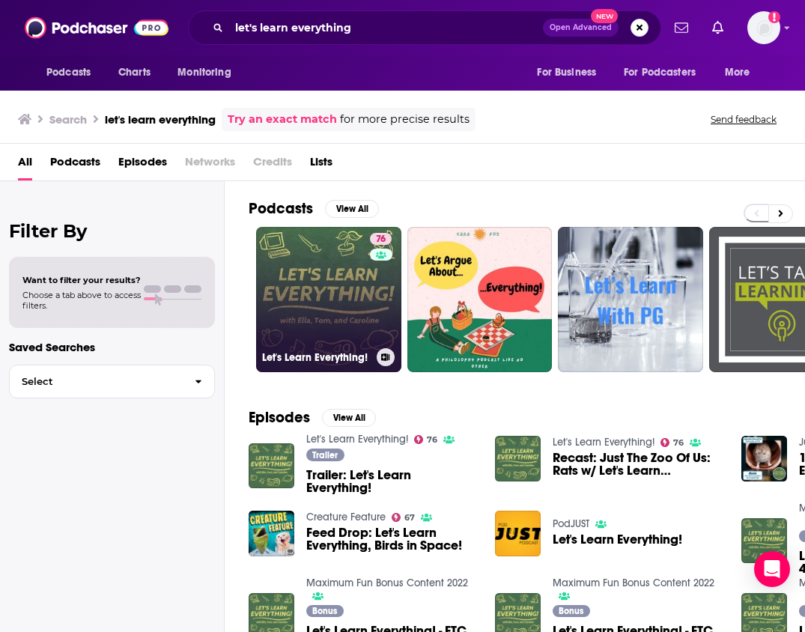
click at [373, 294] on div "76" at bounding box center [382, 290] width 25 height 115
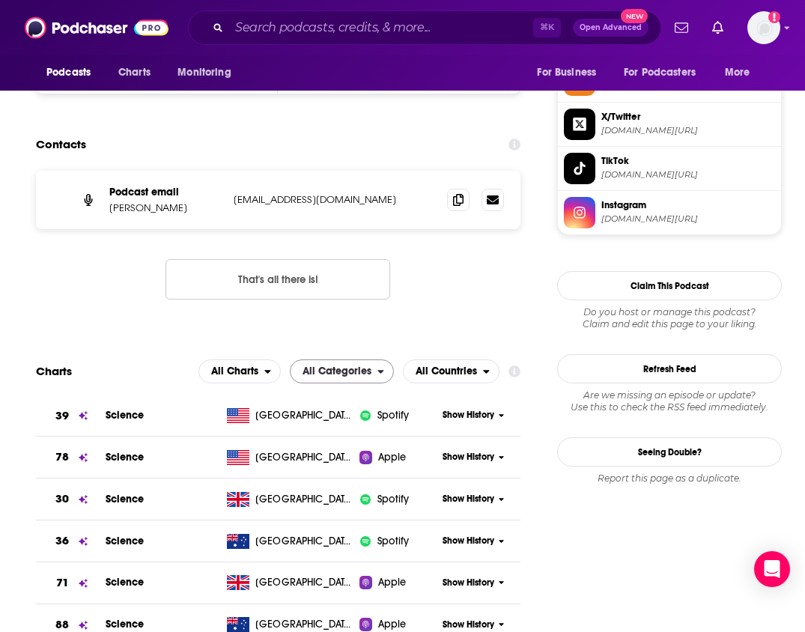
scroll to position [1402, 0]
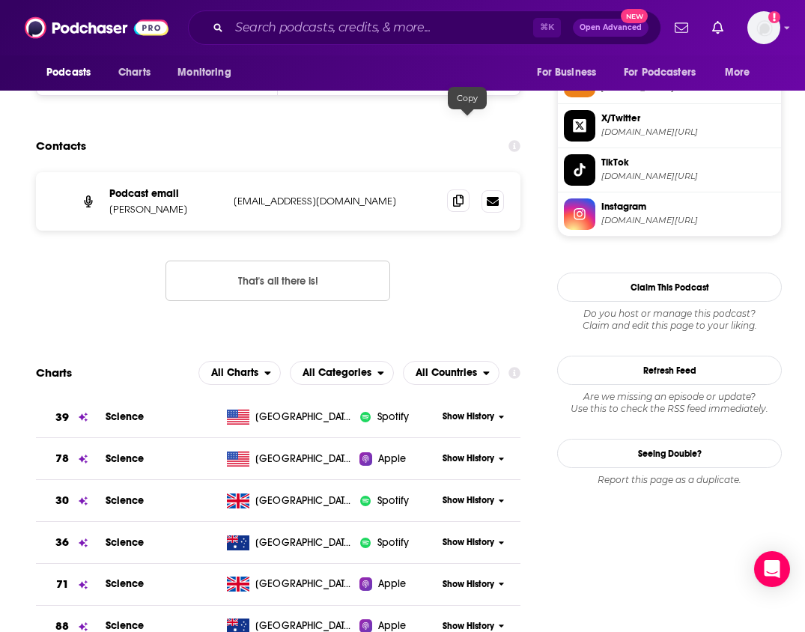
click at [470, 189] on span at bounding box center [458, 200] width 22 height 22
click at [365, 25] on input "Search podcasts, credits, & more..." at bounding box center [381, 28] width 304 height 24
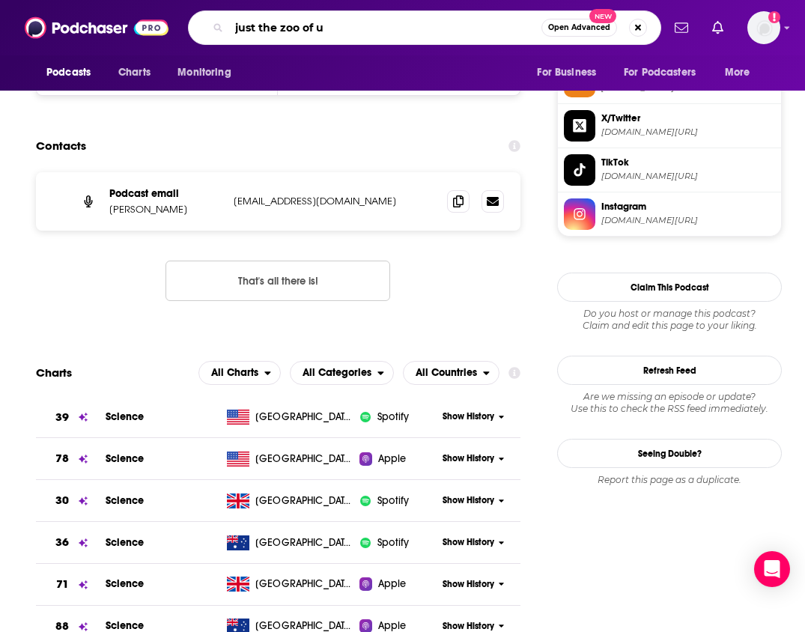
type input "just the zoo of us"
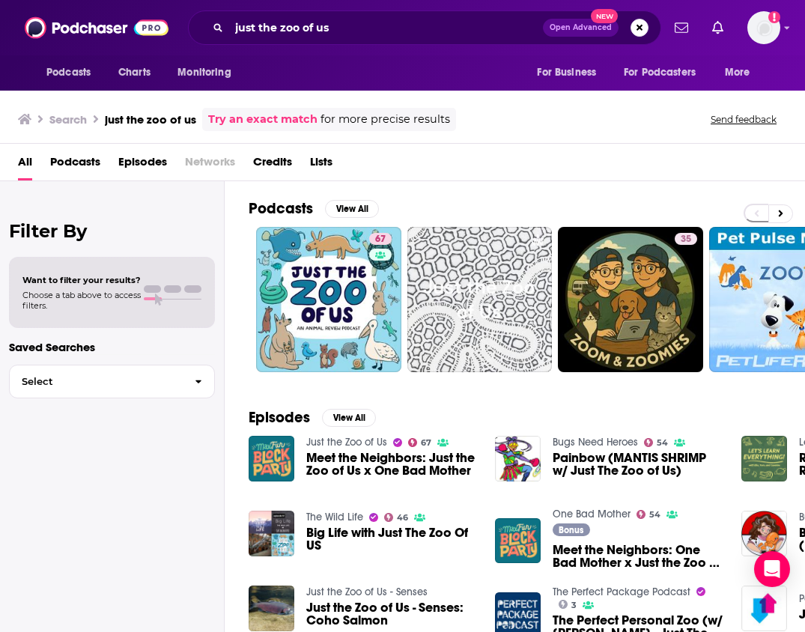
click at [324, 216] on link "Podcasts View All" at bounding box center [314, 208] width 130 height 19
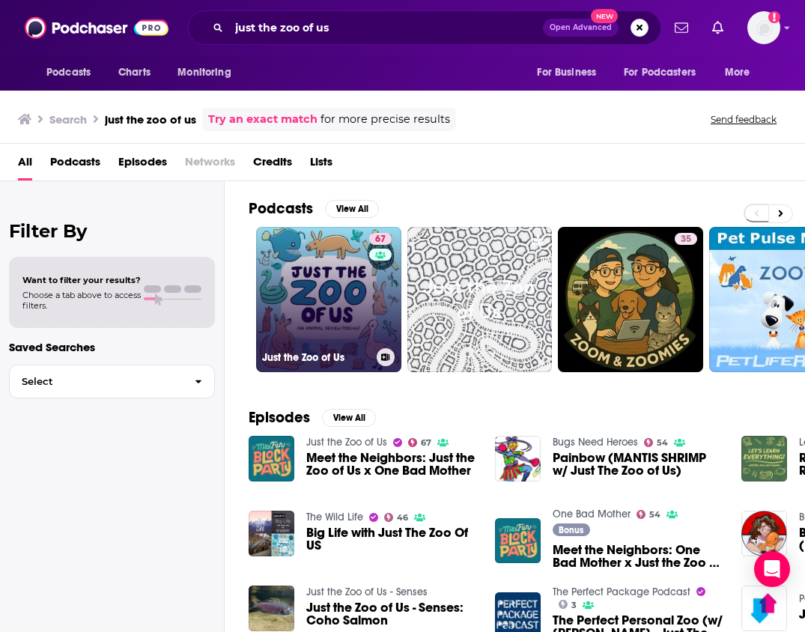
click at [309, 267] on link "67 Just the Zoo of Us" at bounding box center [328, 299] width 145 height 145
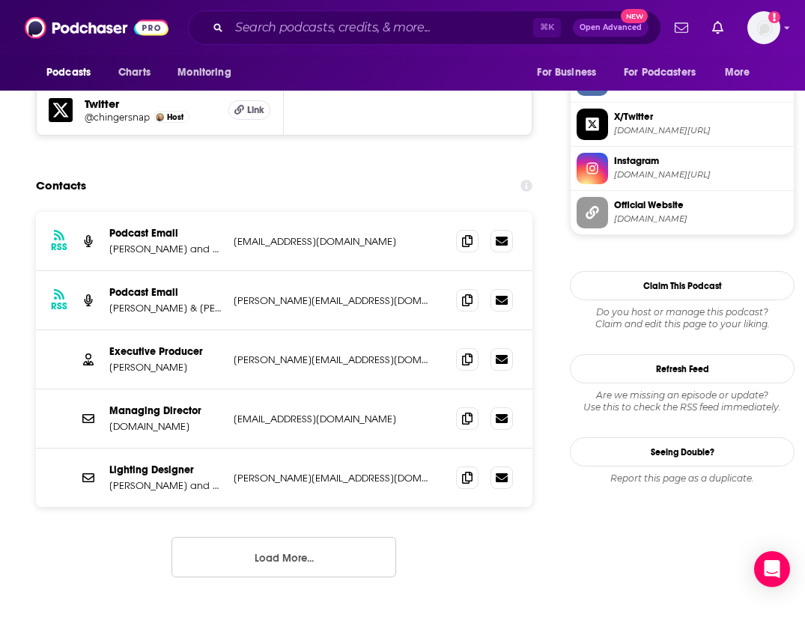
scroll to position [1445, 0]
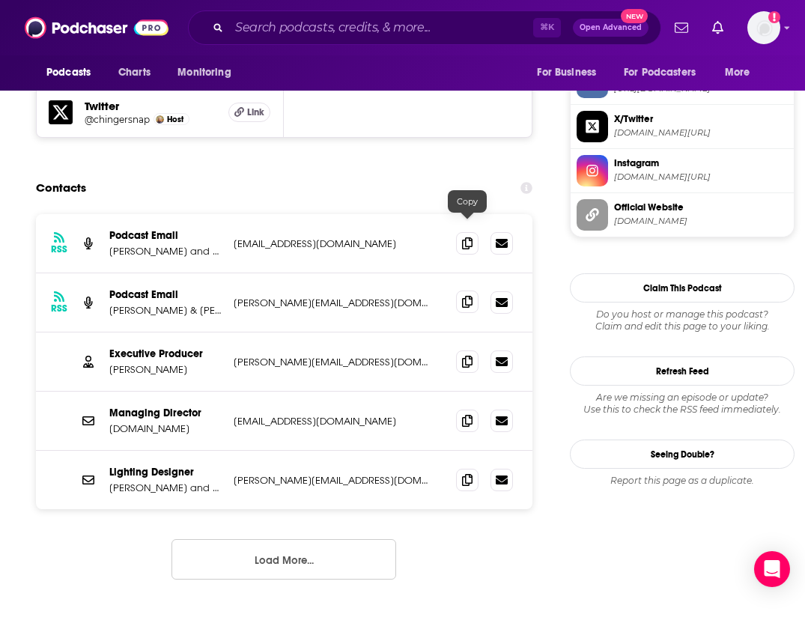
click at [470, 296] on icon at bounding box center [467, 302] width 10 height 12
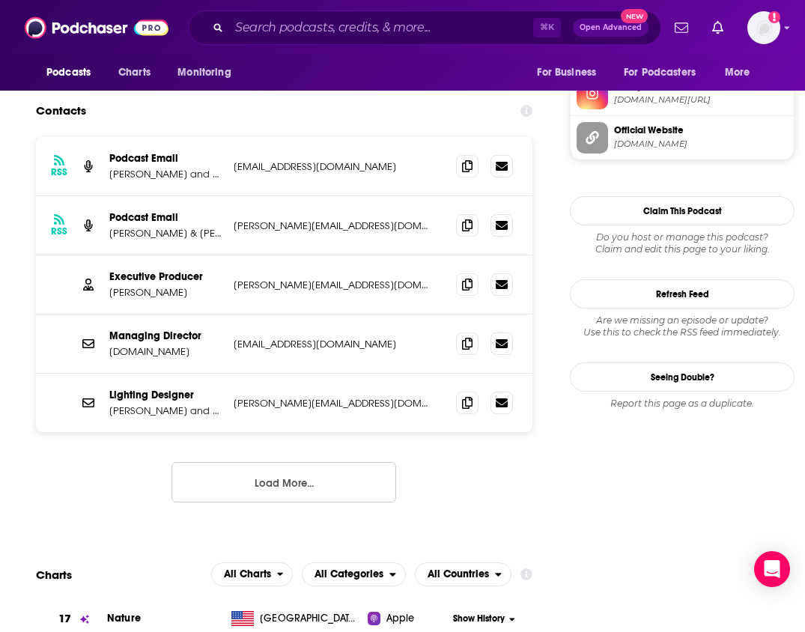
scroll to position [1533, 0]
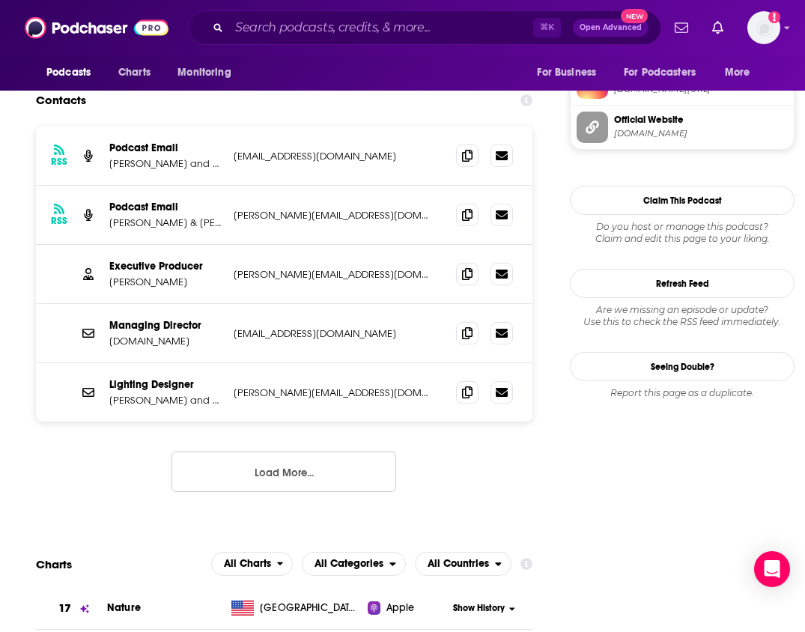
click at [339, 452] on button "Load More..." at bounding box center [283, 472] width 225 height 40
